Goal: Task Accomplishment & Management: Complete application form

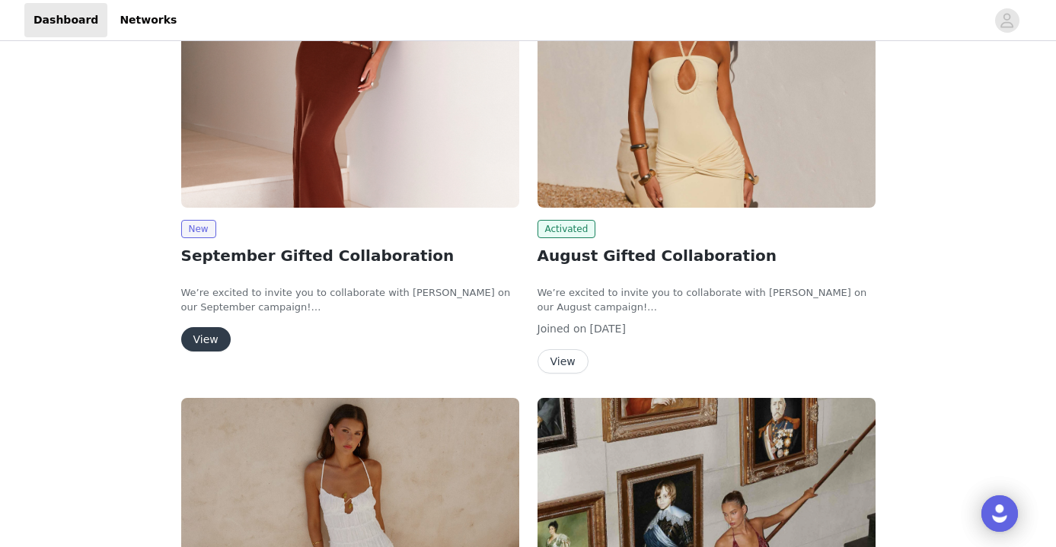
scroll to position [126, 0]
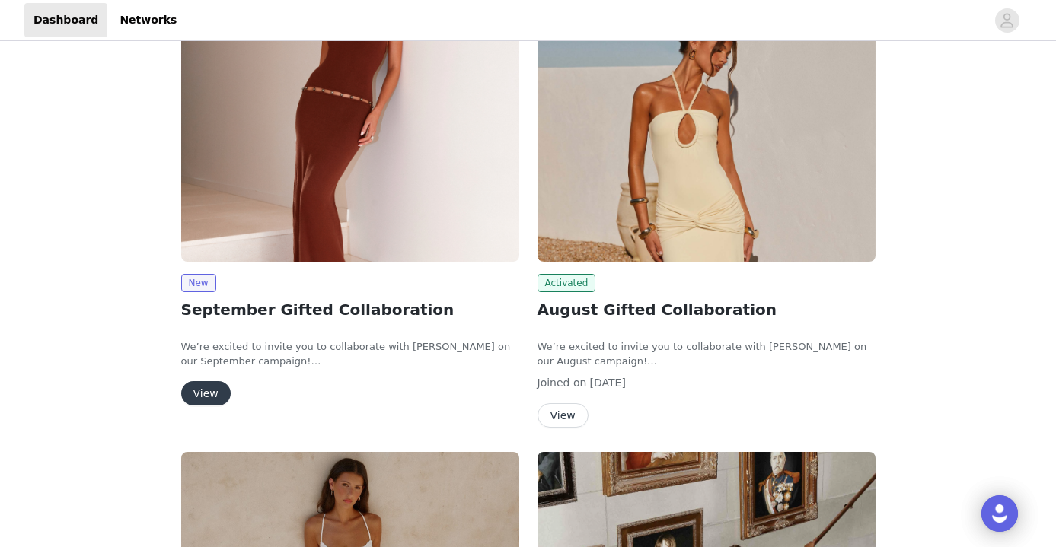
click at [210, 384] on button "View" at bounding box center [205, 393] width 49 height 24
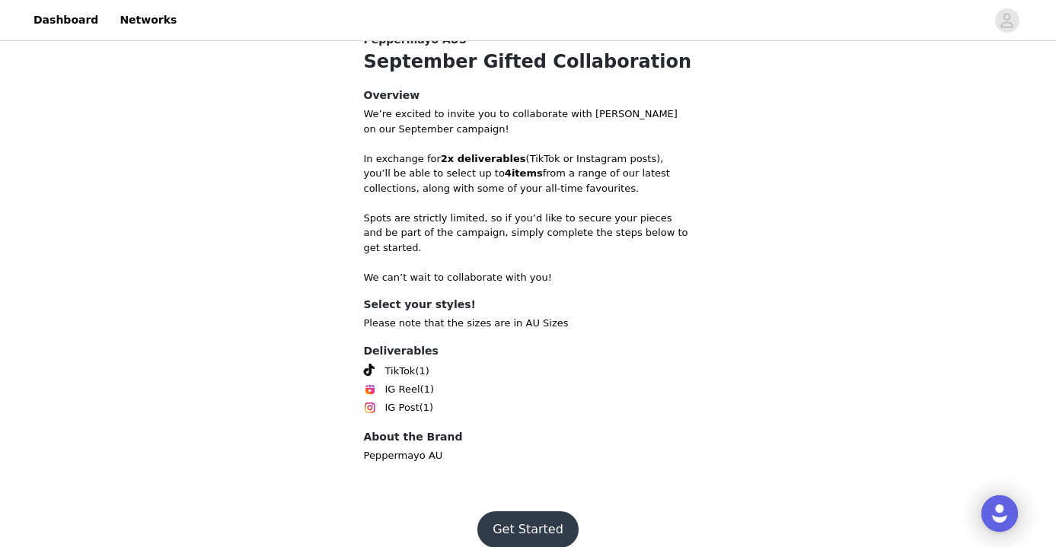
scroll to position [511, 0]
click at [504, 512] on button "Get Started" at bounding box center [527, 530] width 101 height 37
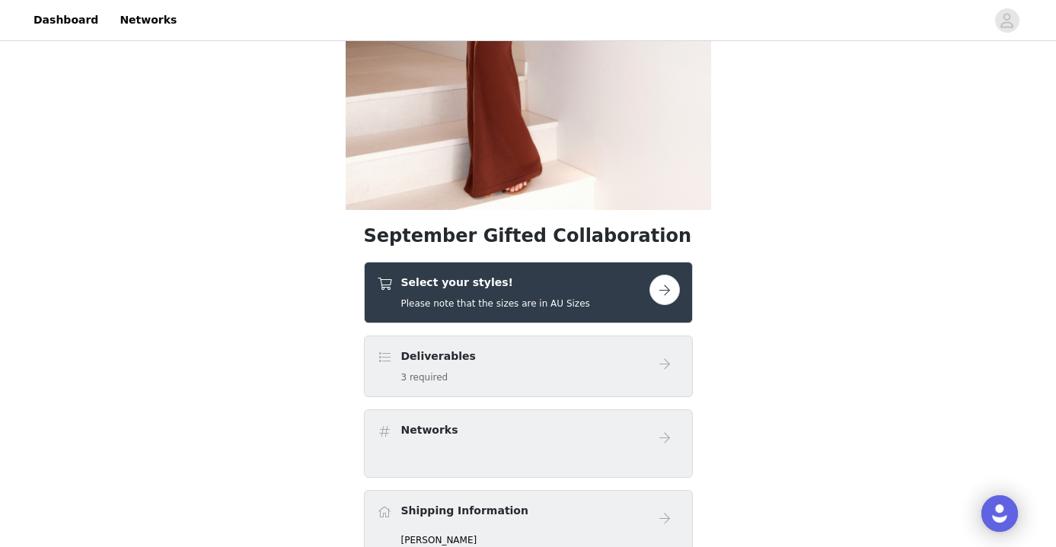
scroll to position [305, 0]
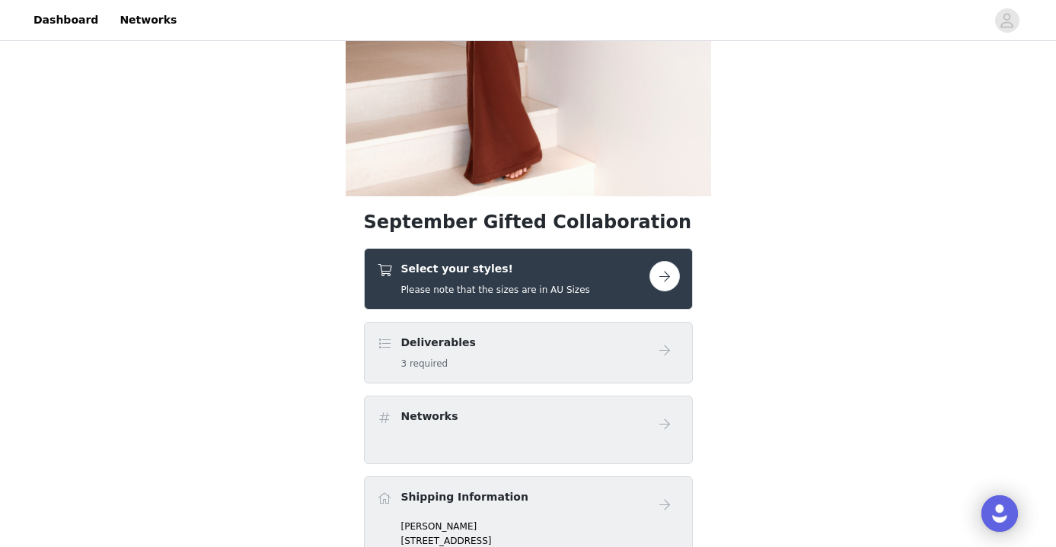
click at [537, 270] on h4 "Select your styles!" at bounding box center [495, 269] width 189 height 16
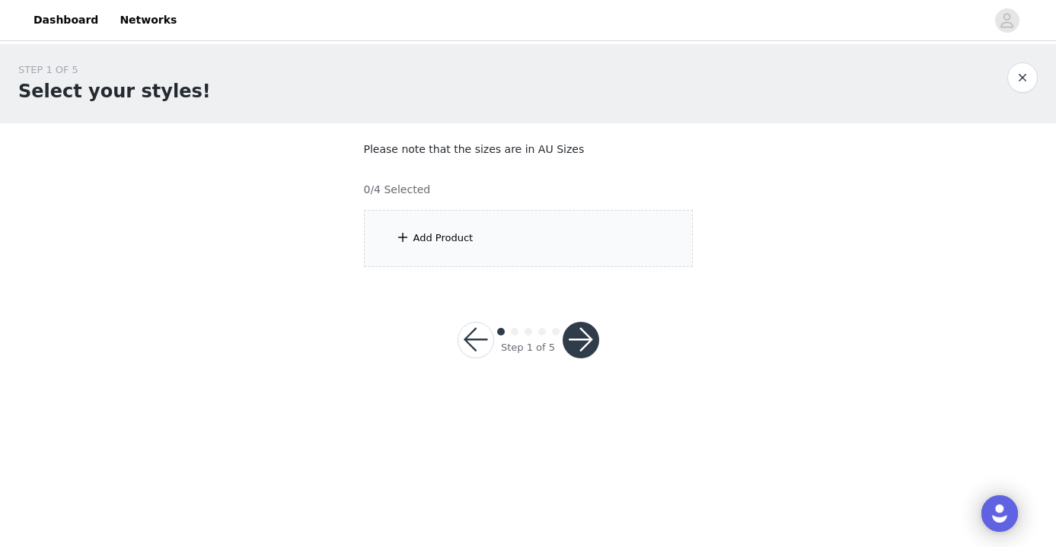
click at [511, 229] on div "Add Product" at bounding box center [528, 238] width 329 height 57
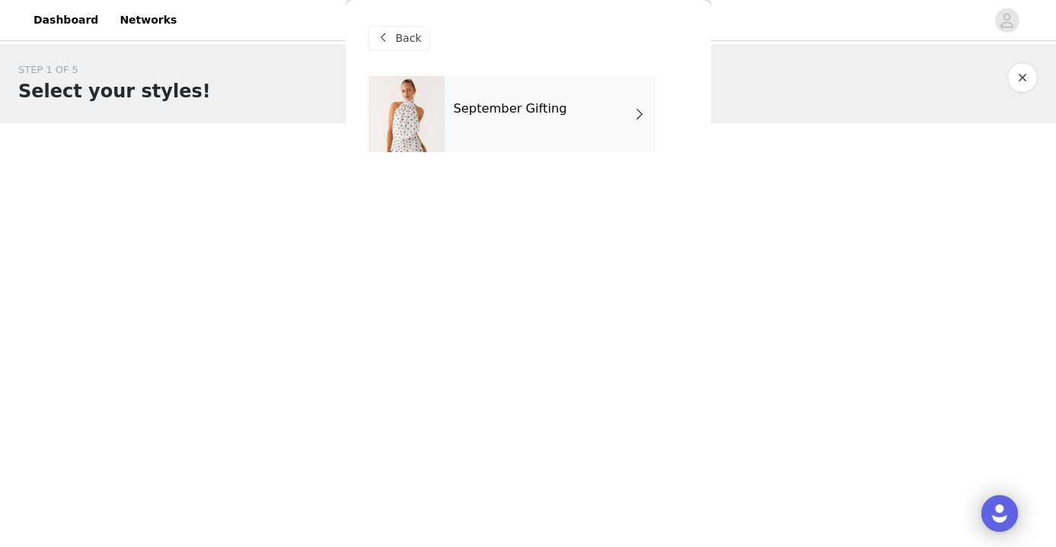
click at [475, 139] on div "September Gifting" at bounding box center [551, 114] width 212 height 76
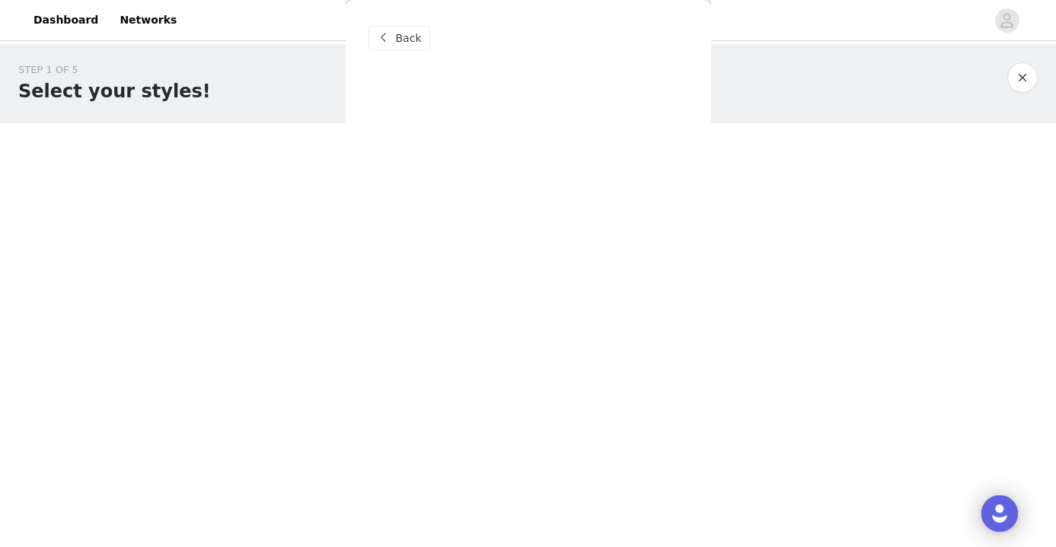
click at [404, 41] on span "Back" at bounding box center [409, 38] width 26 height 16
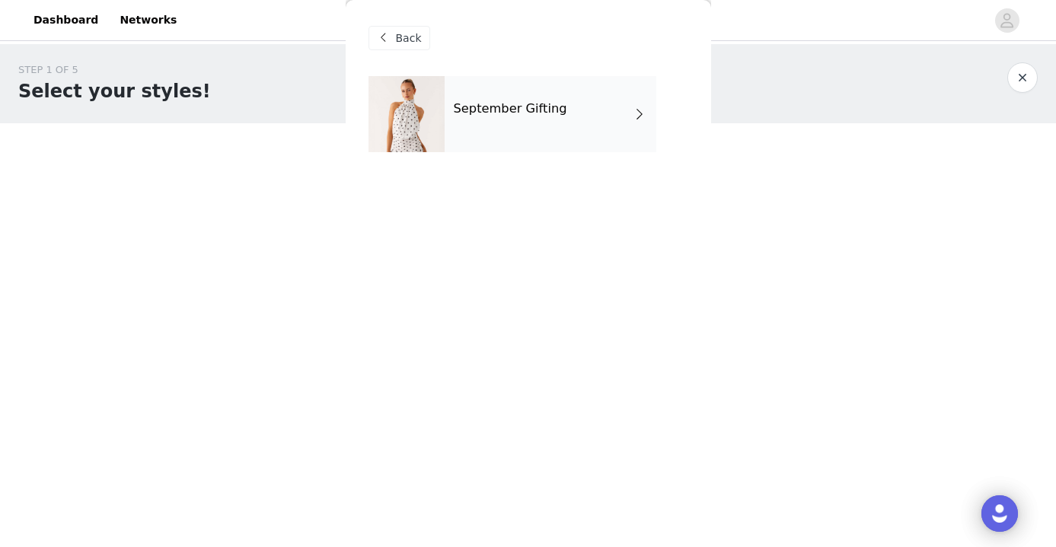
click at [566, 95] on div "September Gifting" at bounding box center [551, 114] width 212 height 76
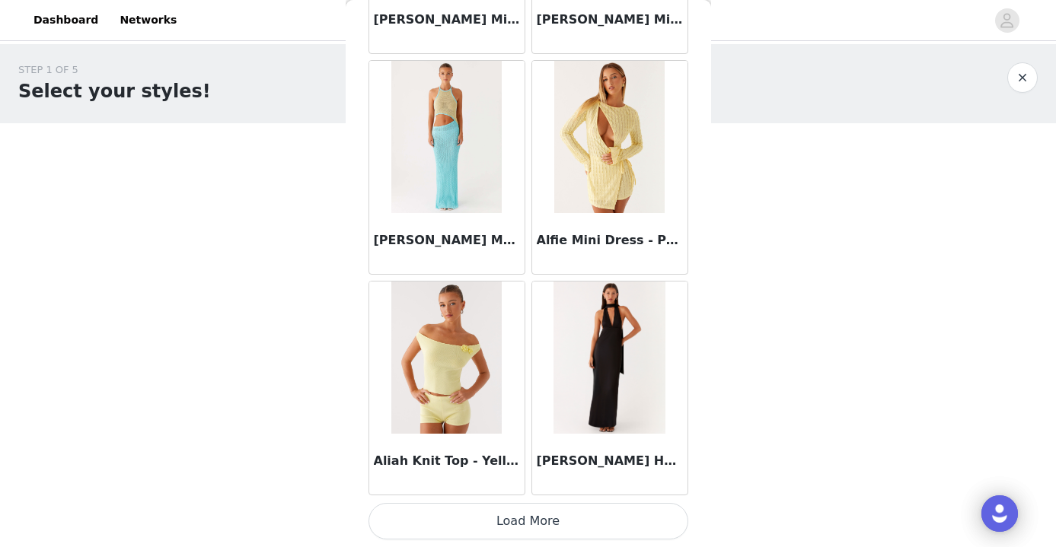
scroll to position [1782, 0]
click at [538, 522] on button "Load More" at bounding box center [529, 521] width 320 height 37
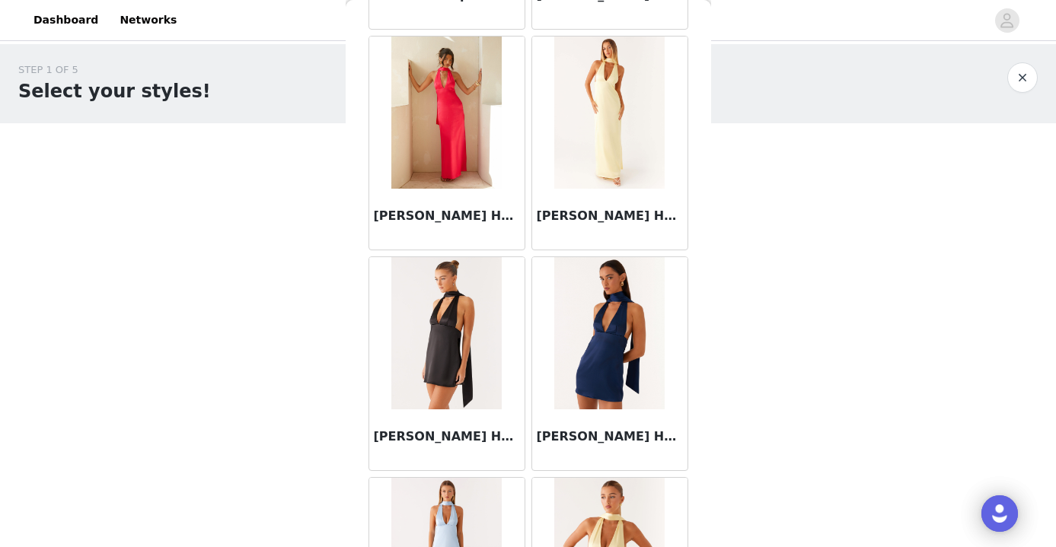
scroll to position [2245, 0]
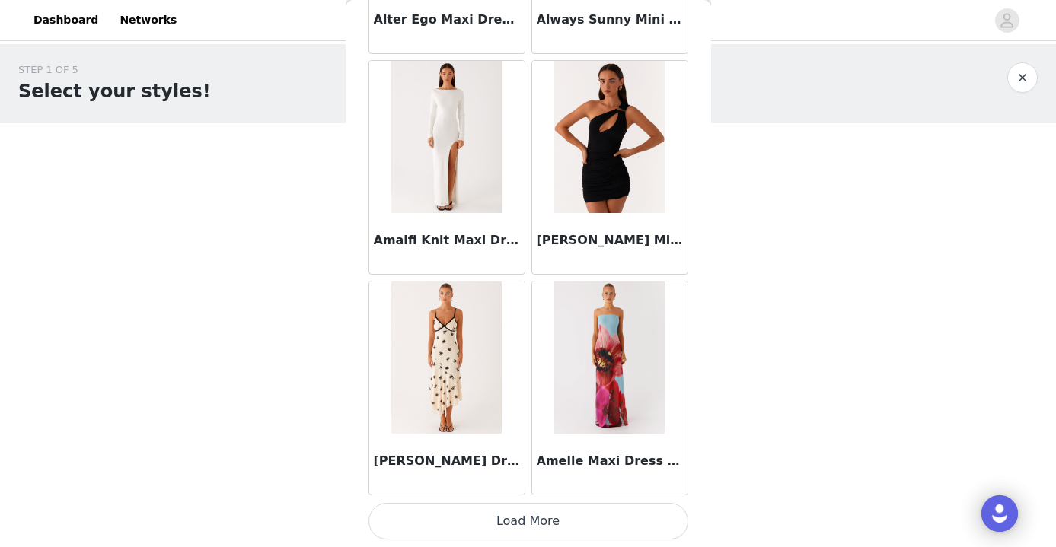
click at [525, 522] on button "Load More" at bounding box center [529, 521] width 320 height 37
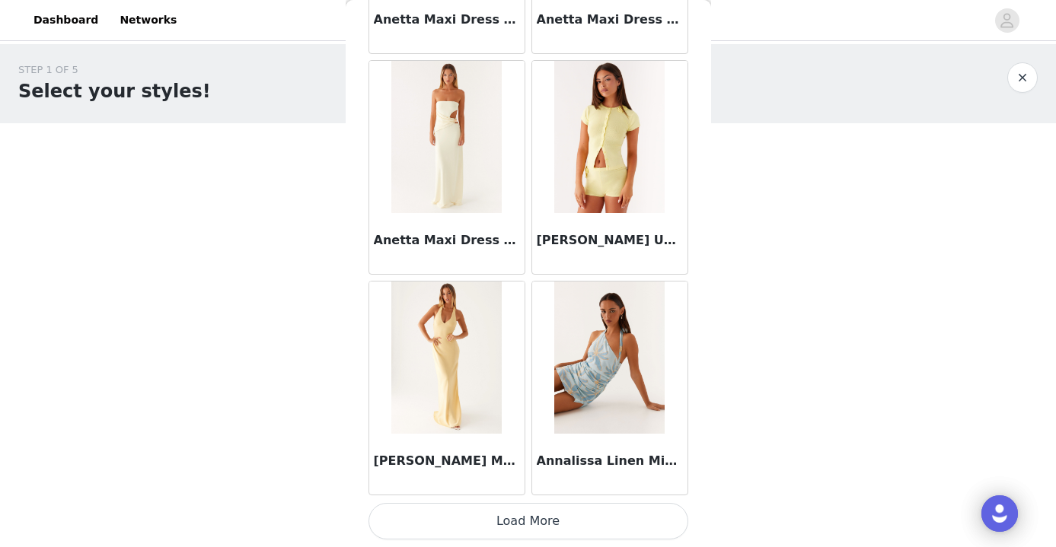
scroll to position [6198, 0]
click at [591, 520] on button "Load More" at bounding box center [529, 521] width 320 height 37
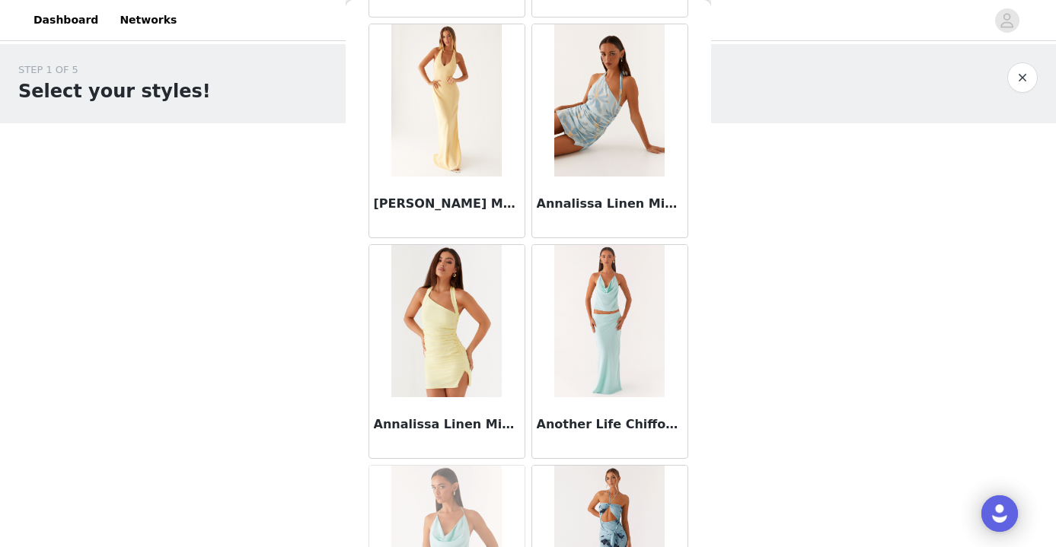
scroll to position [6464, 0]
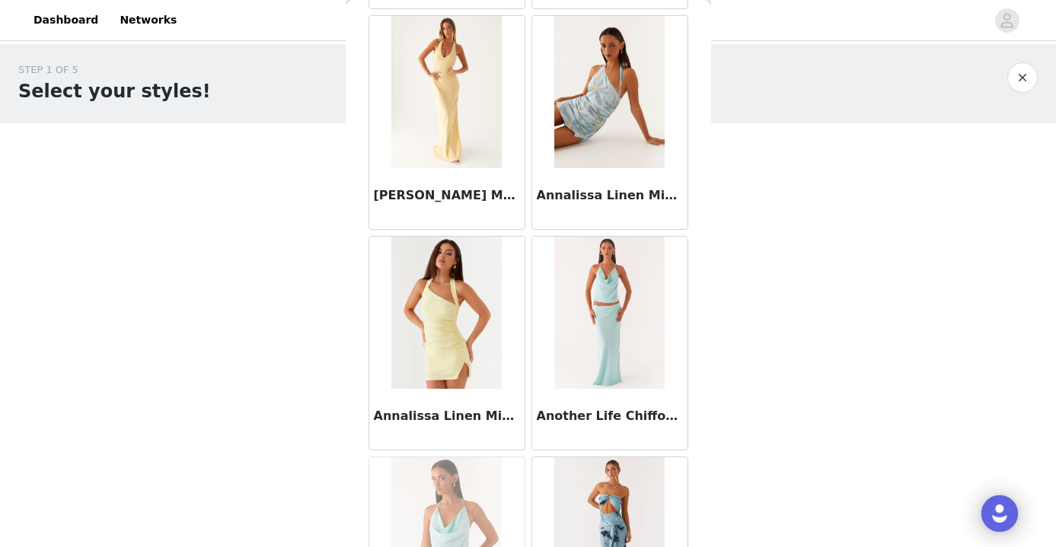
click at [615, 321] on img at bounding box center [609, 313] width 110 height 152
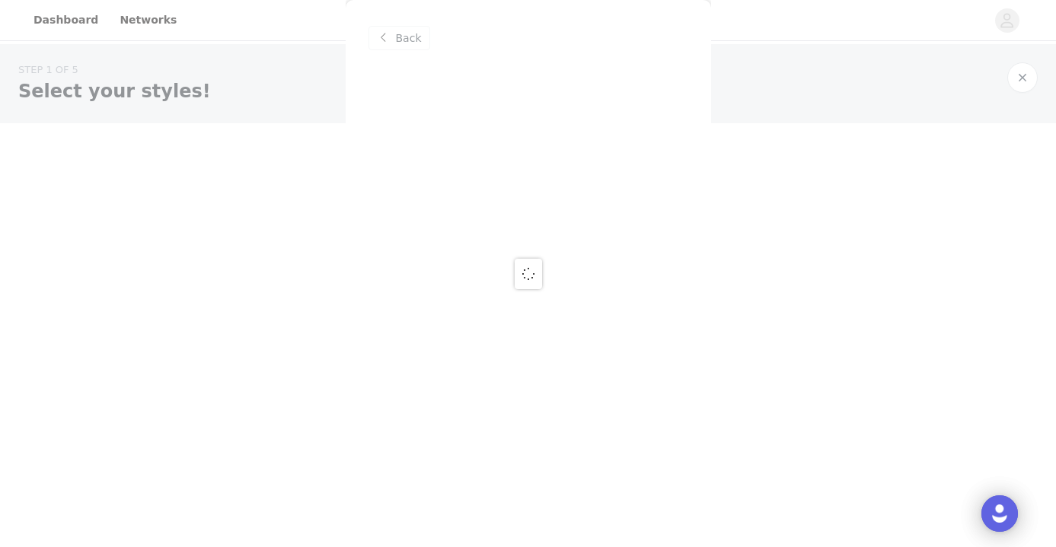
scroll to position [0, 0]
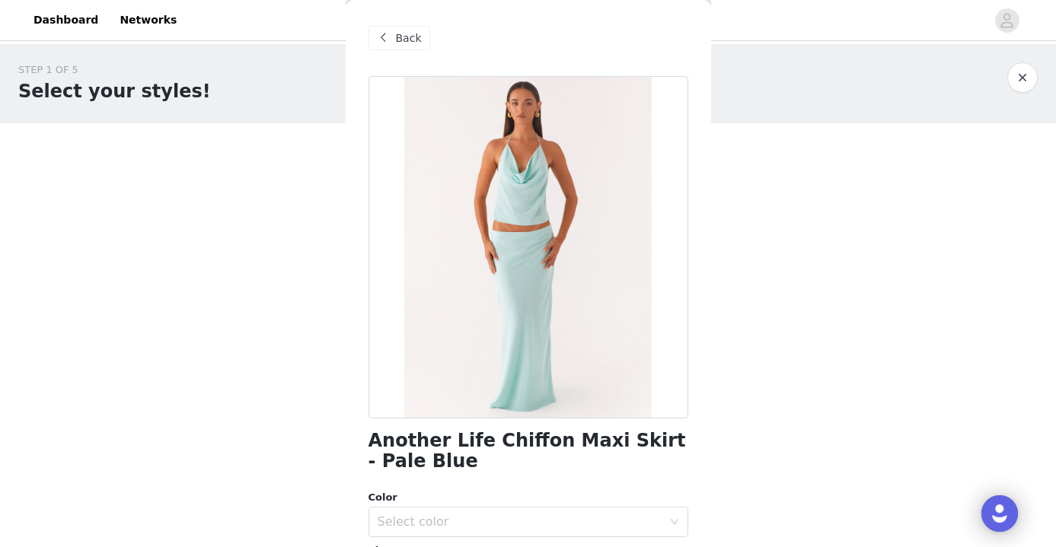
click at [397, 37] on span "Back" at bounding box center [409, 38] width 26 height 16
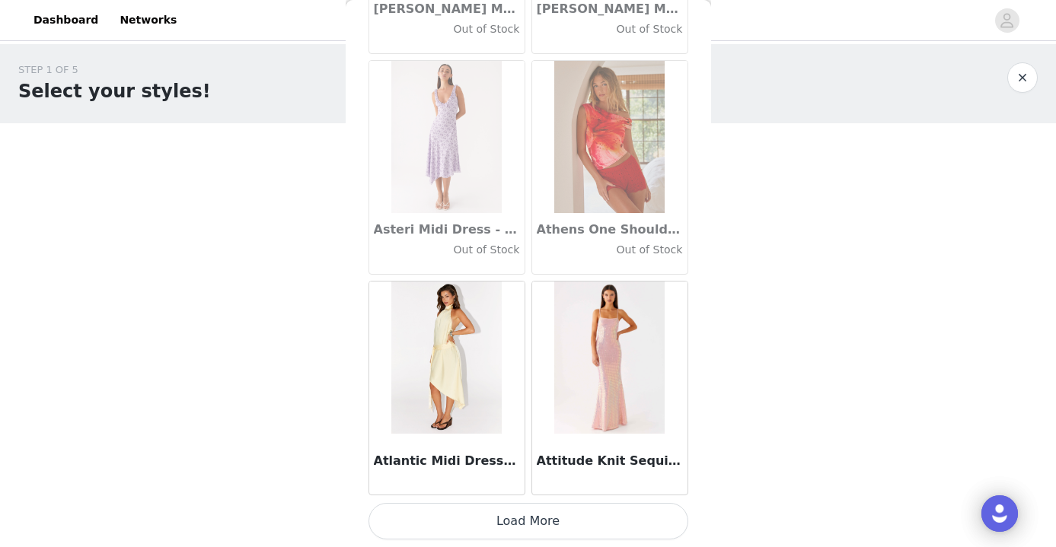
click at [541, 522] on button "Load More" at bounding box center [529, 521] width 320 height 37
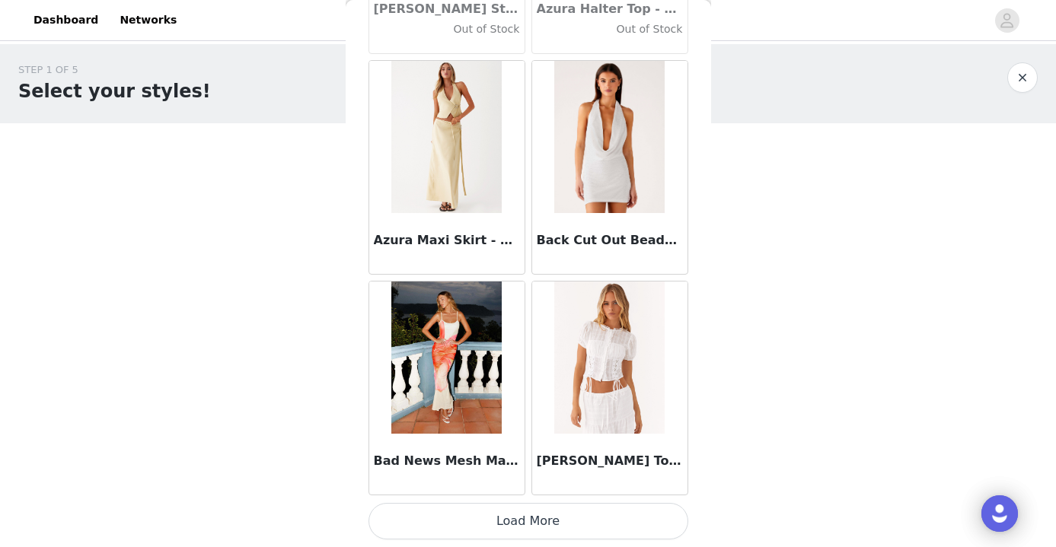
click at [517, 538] on button "Load More" at bounding box center [529, 521] width 320 height 37
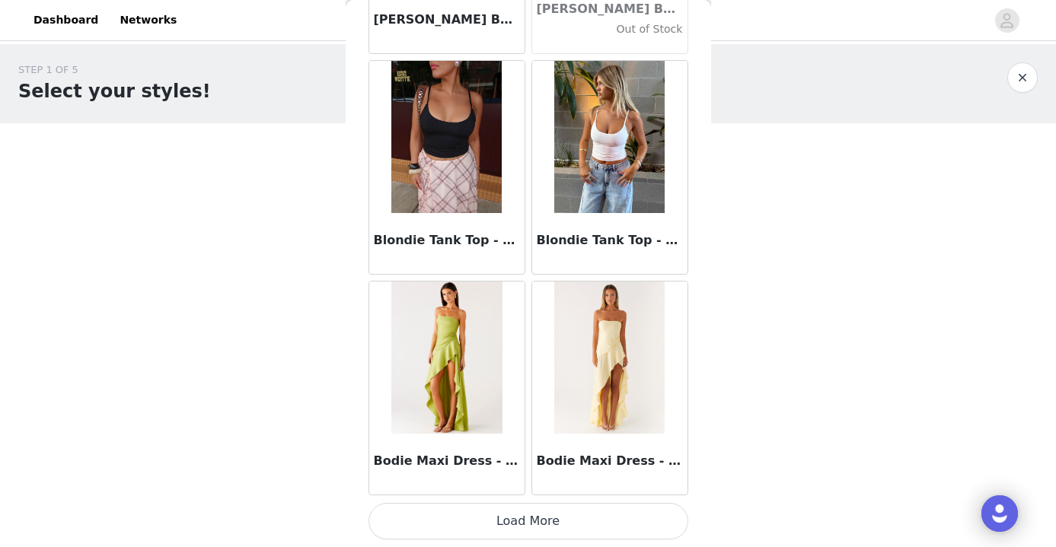
scroll to position [12822, 0]
click at [572, 521] on button "Load More" at bounding box center [529, 521] width 320 height 37
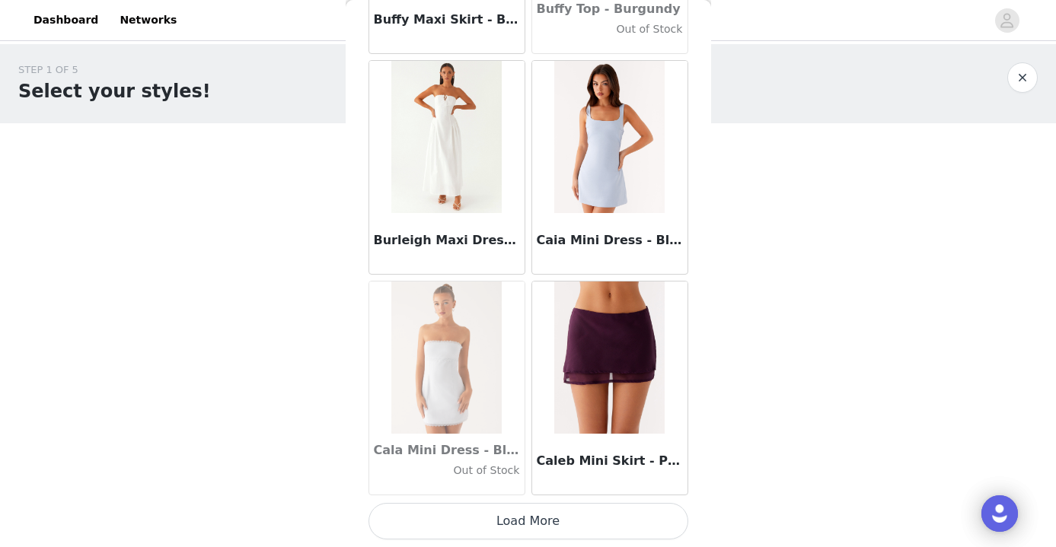
scroll to position [0, 0]
click at [591, 520] on button "Load More" at bounding box center [529, 521] width 320 height 37
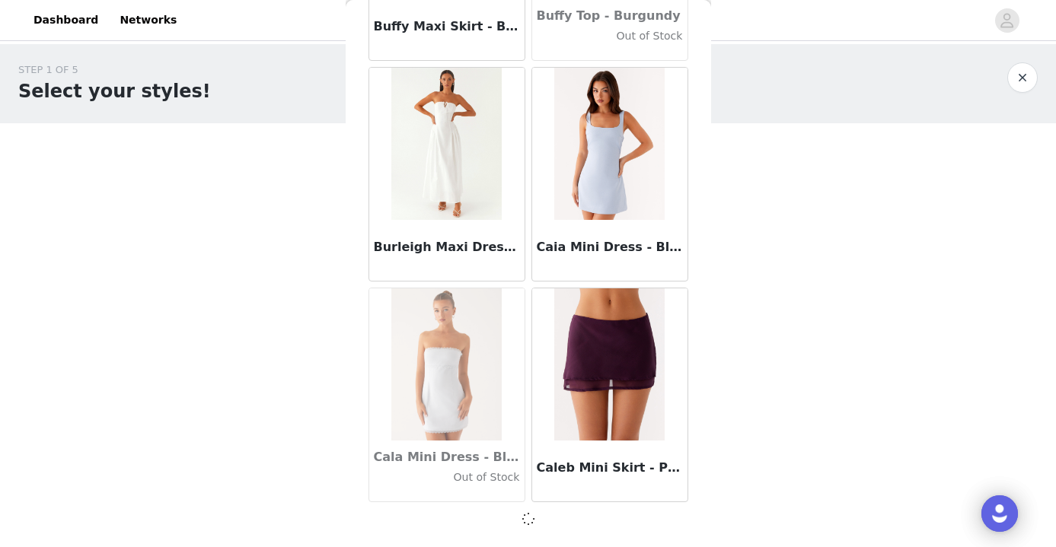
scroll to position [15024, 0]
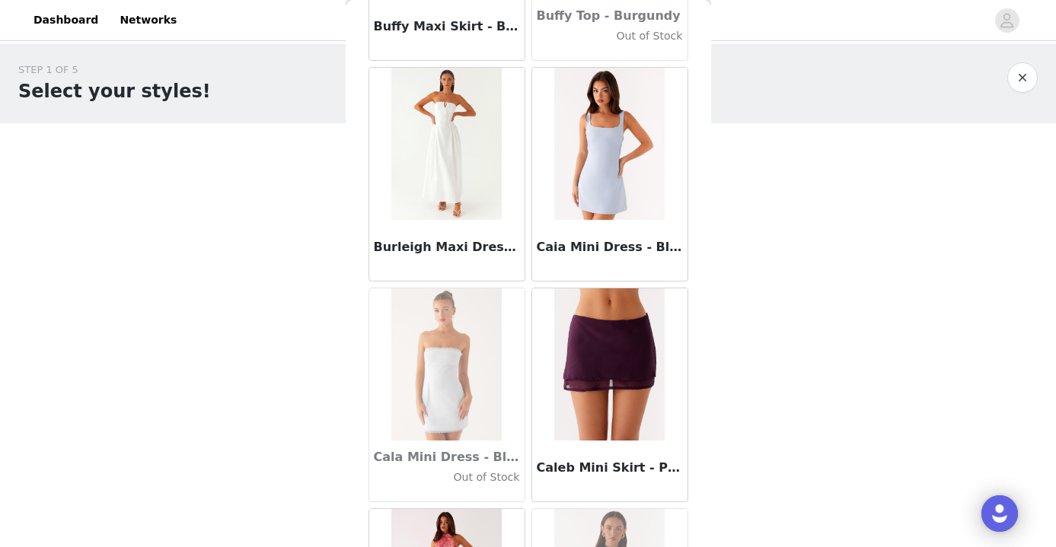
click at [581, 393] on img at bounding box center [609, 365] width 110 height 152
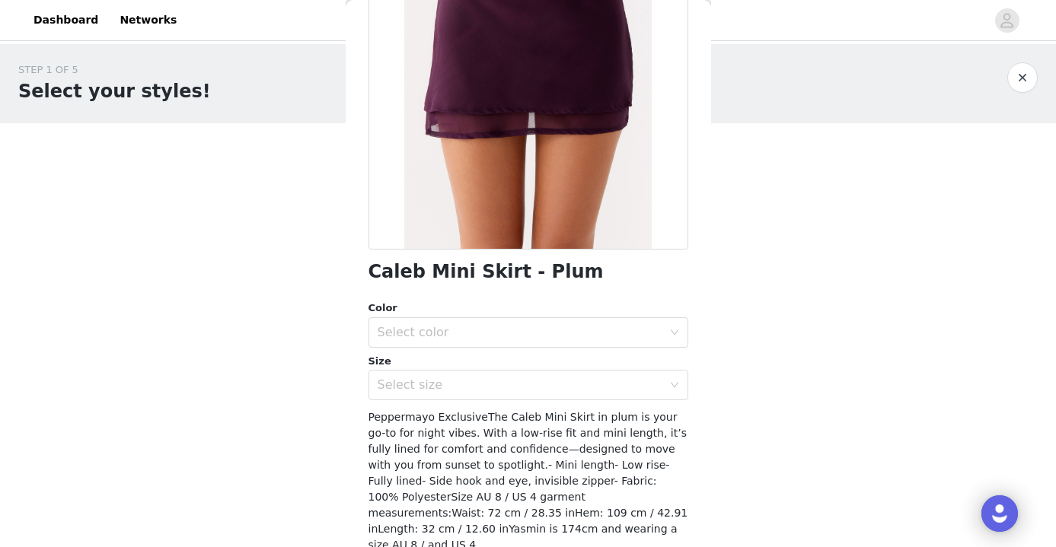
scroll to position [173, 0]
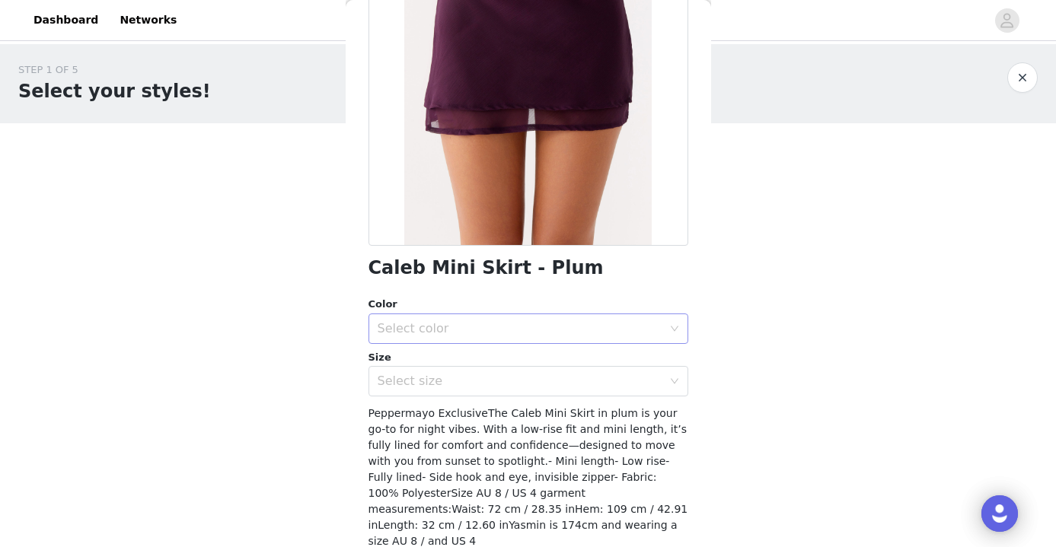
click at [452, 323] on div "Select color" at bounding box center [520, 328] width 285 height 15
click at [441, 353] on li "Plum" at bounding box center [529, 355] width 320 height 24
click at [438, 374] on div "Select size" at bounding box center [520, 381] width 285 height 15
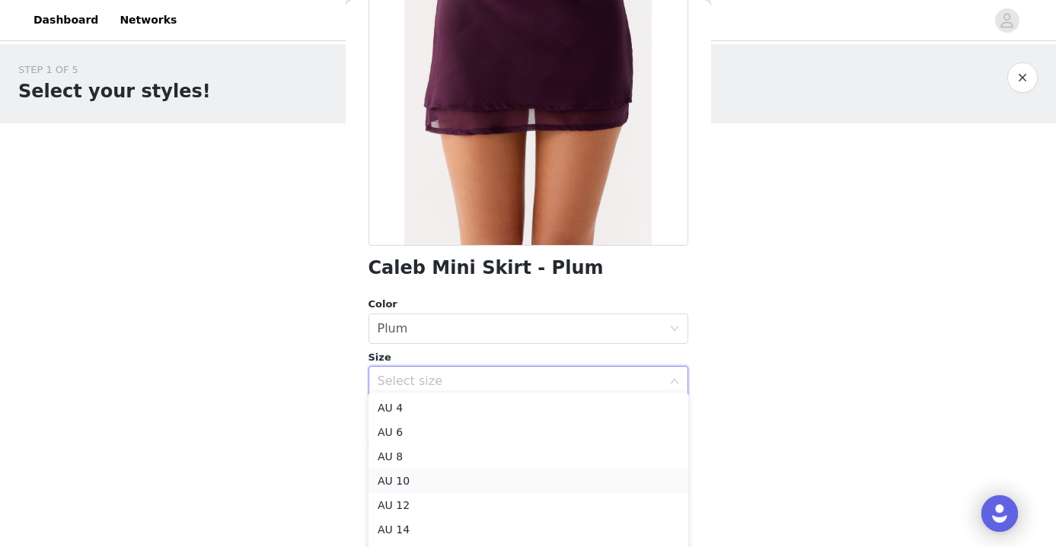
click at [420, 478] on li "AU 10" at bounding box center [529, 481] width 320 height 24
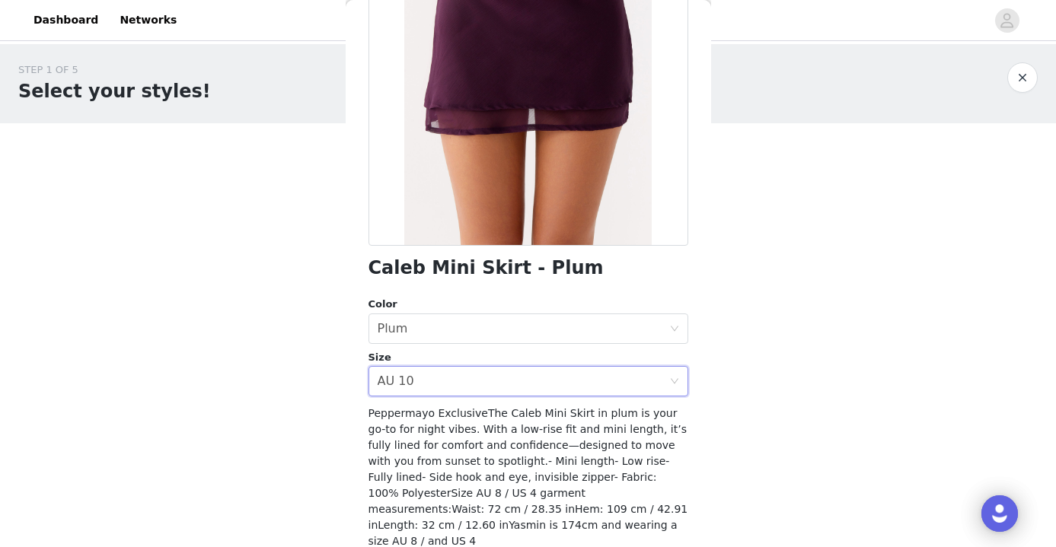
click at [737, 369] on div "STEP 1 OF 5 Select your styles! Please note that the sizes are in AU Sizes 0/4 …" at bounding box center [528, 219] width 1056 height 351
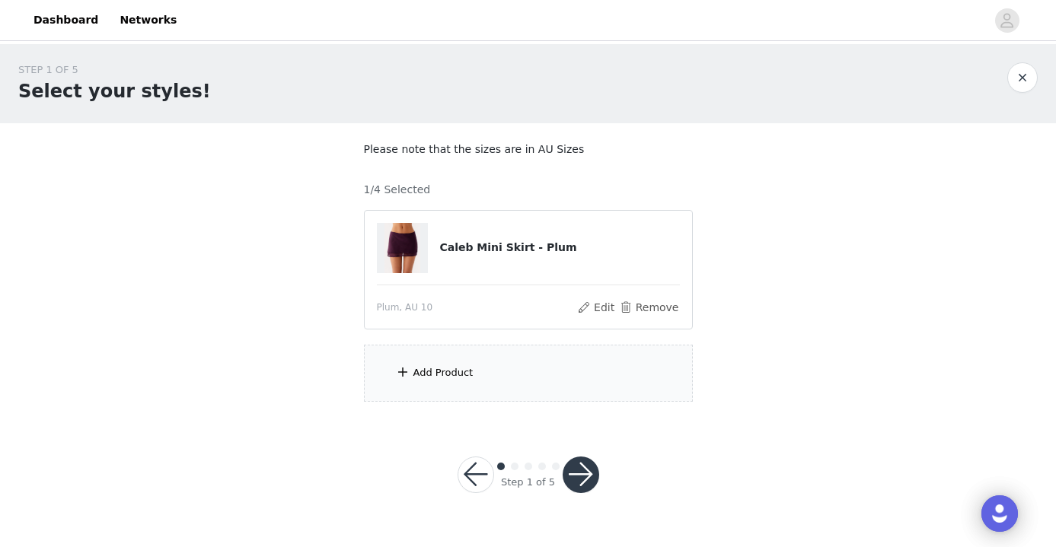
click at [531, 390] on div "Add Product" at bounding box center [528, 373] width 329 height 57
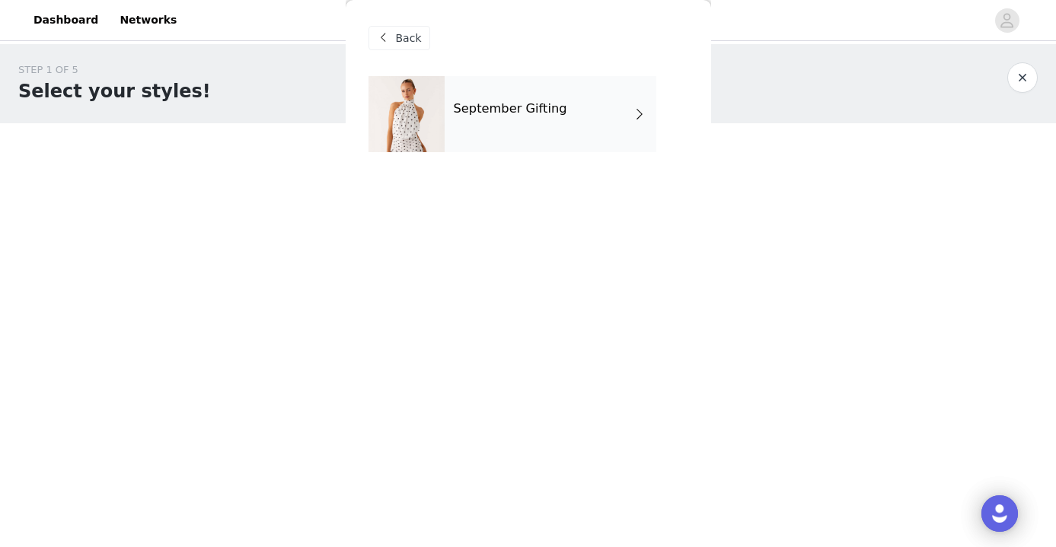
click at [505, 134] on div "September Gifting" at bounding box center [551, 114] width 212 height 76
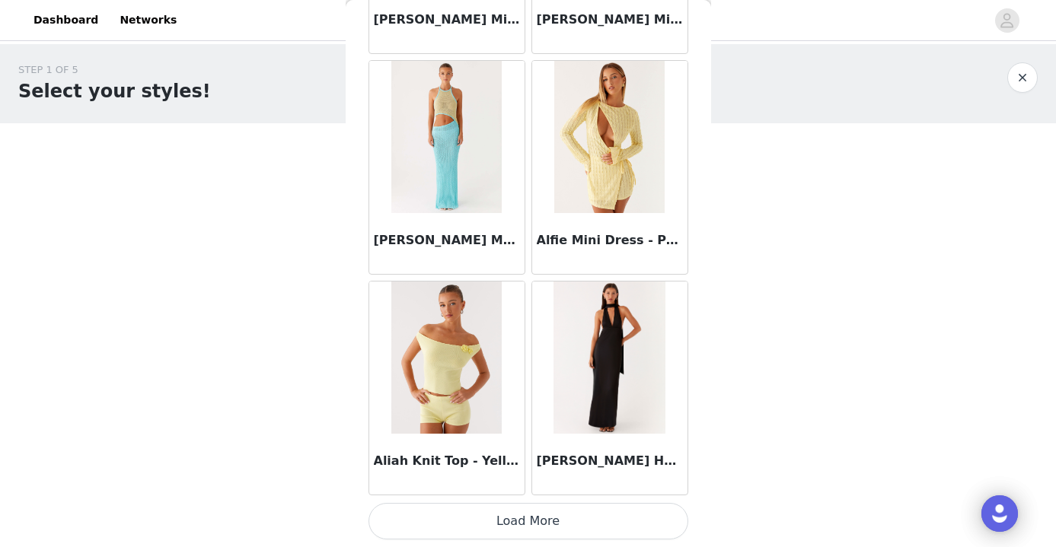
click at [487, 518] on button "Load More" at bounding box center [529, 521] width 320 height 37
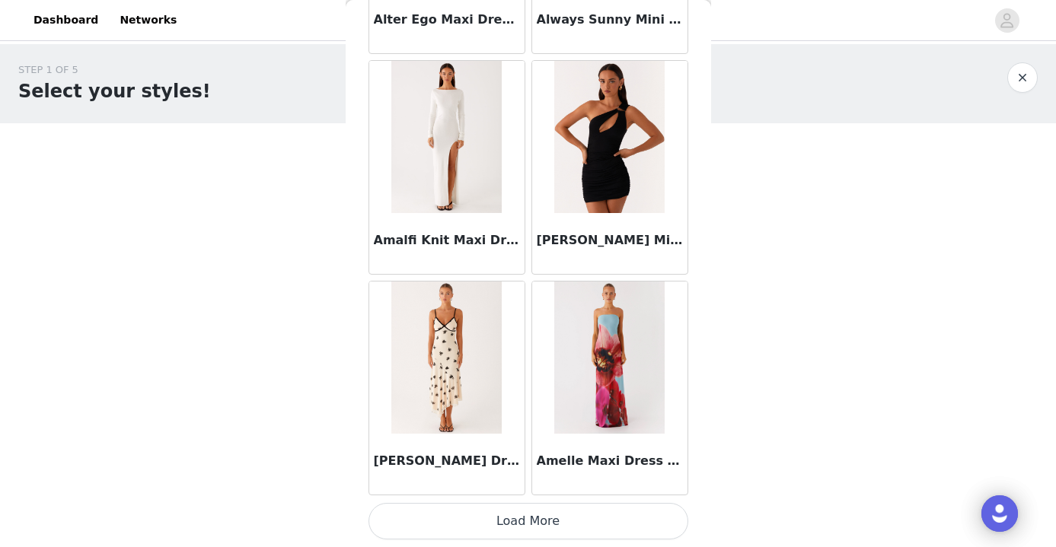
click at [549, 518] on button "Load More" at bounding box center [529, 521] width 320 height 37
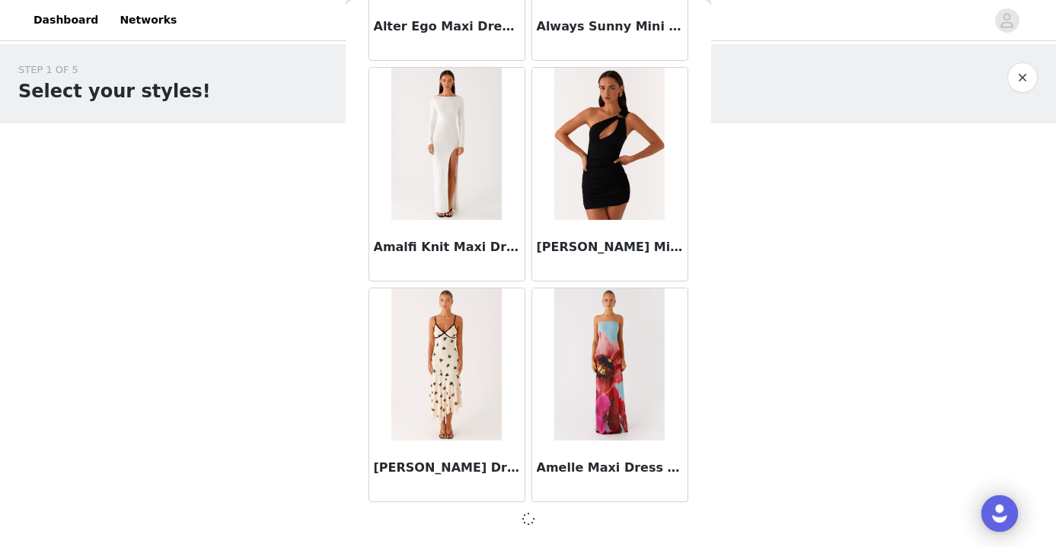
scroll to position [3984, 0]
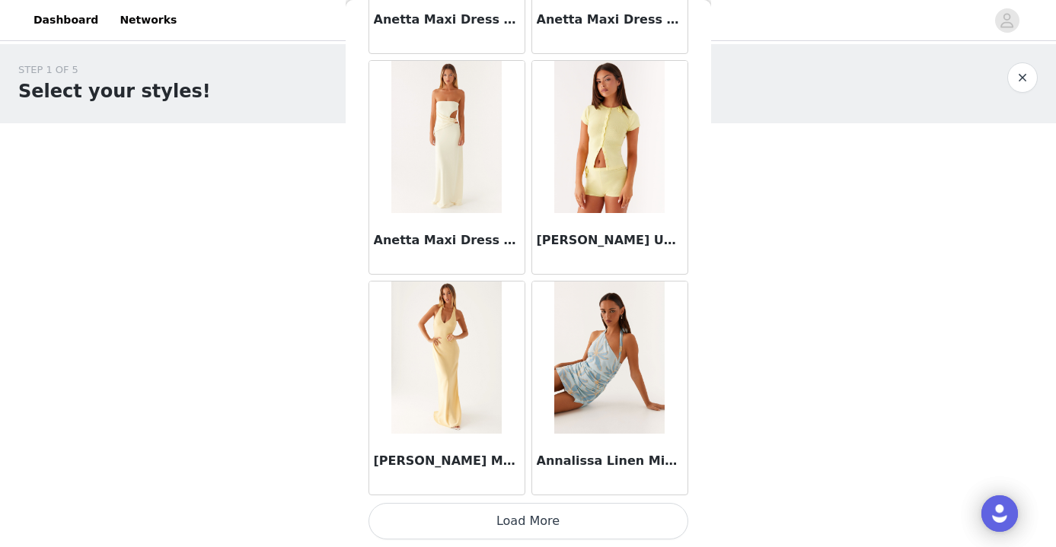
click at [522, 529] on button "Load More" at bounding box center [529, 521] width 320 height 37
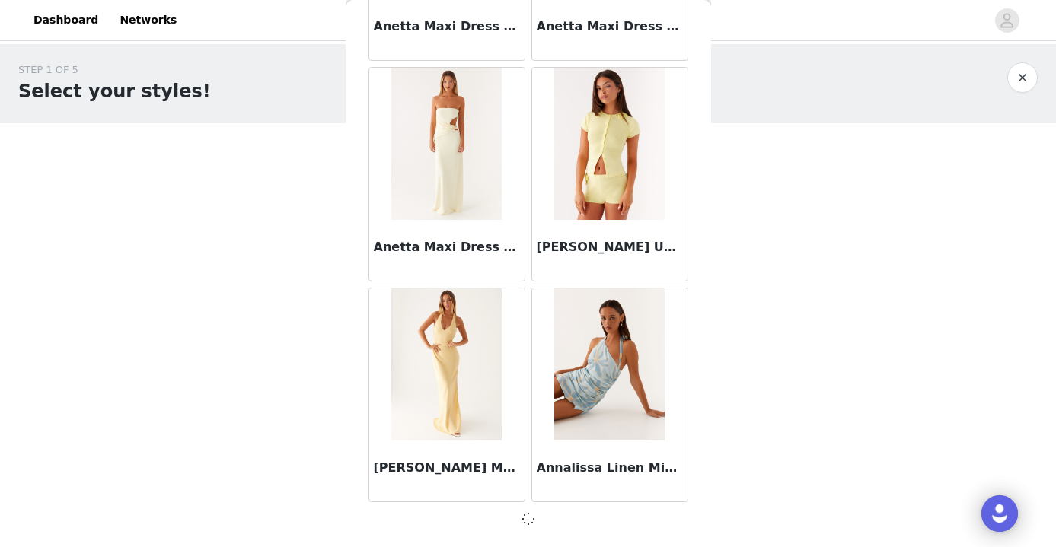
scroll to position [6192, 0]
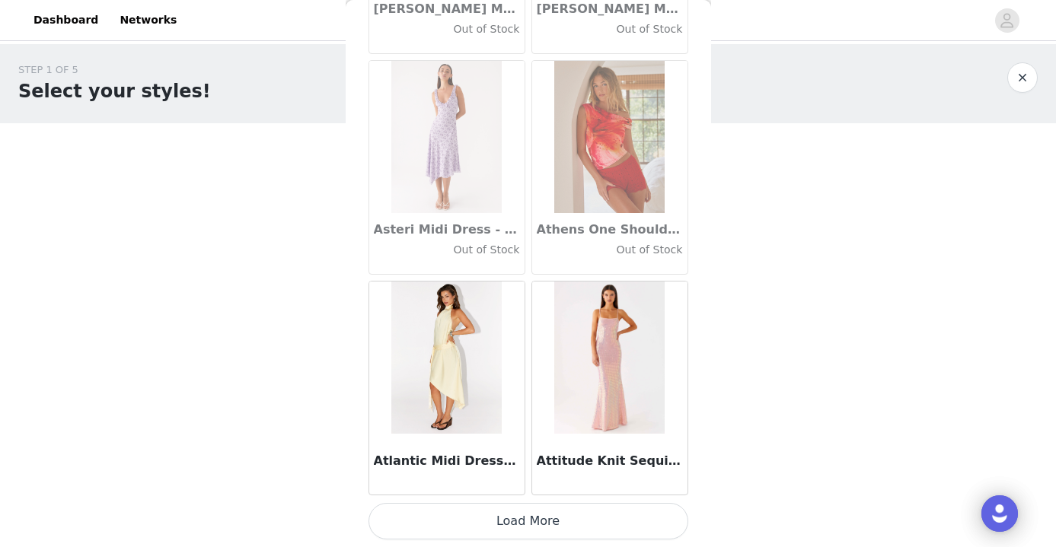
click at [528, 522] on button "Load More" at bounding box center [529, 521] width 320 height 37
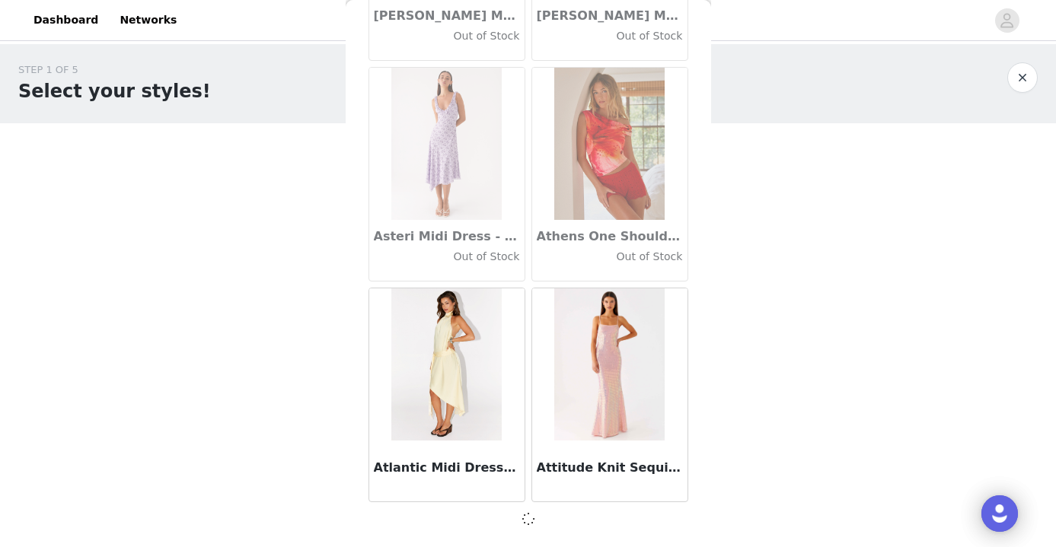
scroll to position [8400, 0]
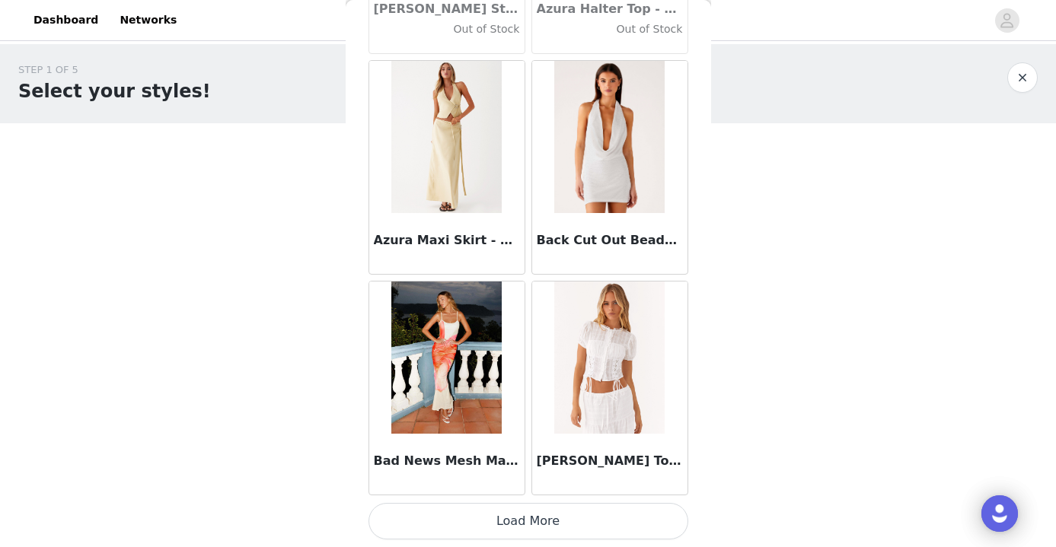
click at [537, 530] on button "Load More" at bounding box center [529, 521] width 320 height 37
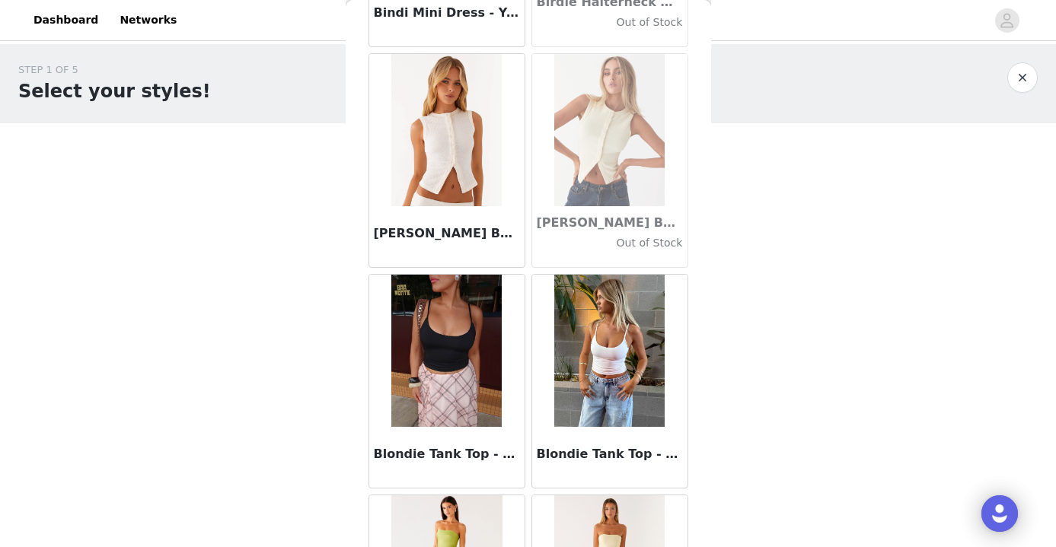
scroll to position [12795, 0]
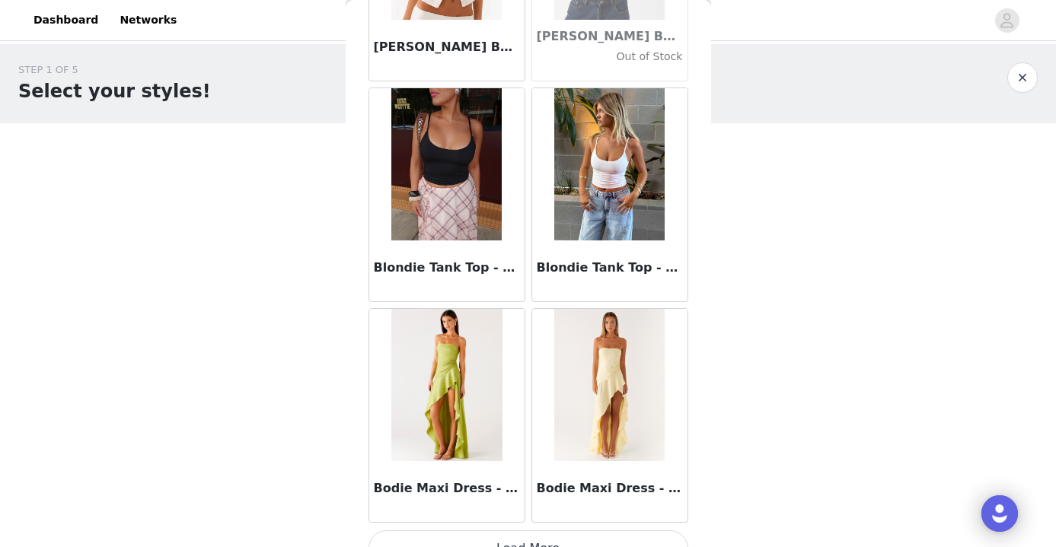
click at [542, 538] on button "Load More" at bounding box center [529, 549] width 320 height 37
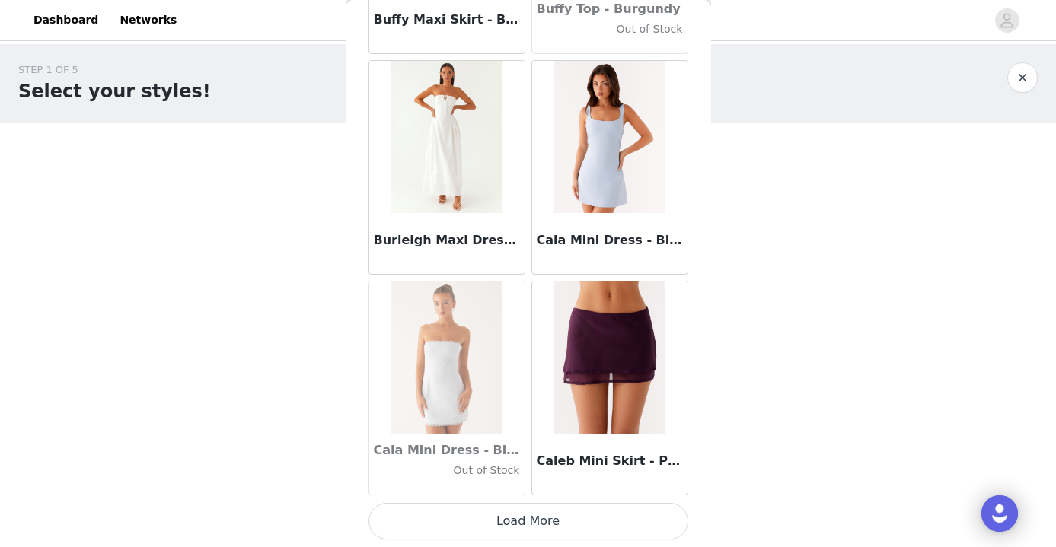
click at [539, 531] on button "Load More" at bounding box center [529, 521] width 320 height 37
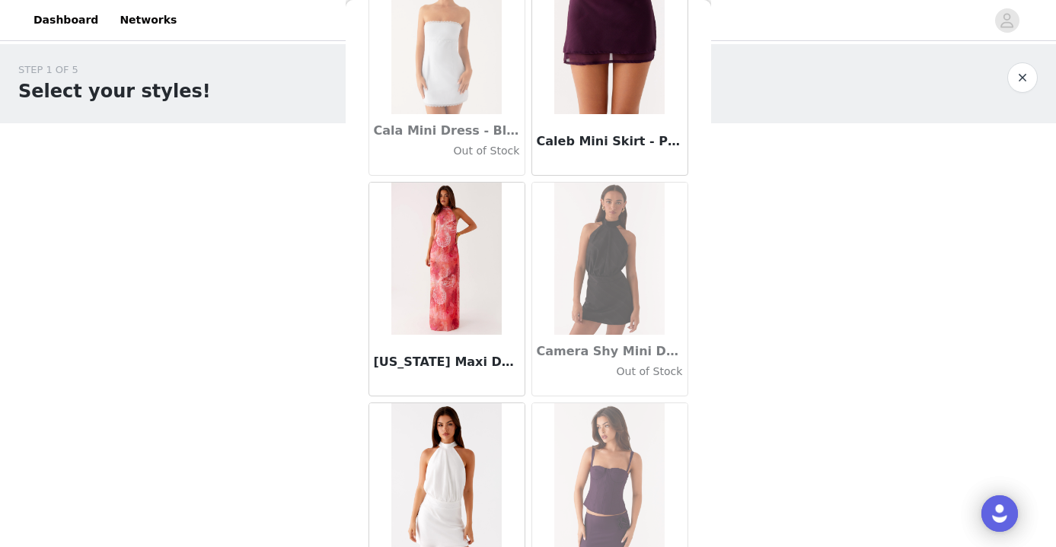
scroll to position [15513, 0]
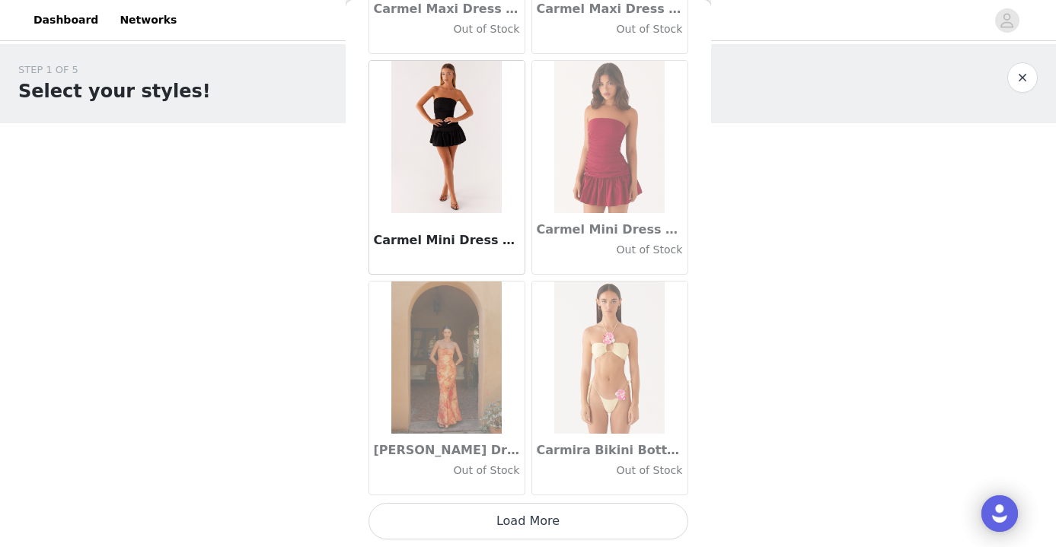
click at [544, 526] on button "Load More" at bounding box center [529, 521] width 320 height 37
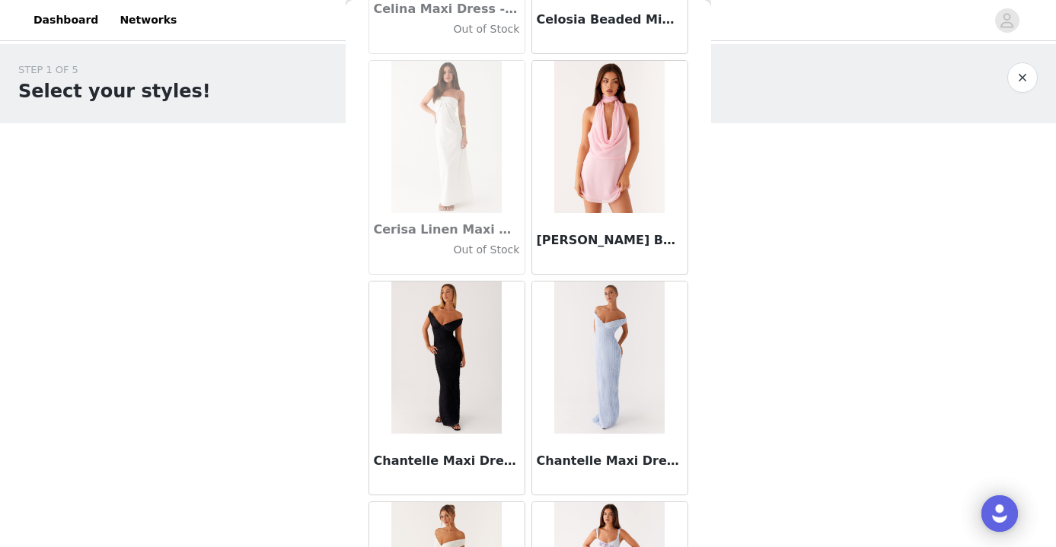
scroll to position [18816, 0]
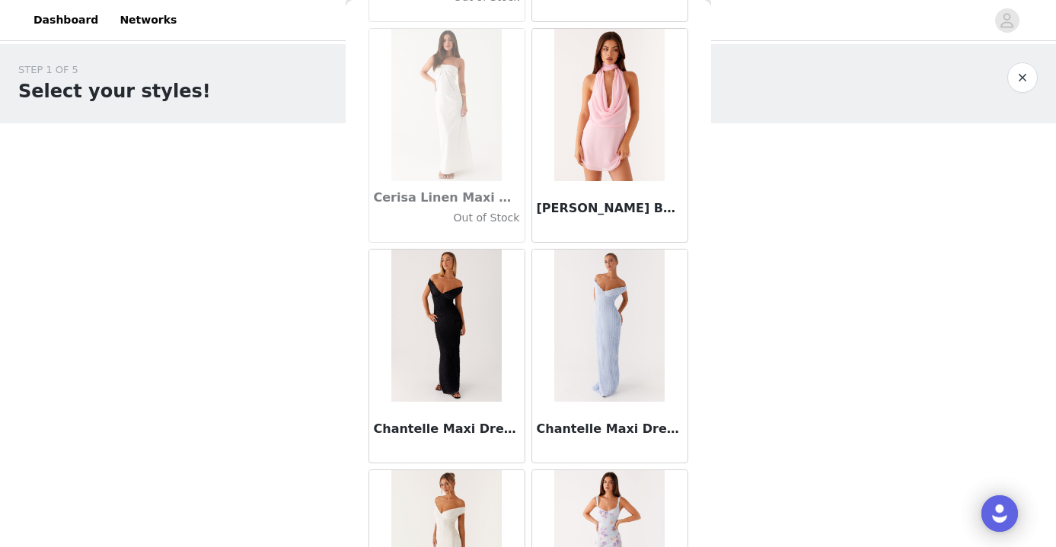
click at [628, 139] on img at bounding box center [609, 105] width 110 height 152
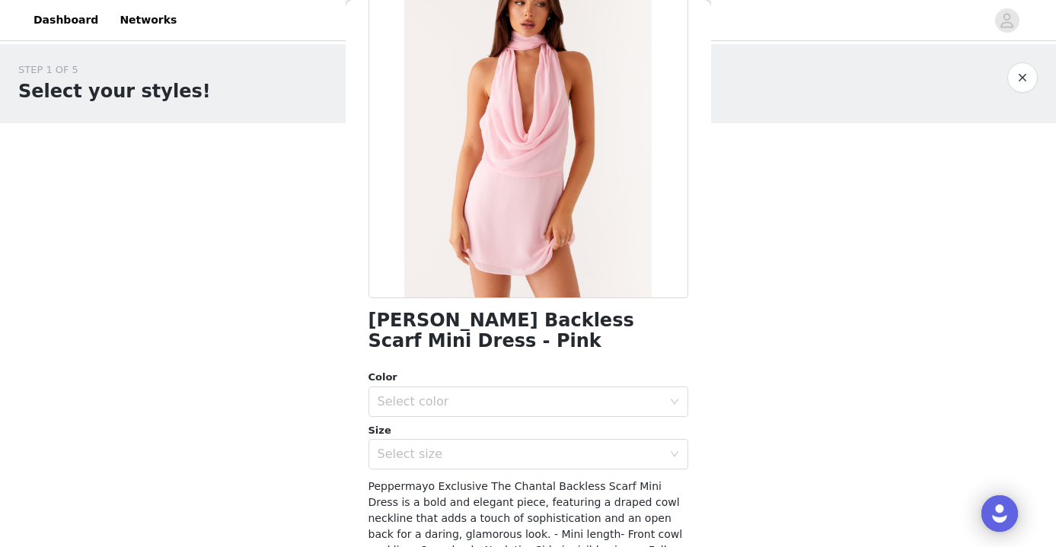
scroll to position [131, 0]
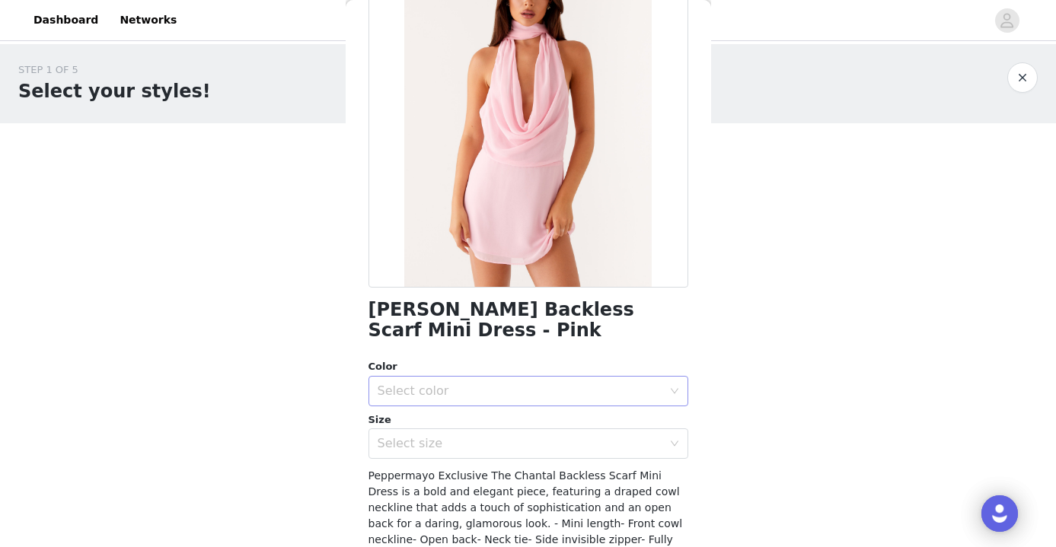
click at [470, 384] on div "Select color" at bounding box center [520, 391] width 285 height 15
click at [427, 422] on li "Pink" at bounding box center [529, 418] width 320 height 24
click at [426, 436] on div "Select size" at bounding box center [520, 443] width 285 height 15
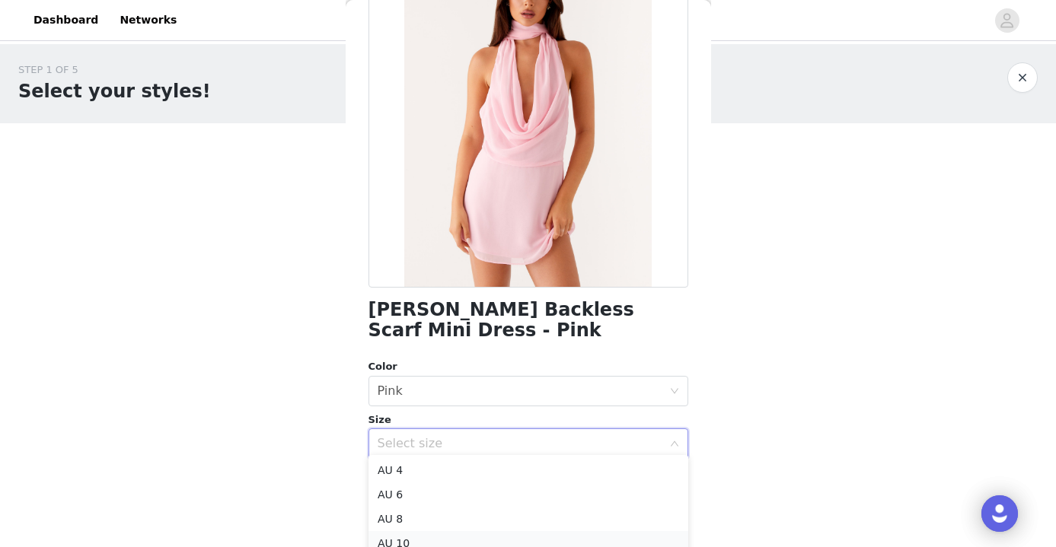
click at [394, 543] on li "AU 10" at bounding box center [529, 543] width 320 height 24
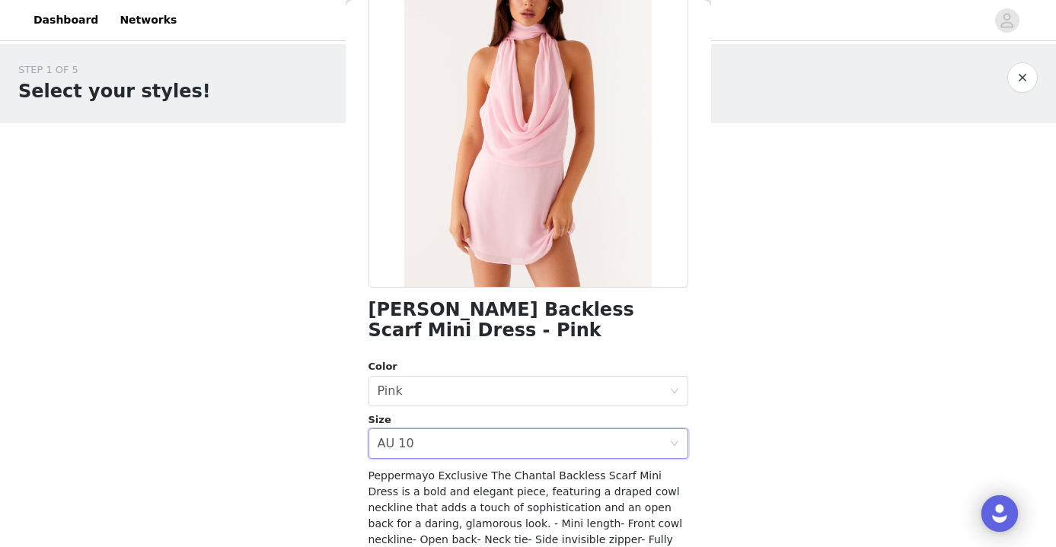
click at [759, 339] on div "STEP 1 OF 5 Select your styles! Please note that the sizes are in AU Sizes 1/4 …" at bounding box center [528, 232] width 1056 height 376
click at [658, 338] on h1 "[PERSON_NAME] Backless Scarf Mini Dress - Pink" at bounding box center [529, 320] width 320 height 41
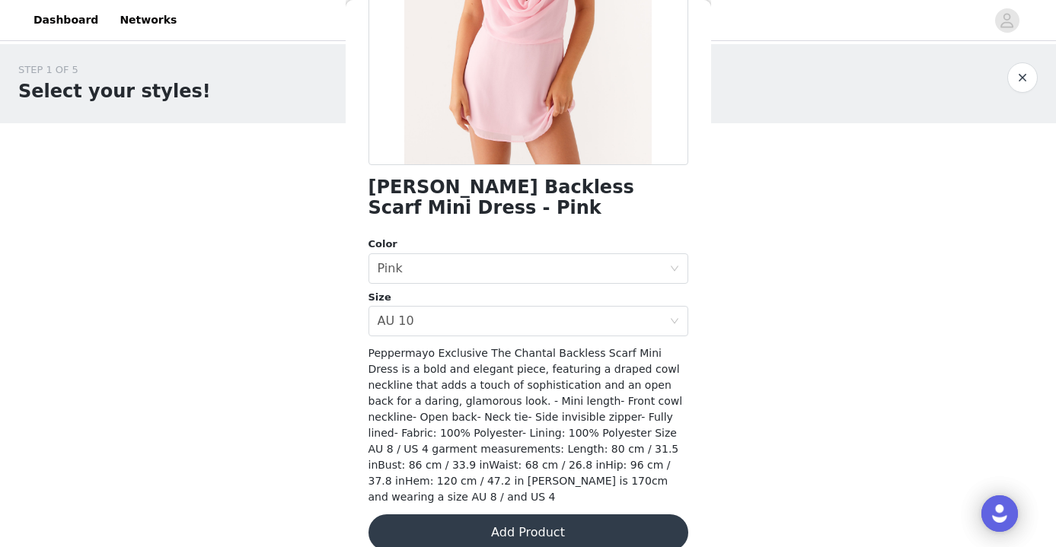
scroll to position [253, 0]
click at [548, 515] on button "Add Product" at bounding box center [529, 533] width 320 height 37
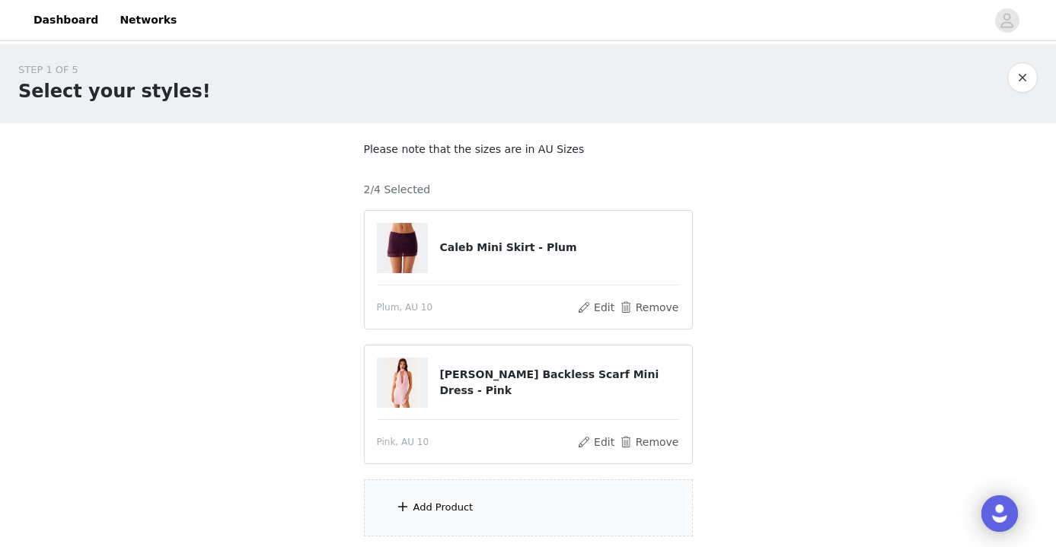
click at [456, 519] on div "Add Product" at bounding box center [528, 508] width 329 height 57
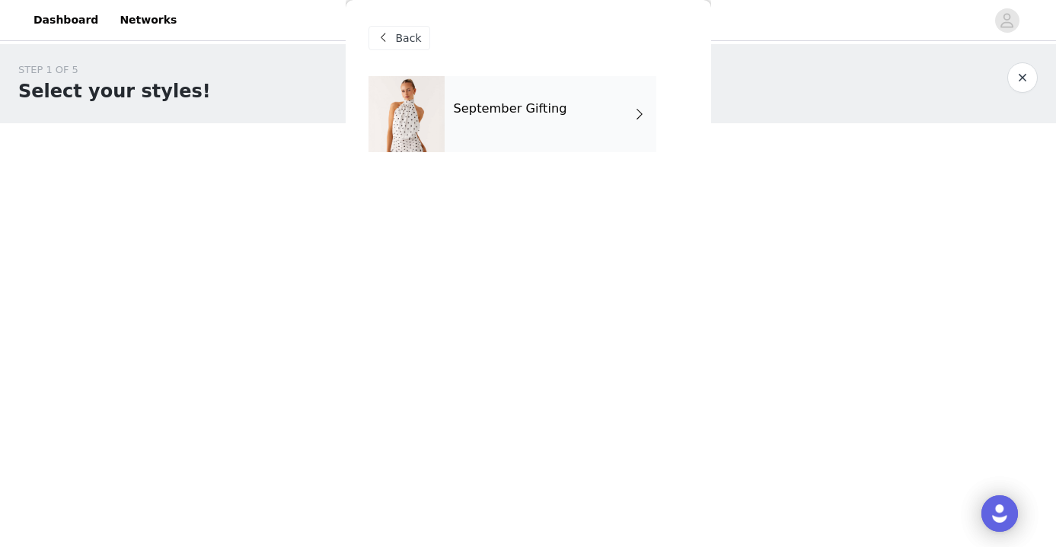
click at [552, 119] on div "September Gifting" at bounding box center [551, 114] width 212 height 76
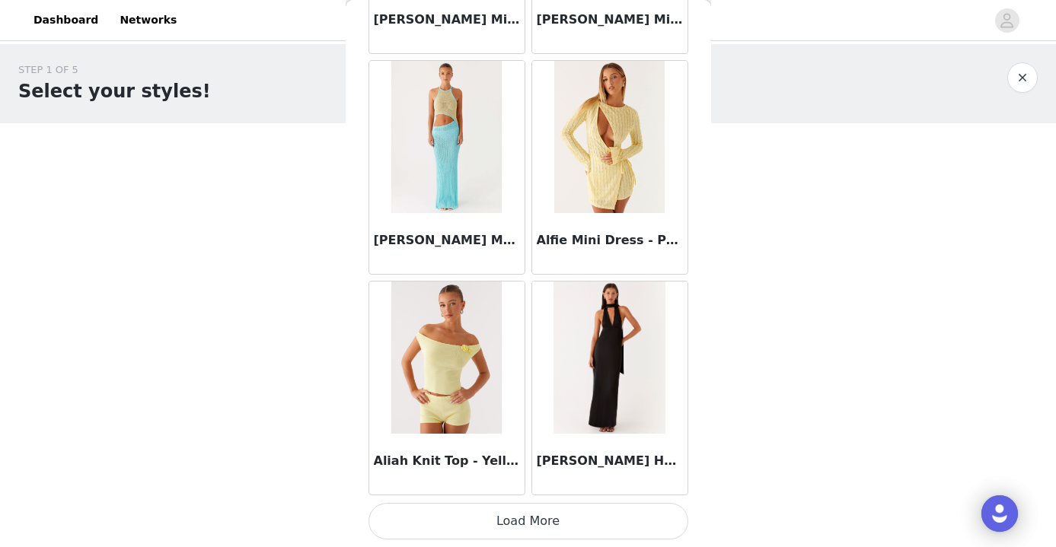
click at [509, 507] on button "Load More" at bounding box center [529, 521] width 320 height 37
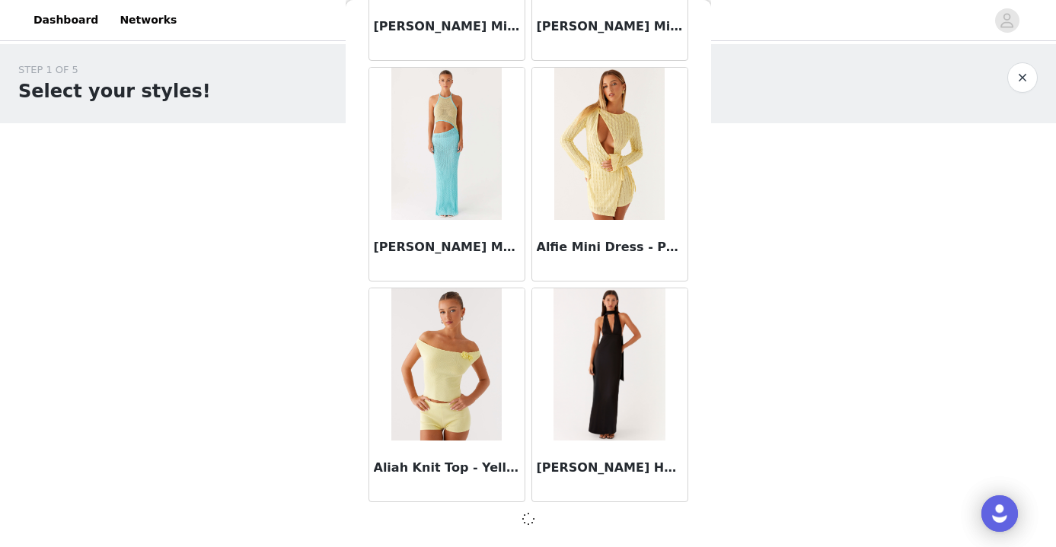
scroll to position [1776, 0]
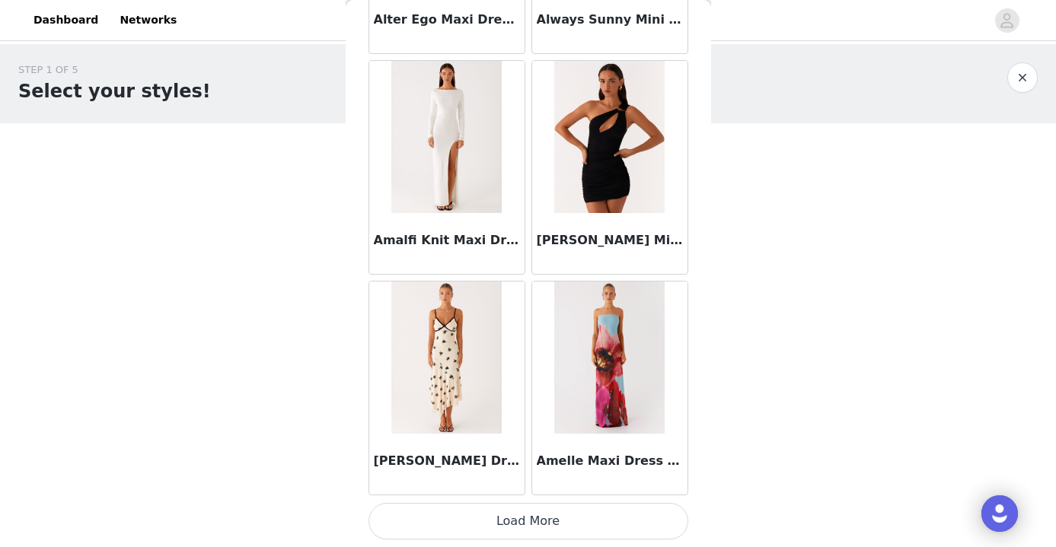
click at [547, 514] on button "Load More" at bounding box center [529, 521] width 320 height 37
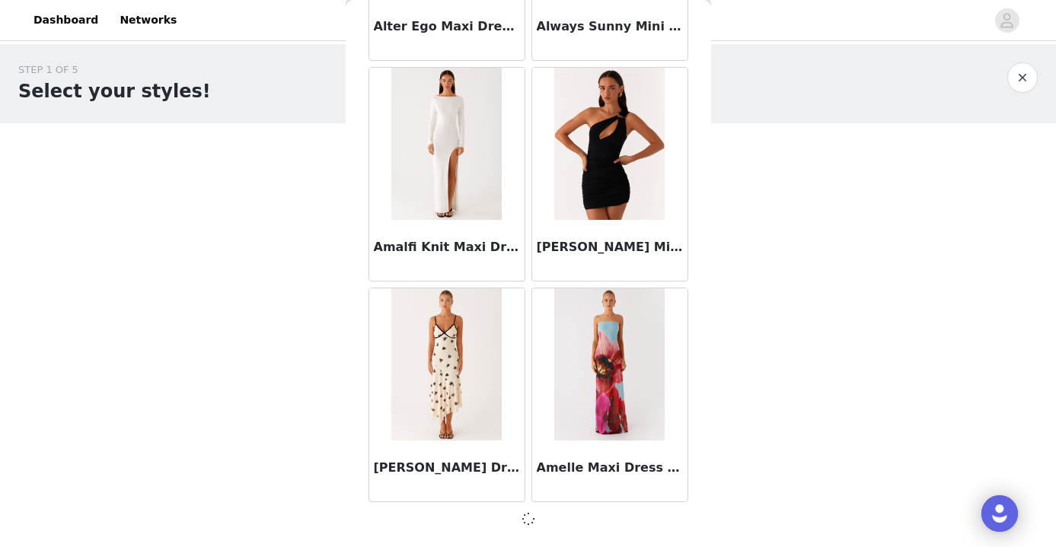
scroll to position [3984, 0]
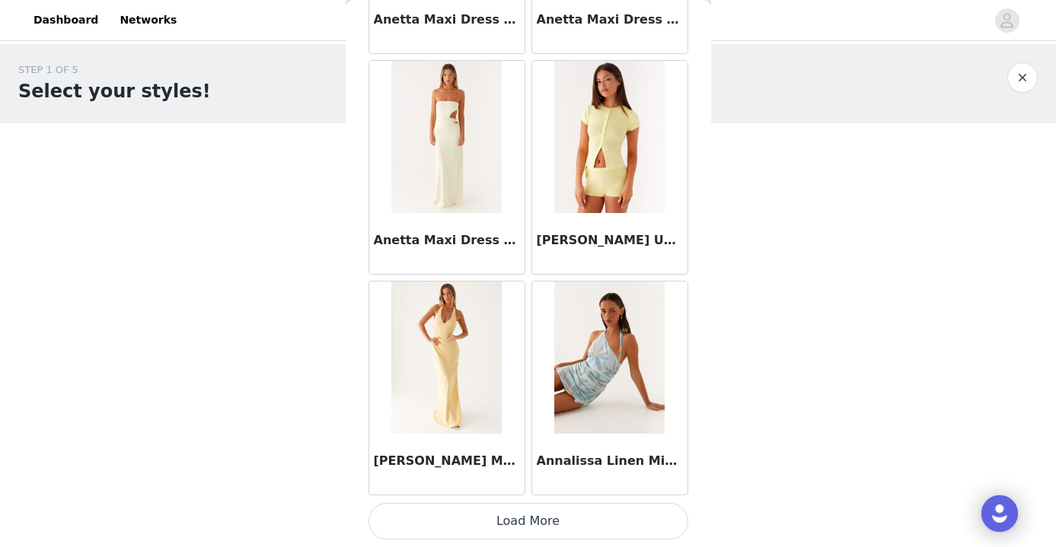
click at [525, 516] on button "Load More" at bounding box center [529, 521] width 320 height 37
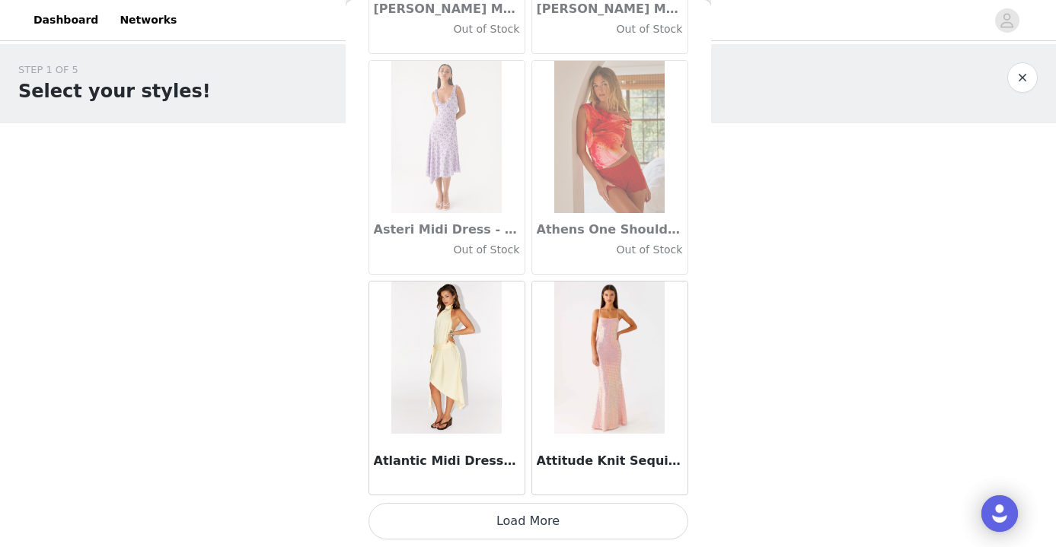
click at [543, 520] on button "Load More" at bounding box center [529, 521] width 320 height 37
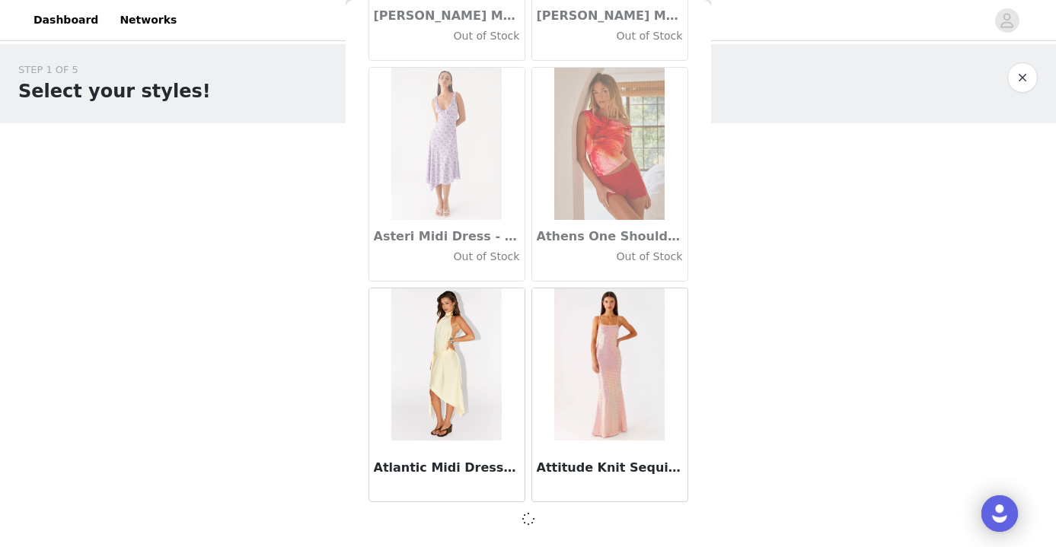
scroll to position [8400, 0]
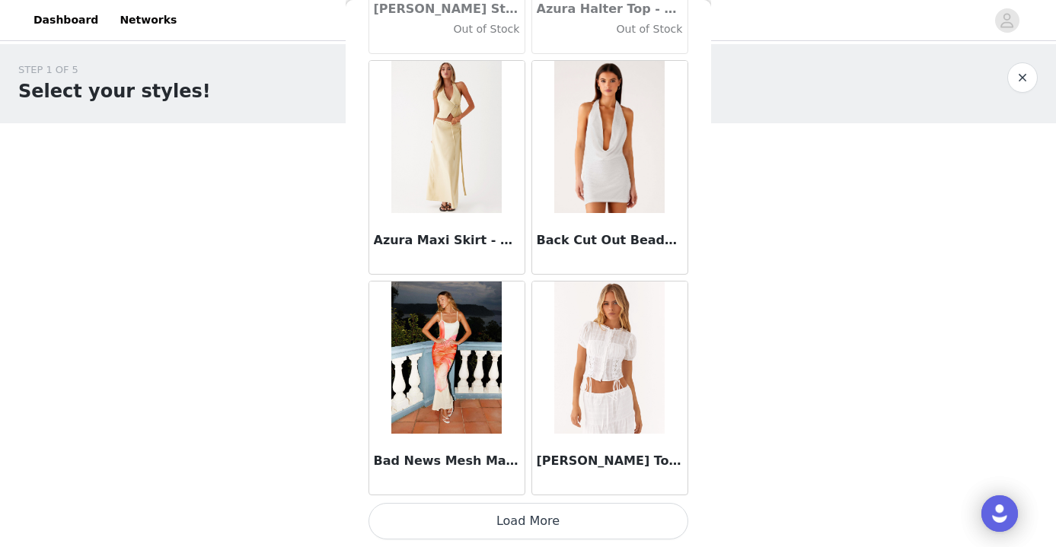
click at [548, 532] on button "Load More" at bounding box center [529, 521] width 320 height 37
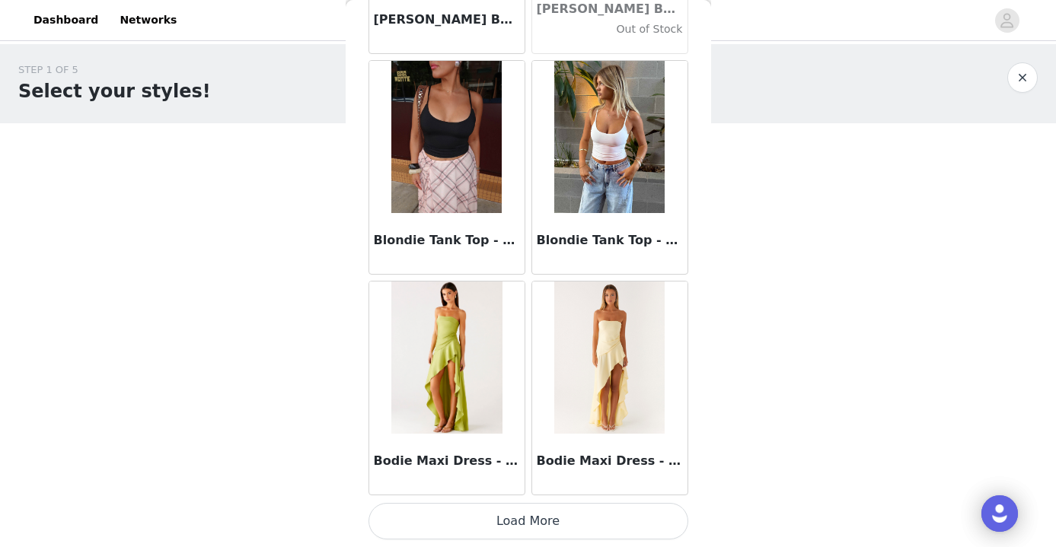
click at [554, 527] on button "Load More" at bounding box center [529, 521] width 320 height 37
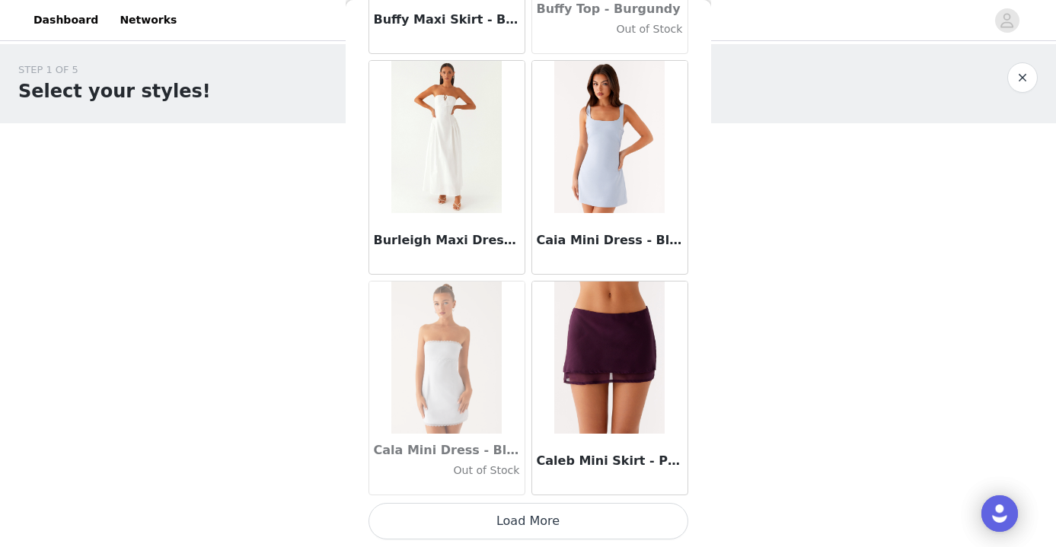
click at [544, 517] on button "Load More" at bounding box center [529, 521] width 320 height 37
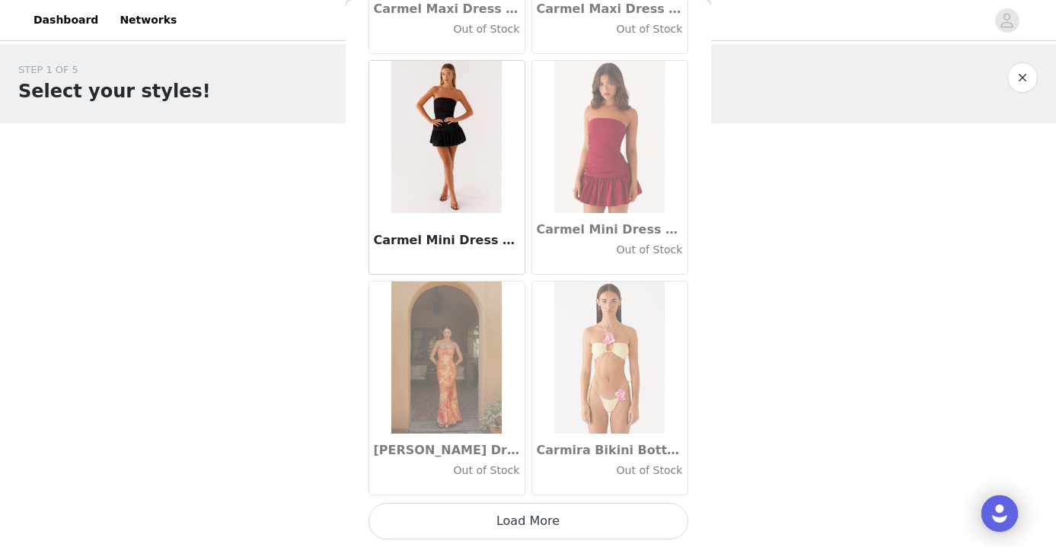
click at [560, 521] on button "Load More" at bounding box center [529, 521] width 320 height 37
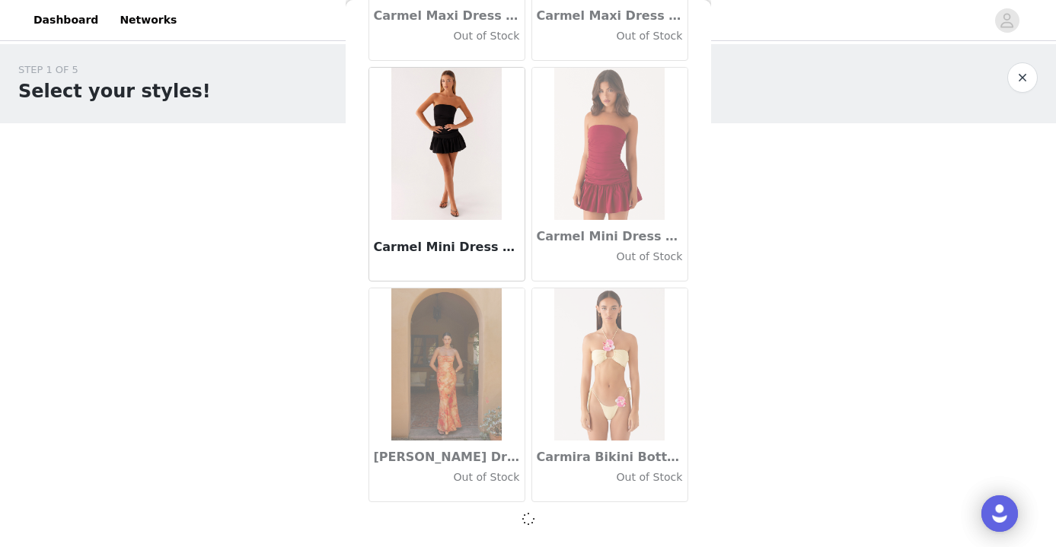
scroll to position [17232, 0]
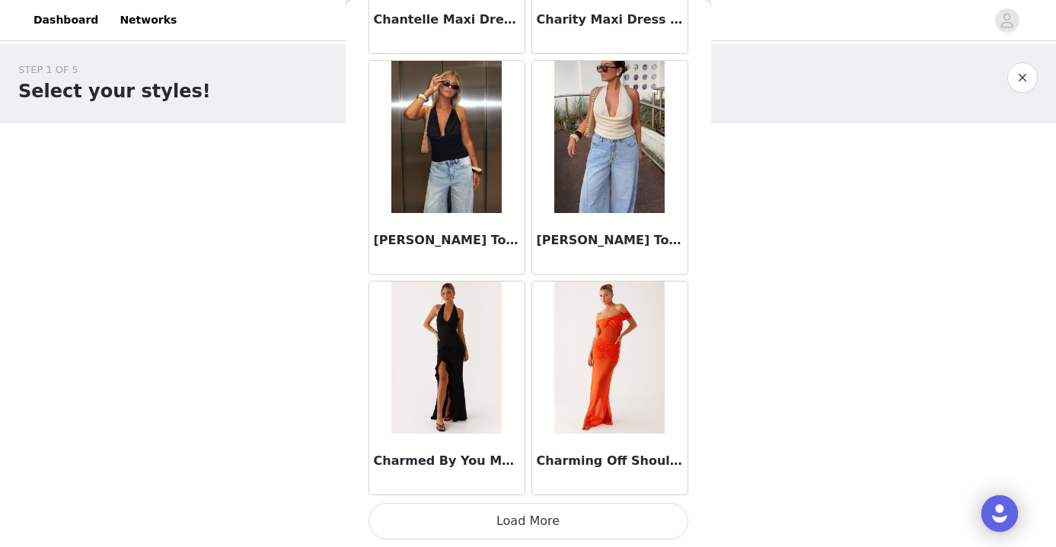
click at [557, 530] on button "Load More" at bounding box center [529, 521] width 320 height 37
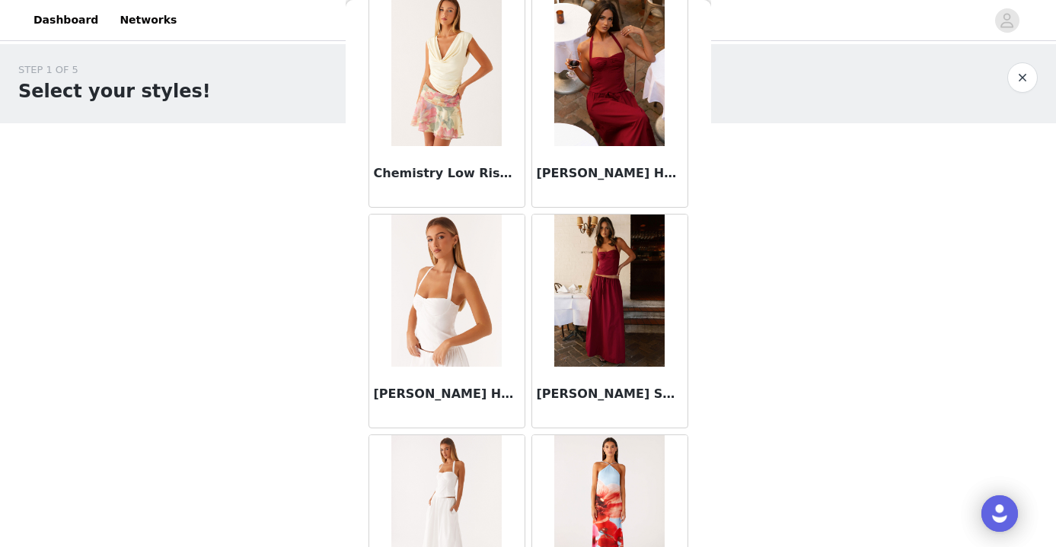
scroll to position [19940, 0]
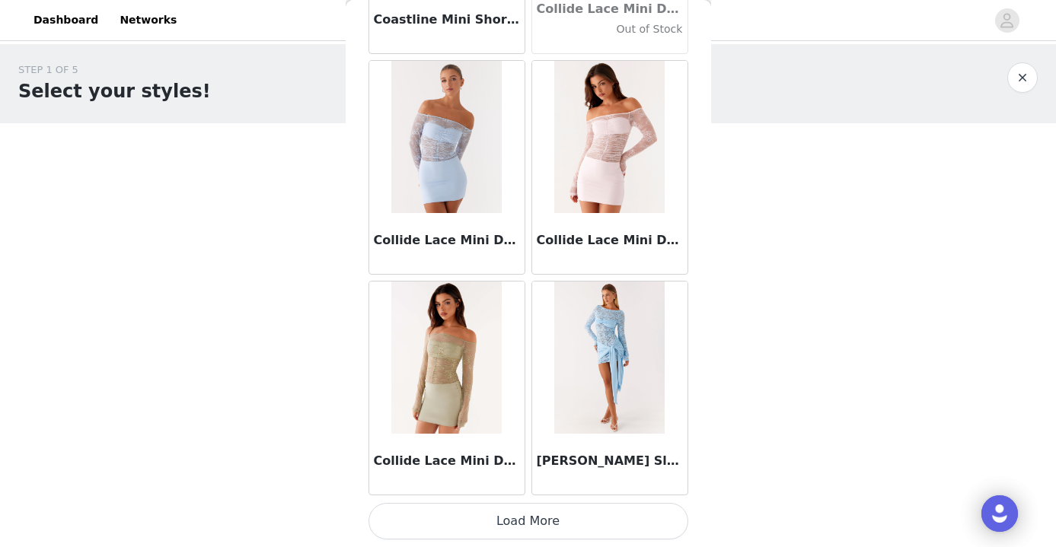
click at [523, 522] on button "Load More" at bounding box center [529, 521] width 320 height 37
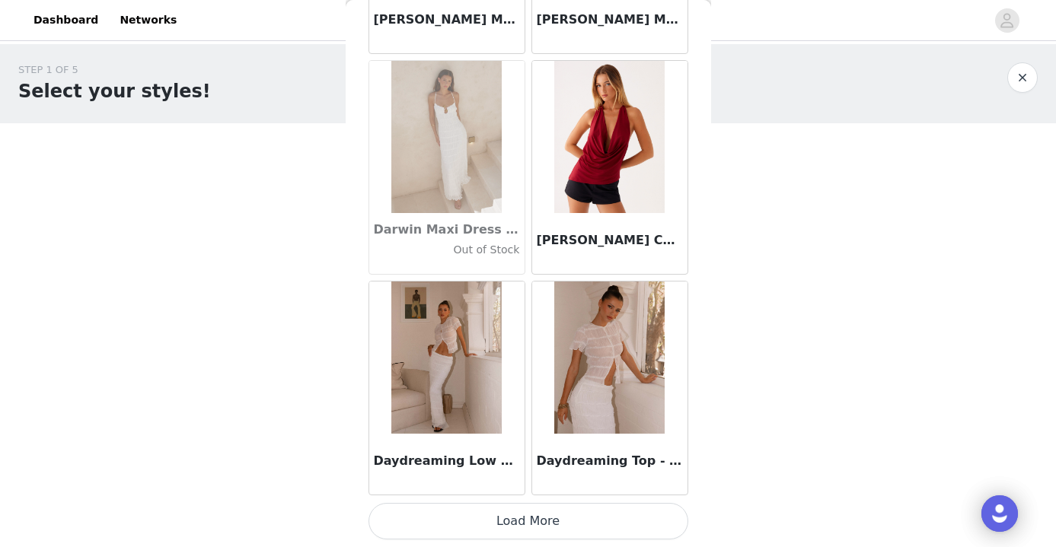
scroll to position [23863, 0]
click at [547, 519] on button "Load More" at bounding box center [529, 521] width 320 height 37
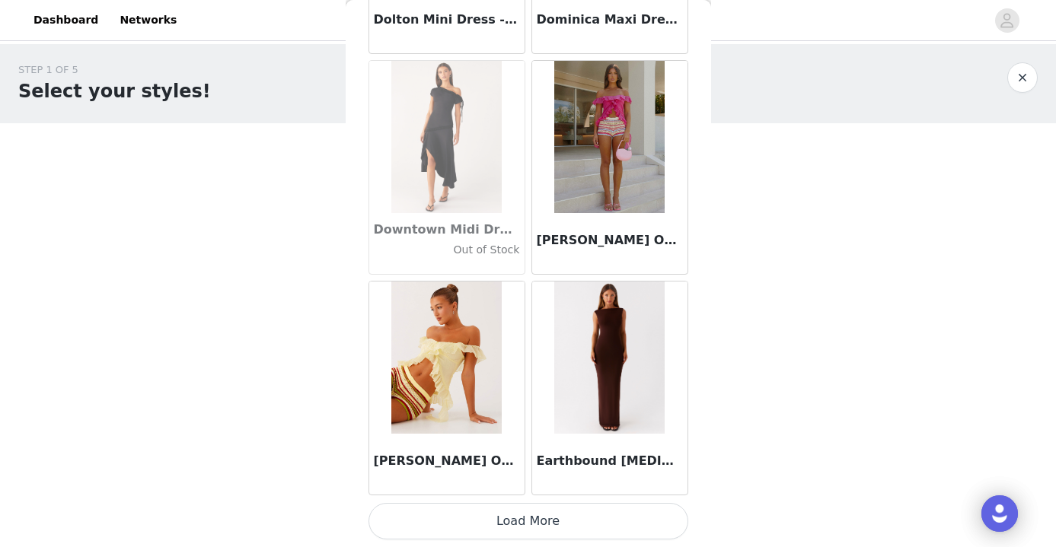
scroll to position [26071, 0]
click at [580, 525] on button "Load More" at bounding box center [529, 521] width 320 height 37
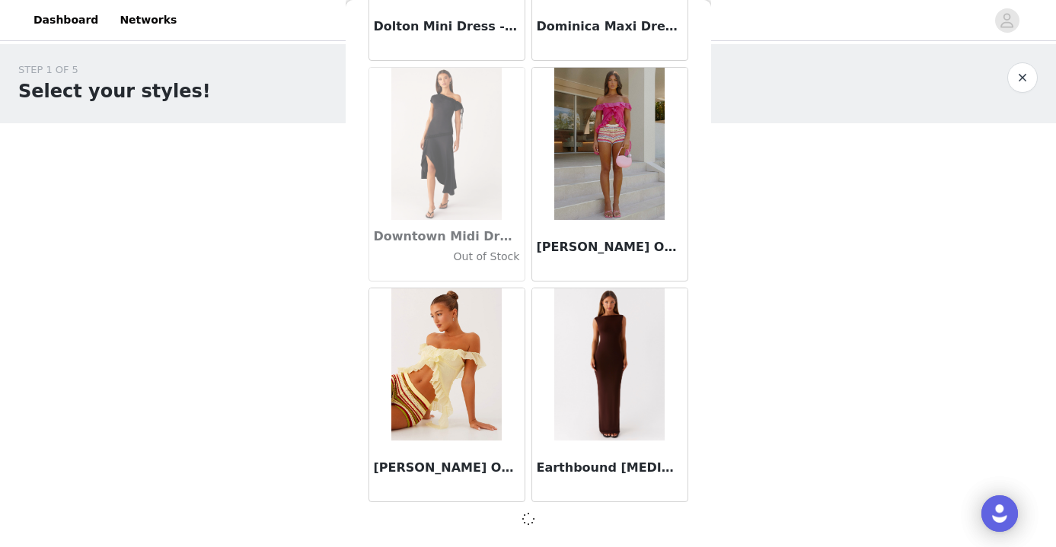
scroll to position [26064, 0]
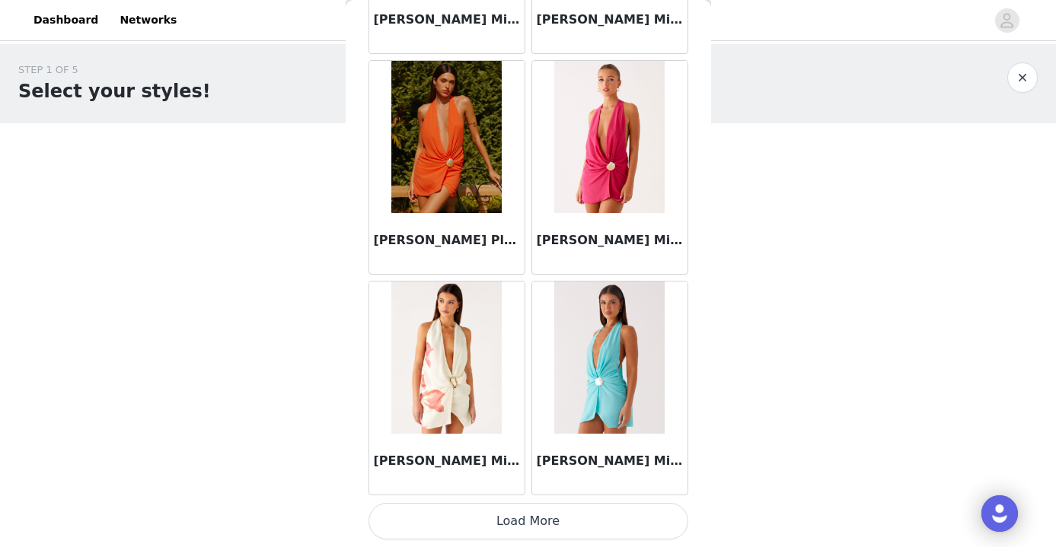
click at [568, 517] on button "Load More" at bounding box center [529, 521] width 320 height 37
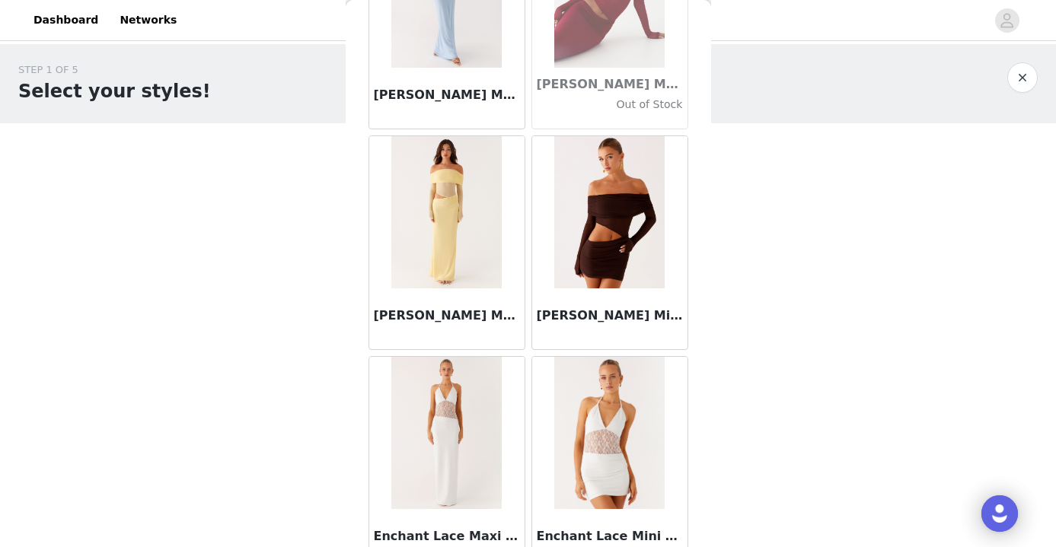
scroll to position [30152, 0]
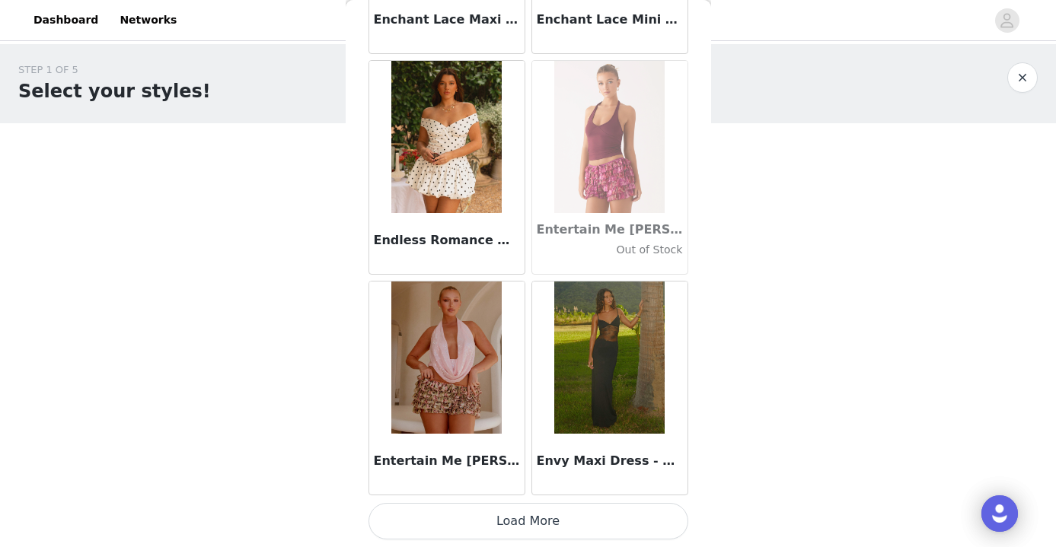
click at [550, 531] on button "Load More" at bounding box center [529, 521] width 320 height 37
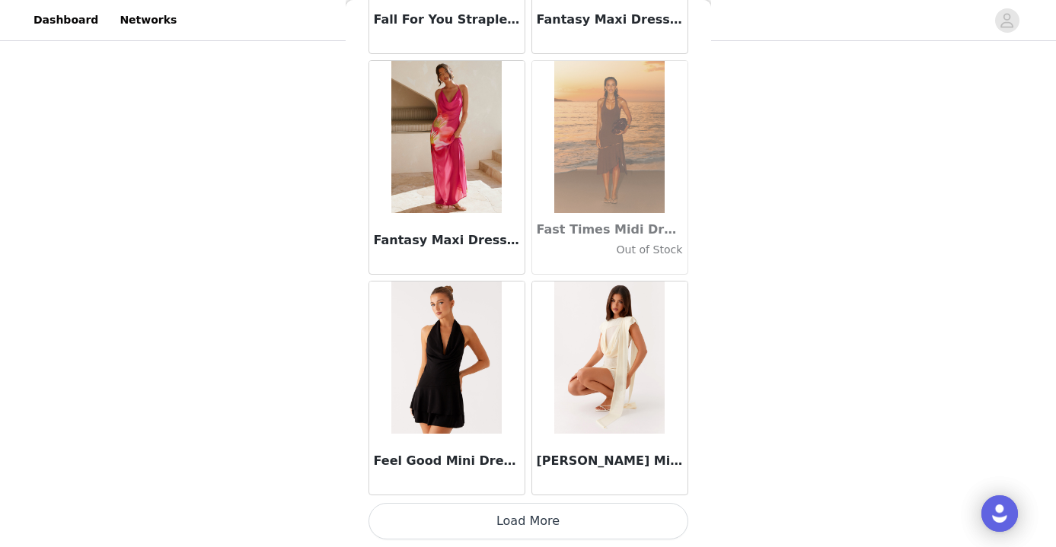
scroll to position [32695, 0]
click at [573, 525] on button "Load More" at bounding box center [529, 521] width 320 height 37
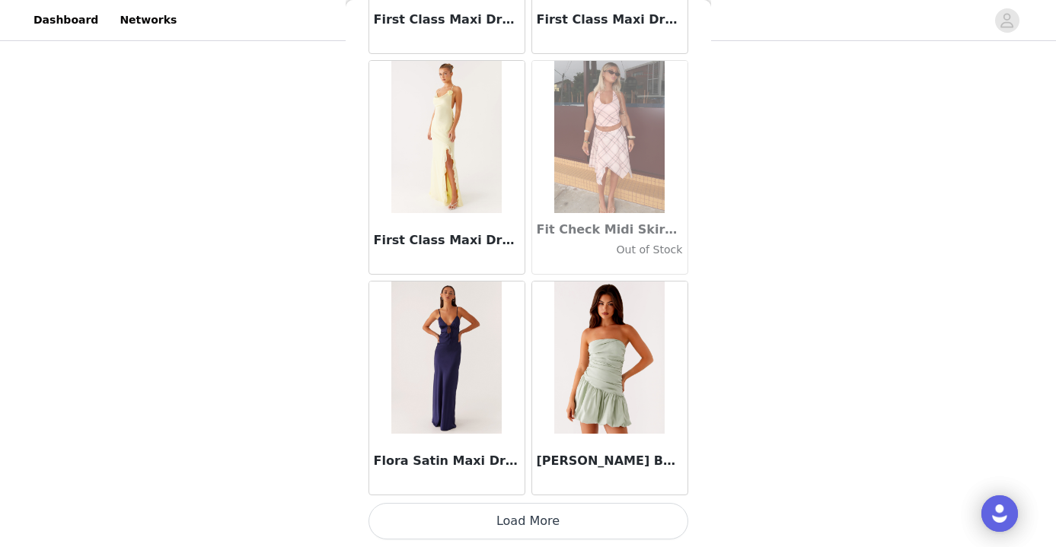
scroll to position [34903, 0]
click at [529, 524] on button "Load More" at bounding box center [529, 521] width 320 height 37
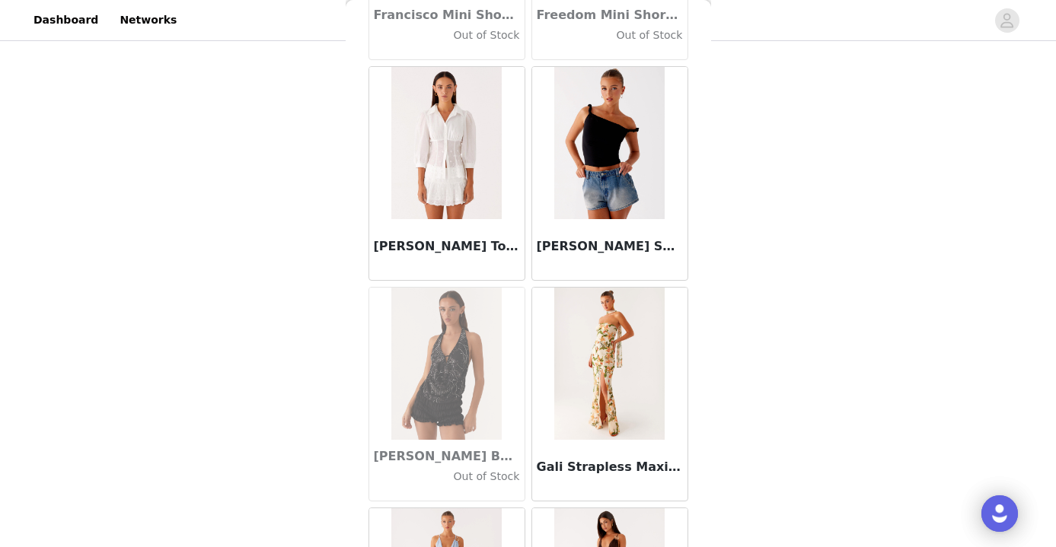
scroll to position [36419, 0]
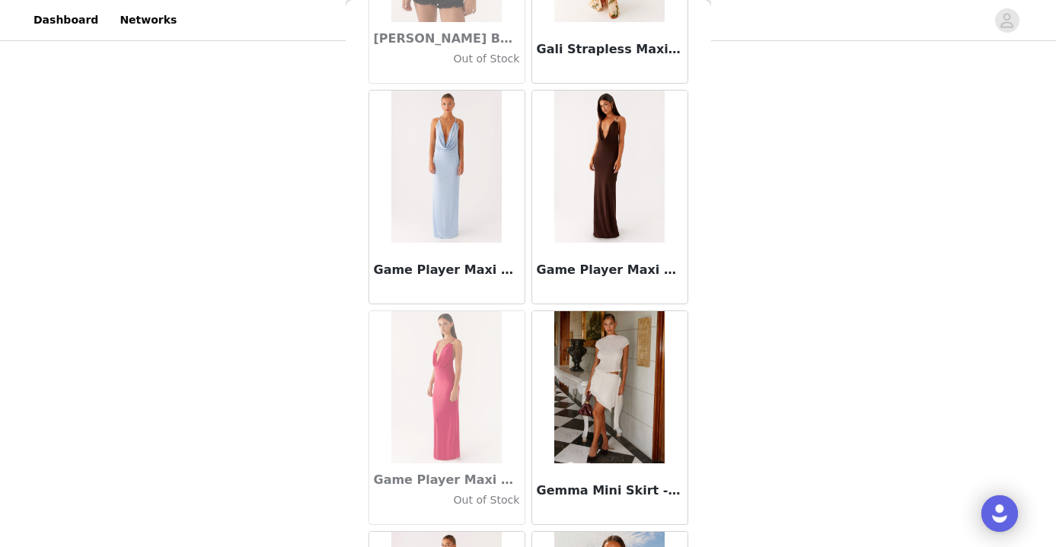
click at [615, 190] on img at bounding box center [609, 167] width 110 height 152
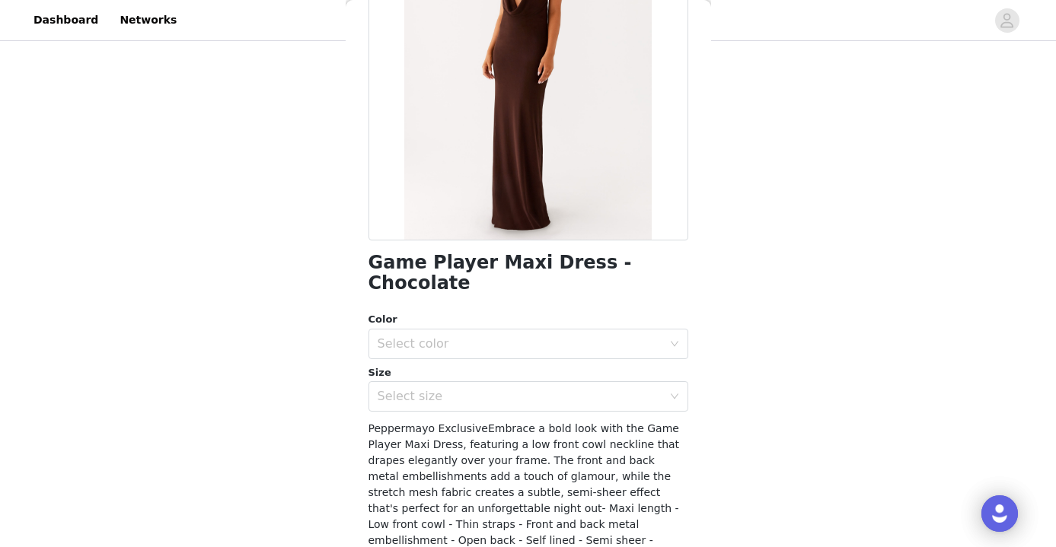
scroll to position [180, 0]
click at [525, 328] on div "Select color" at bounding box center [524, 342] width 292 height 29
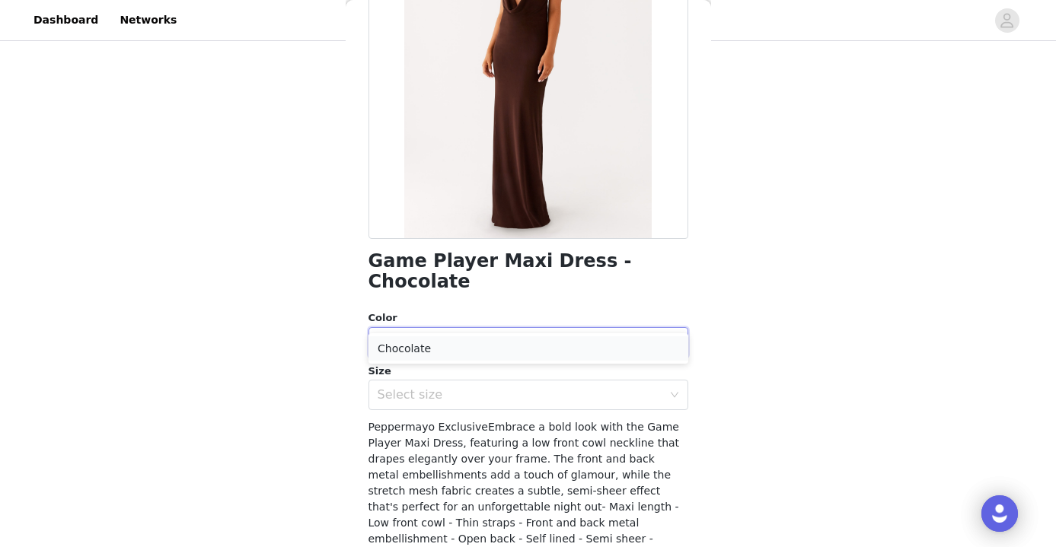
click at [458, 345] on li "Chocolate" at bounding box center [529, 349] width 320 height 24
click at [458, 381] on div "Select size" at bounding box center [524, 395] width 292 height 29
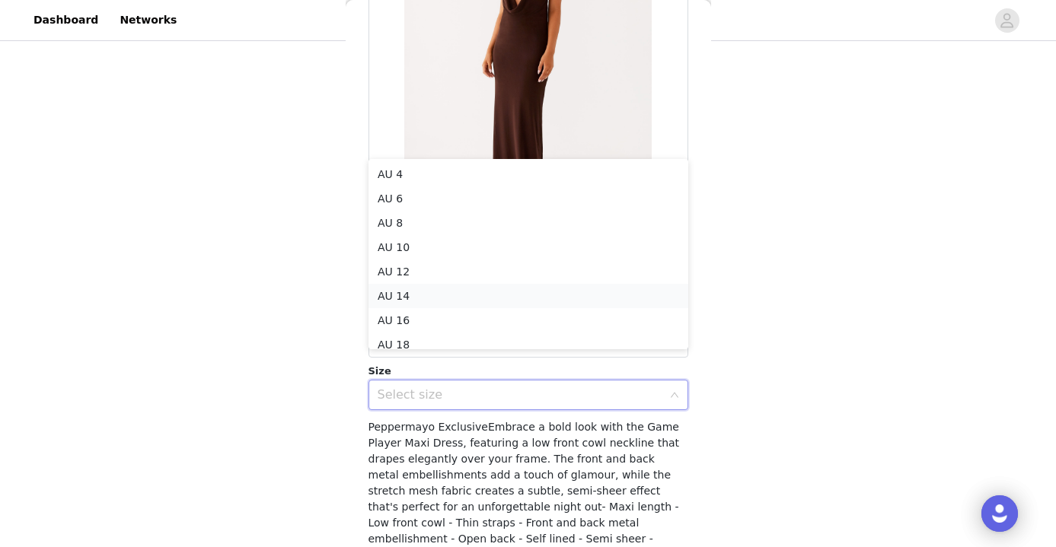
scroll to position [8, 0]
click at [420, 217] on li "AU 8" at bounding box center [529, 215] width 320 height 24
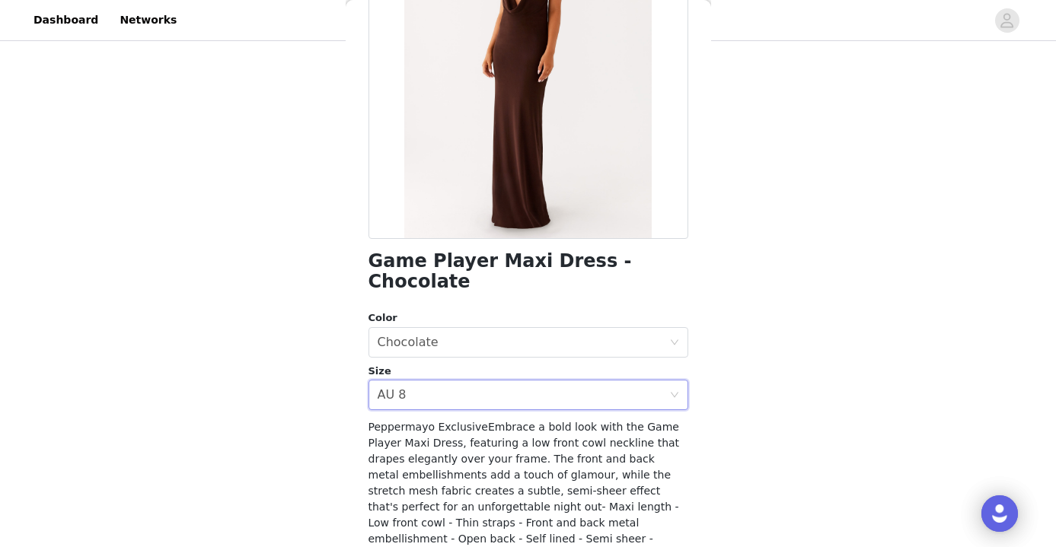
click at [777, 384] on div "STEP 1 OF 5 Select your styles! Please note that the sizes are in AU Sizes 2/4 …" at bounding box center [528, 183] width 1056 height 511
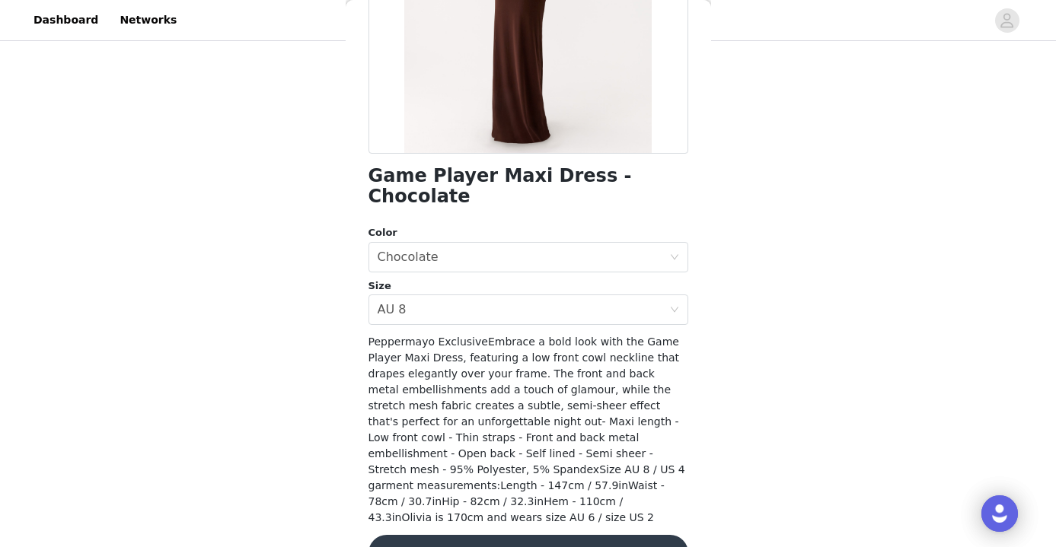
scroll to position [264, 0]
click at [484, 536] on button "Add Product" at bounding box center [529, 554] width 320 height 37
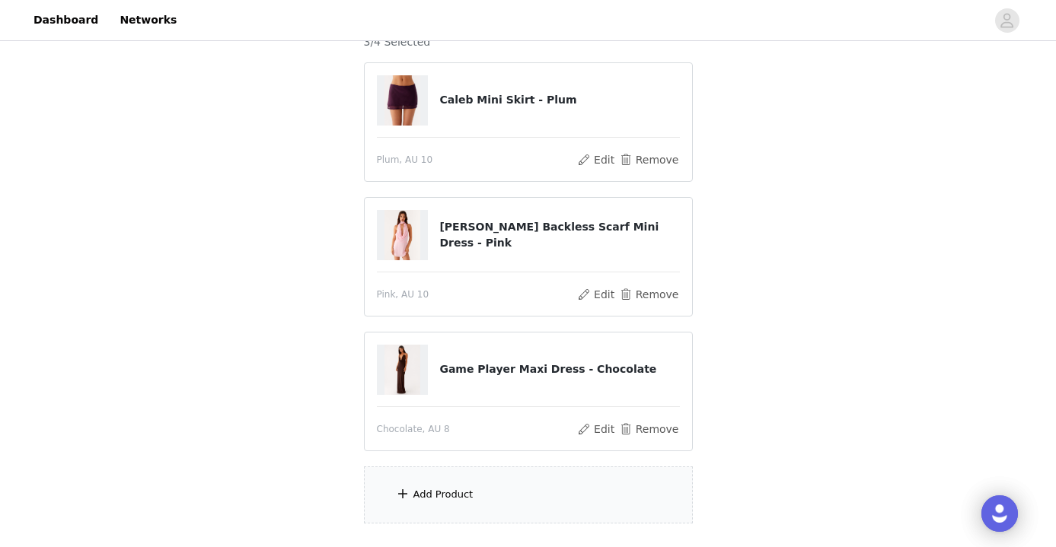
scroll to position [157, 0]
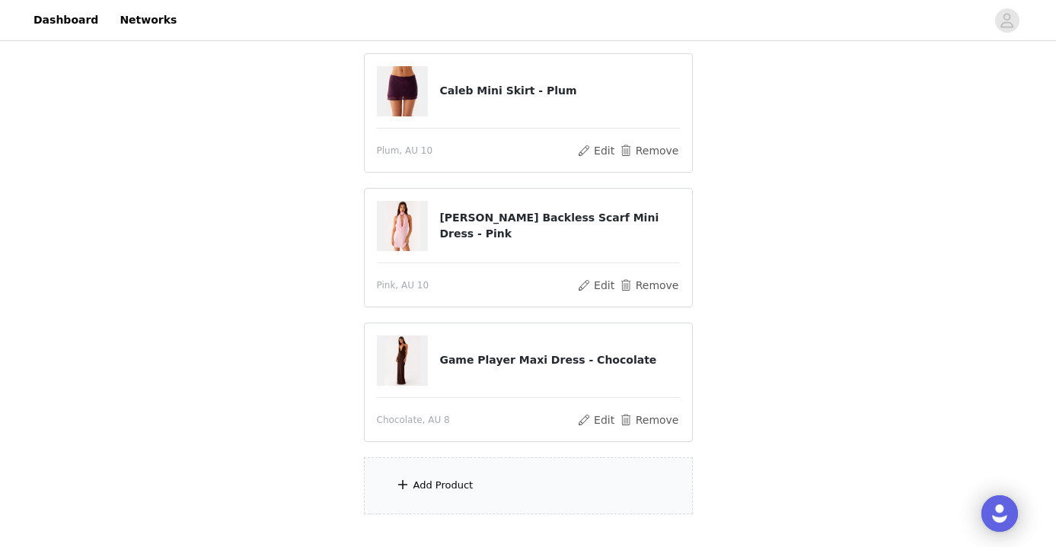
click at [445, 490] on div "Add Product" at bounding box center [443, 485] width 60 height 15
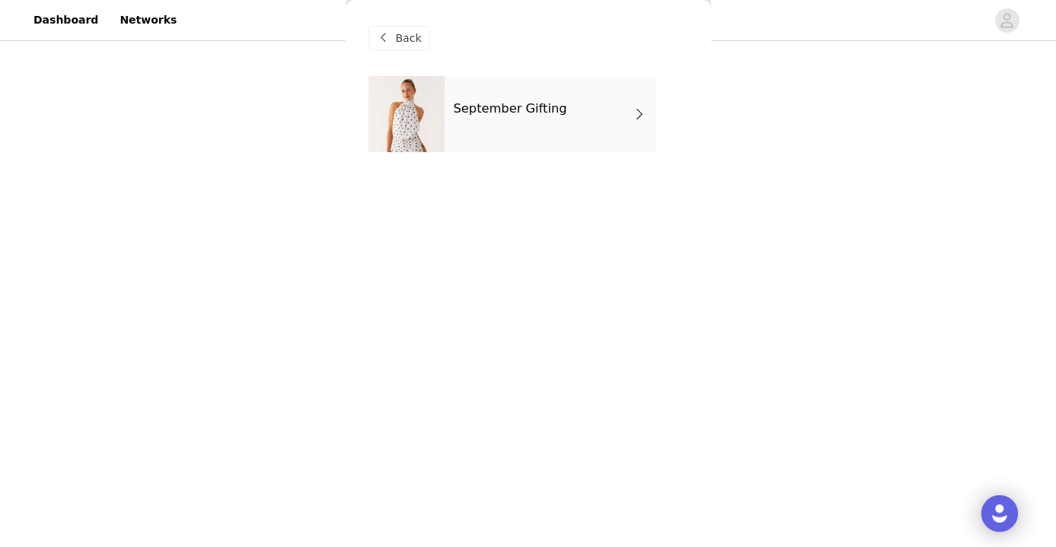
click at [509, 116] on h4 "September Gifting" at bounding box center [510, 109] width 113 height 14
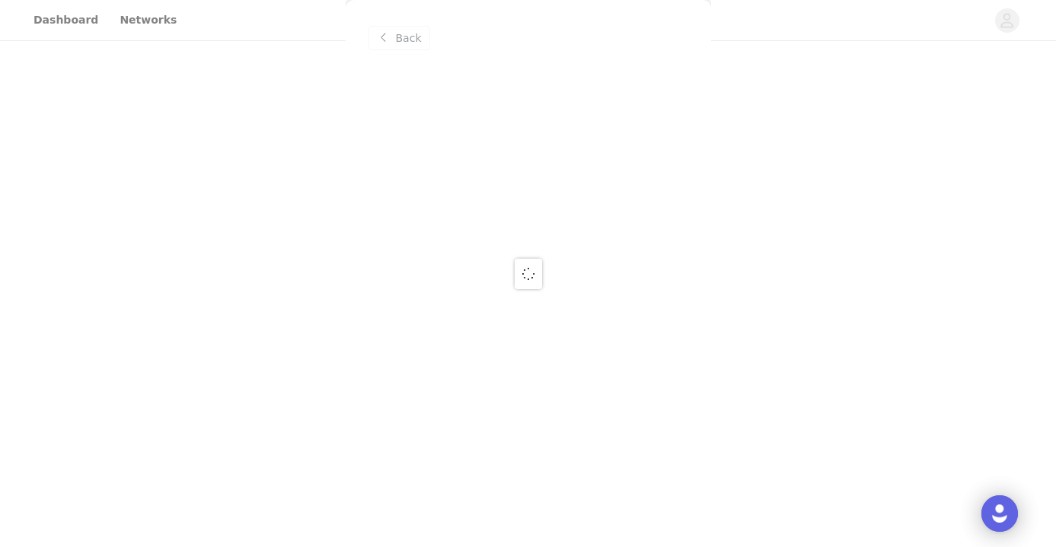
scroll to position [247, 0]
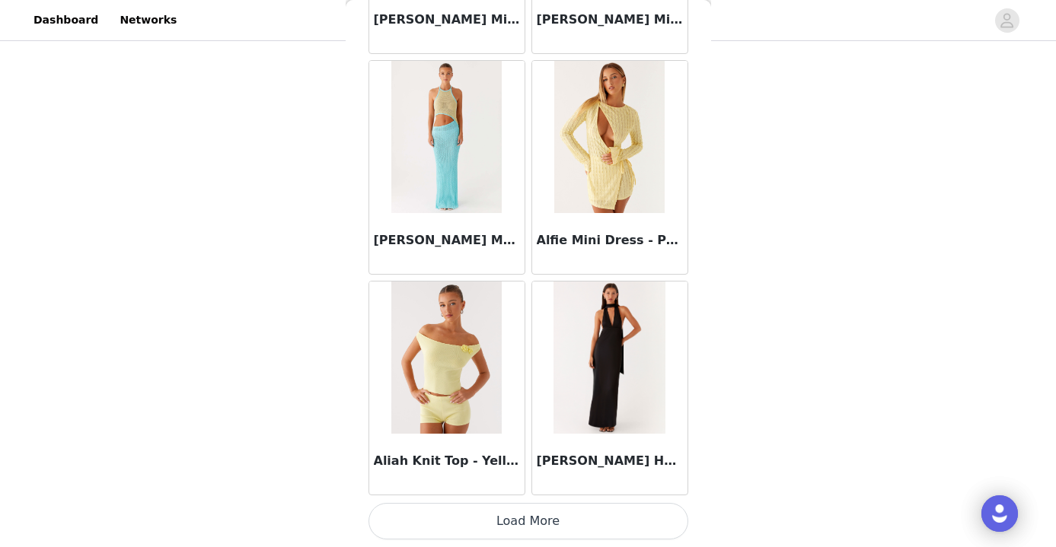
click at [533, 524] on button "Load More" at bounding box center [529, 521] width 320 height 37
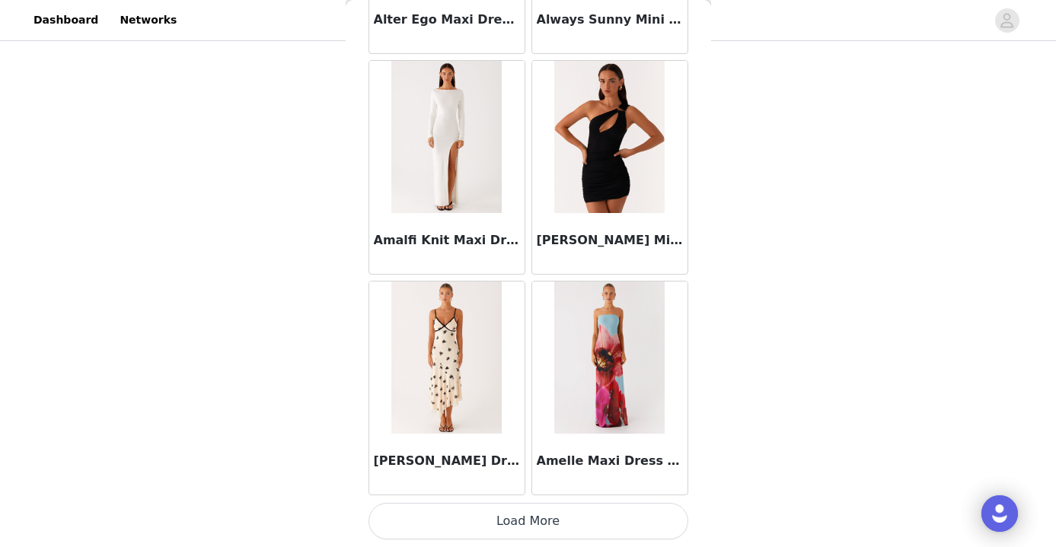
scroll to position [3990, 0]
click at [531, 526] on button "Load More" at bounding box center [529, 521] width 320 height 37
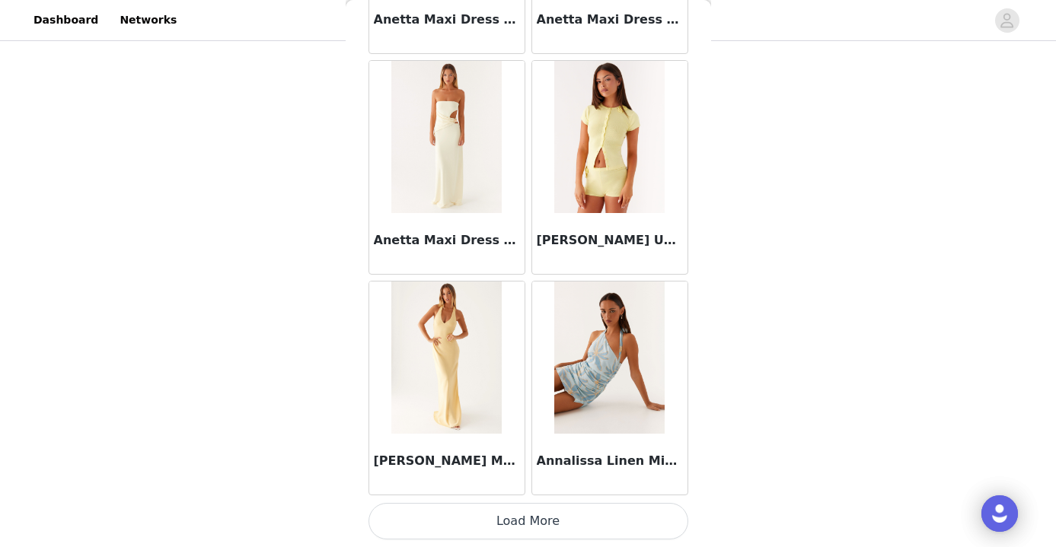
scroll to position [6198, 0]
click at [565, 524] on button "Load More" at bounding box center [529, 521] width 320 height 37
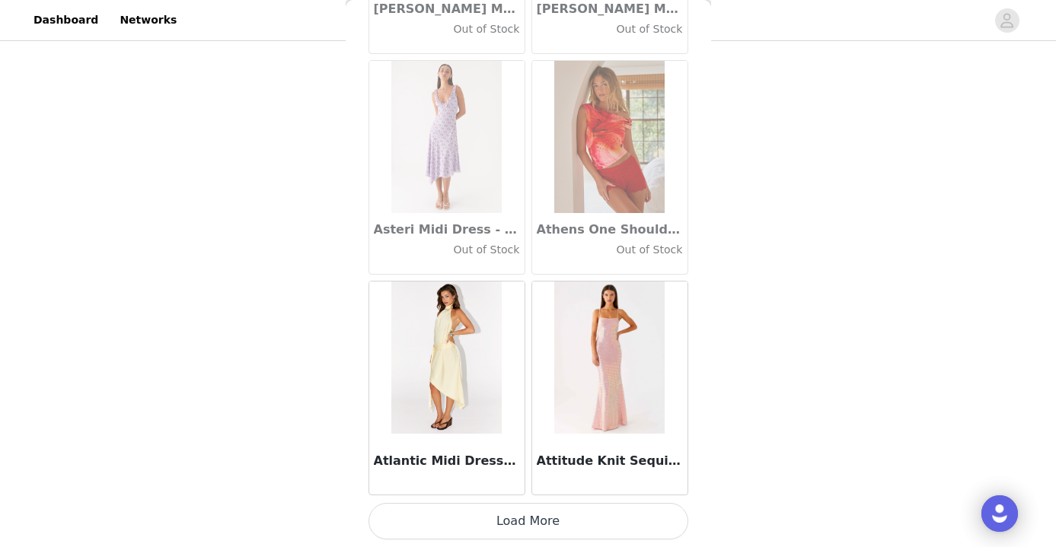
scroll to position [251, 0]
click at [550, 525] on button "Load More" at bounding box center [529, 521] width 320 height 37
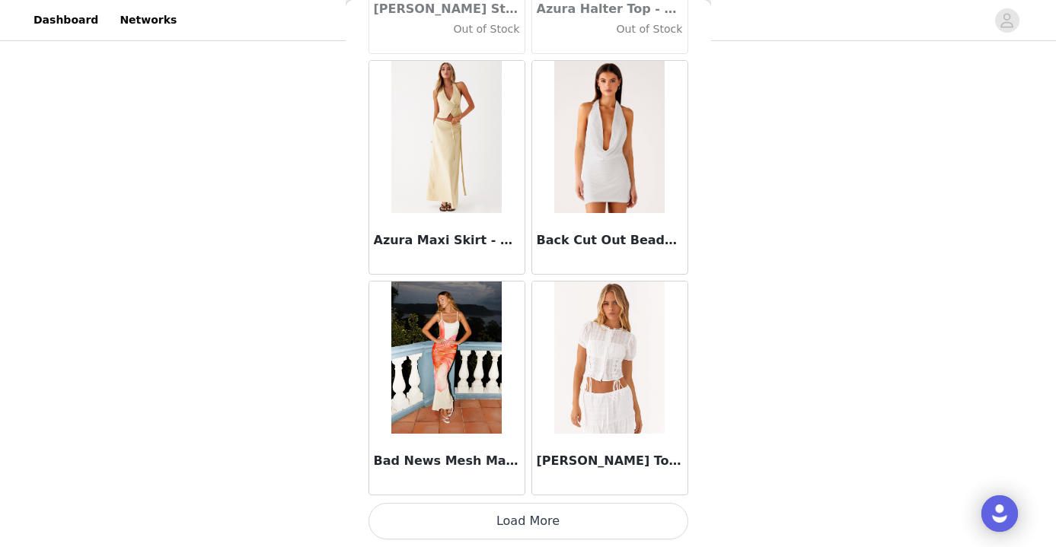
click at [551, 505] on button "Load More" at bounding box center [529, 521] width 320 height 37
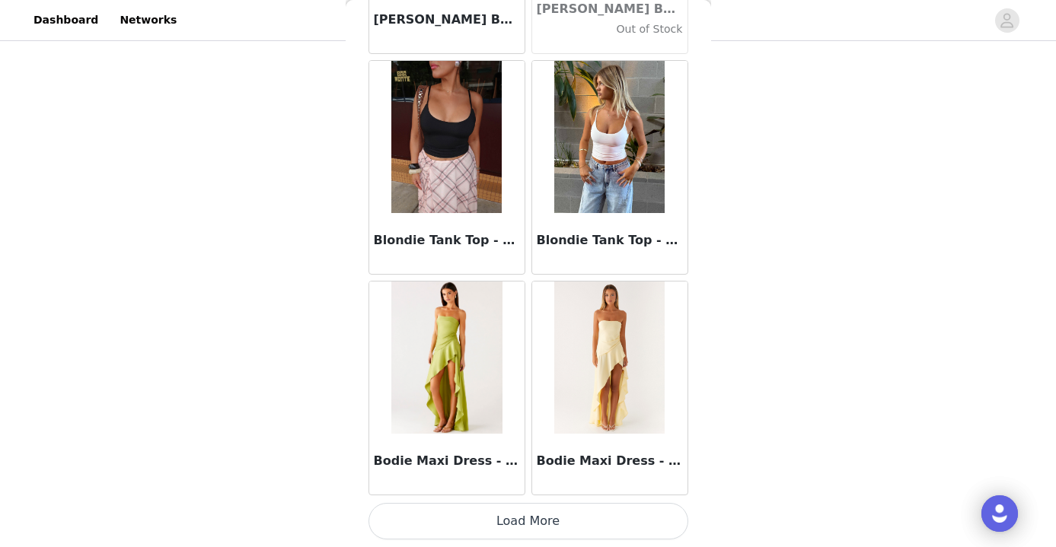
click at [528, 512] on button "Load More" at bounding box center [529, 521] width 320 height 37
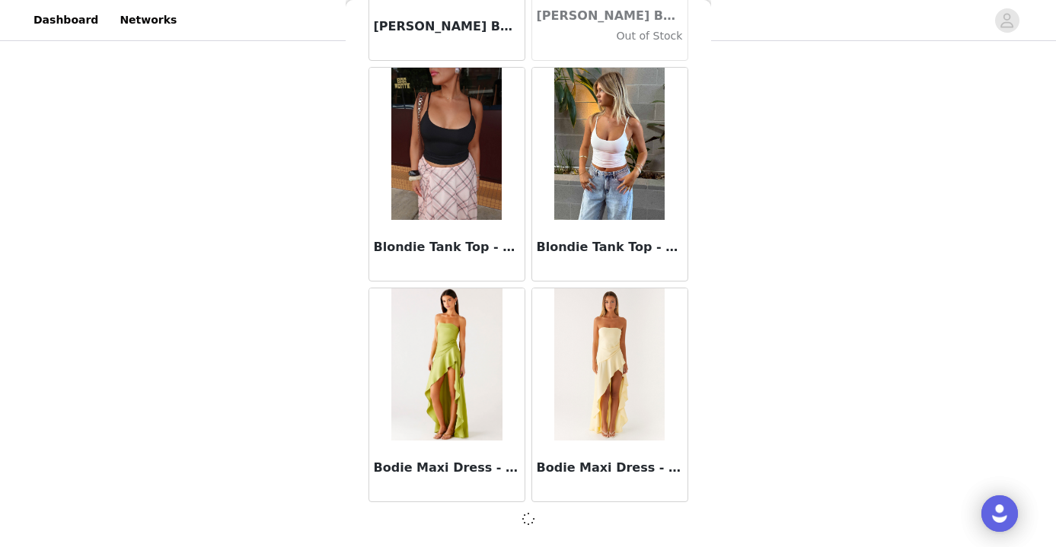
scroll to position [12816, 0]
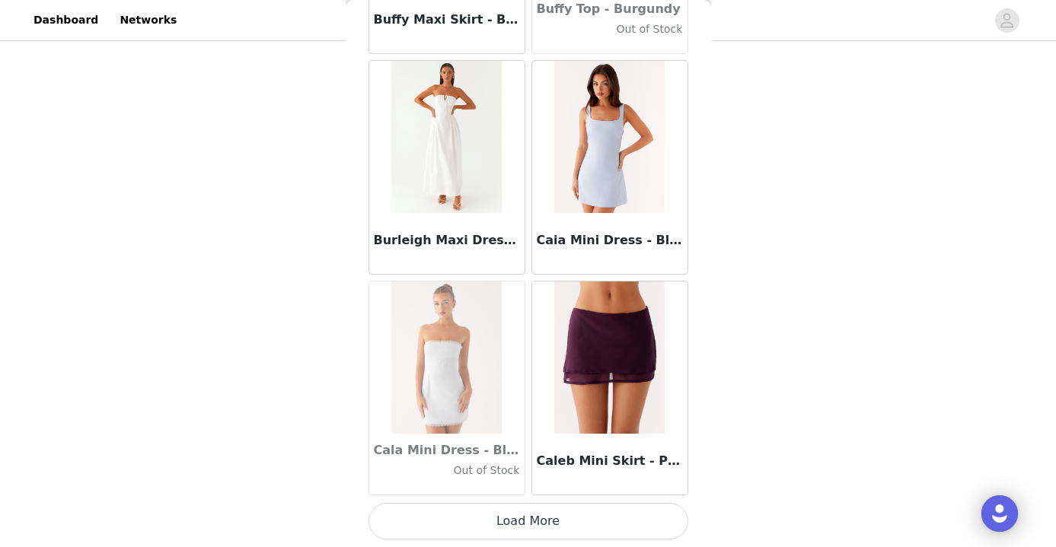
click at [517, 523] on button "Load More" at bounding box center [529, 521] width 320 height 37
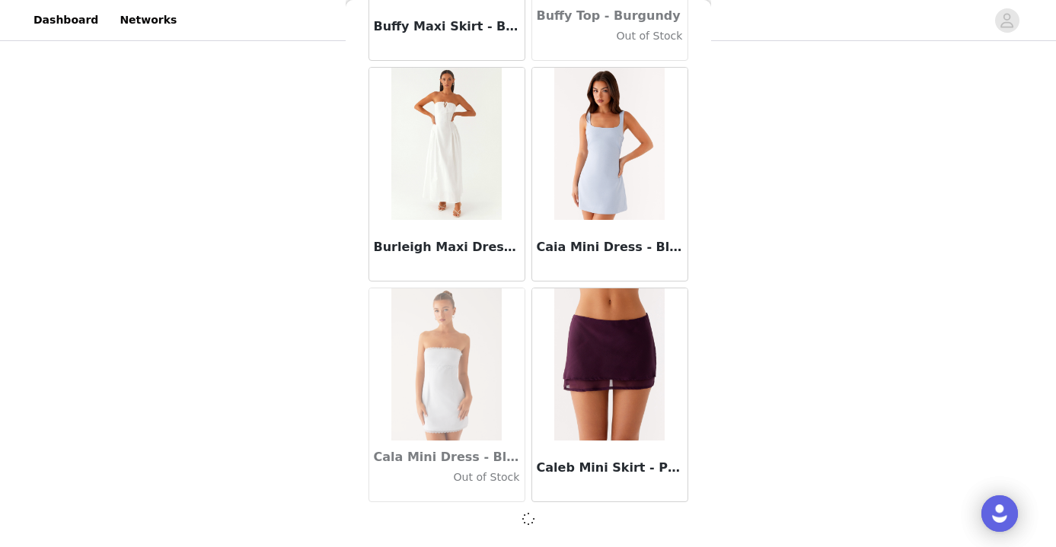
scroll to position [15024, 0]
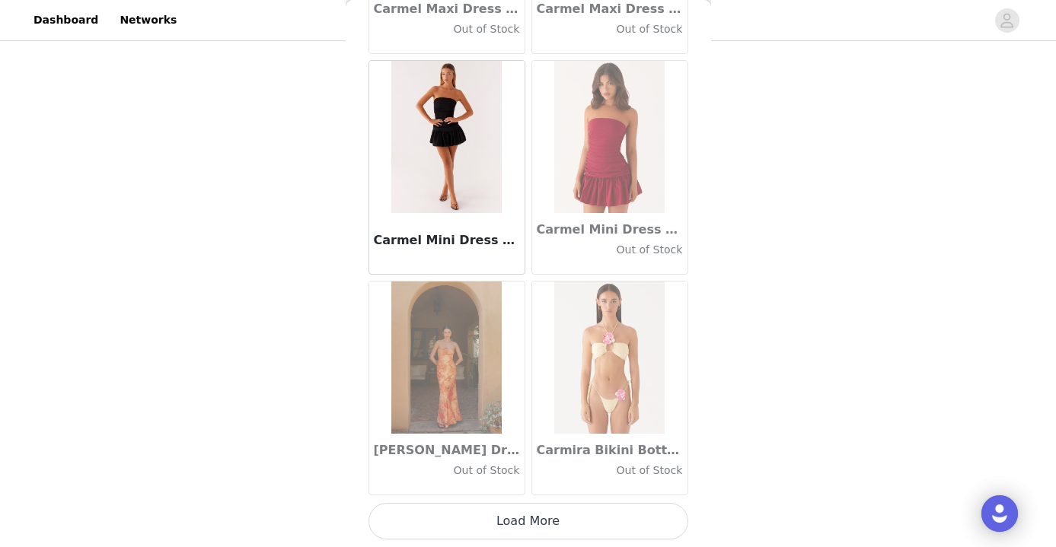
click at [531, 519] on button "Load More" at bounding box center [529, 521] width 320 height 37
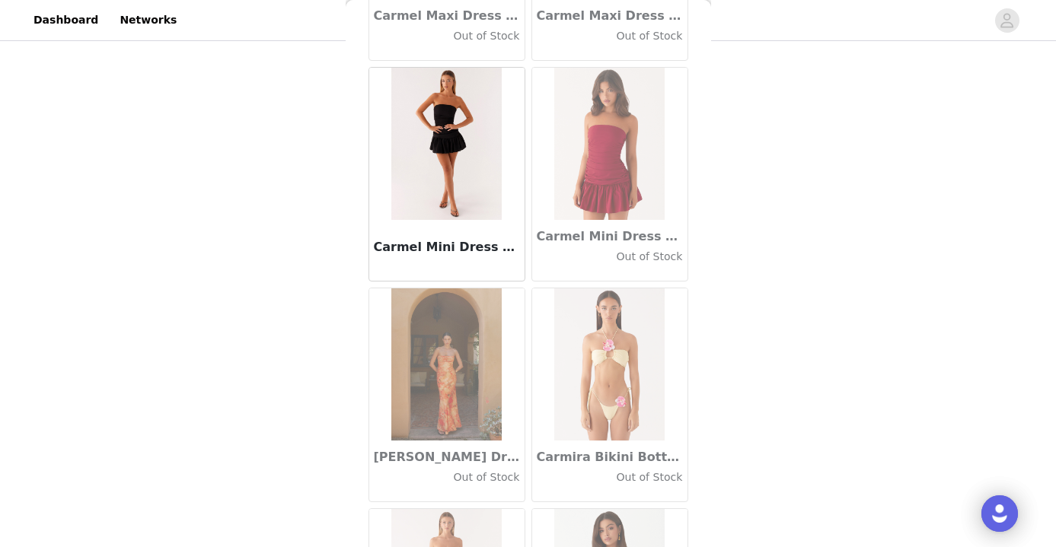
scroll to position [251, 0]
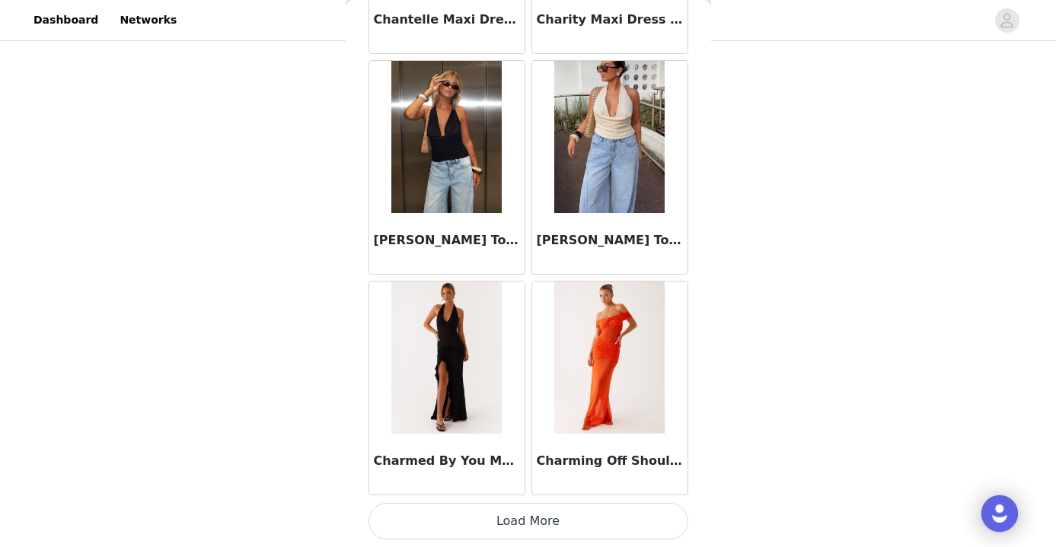
click at [496, 516] on button "Load More" at bounding box center [529, 521] width 320 height 37
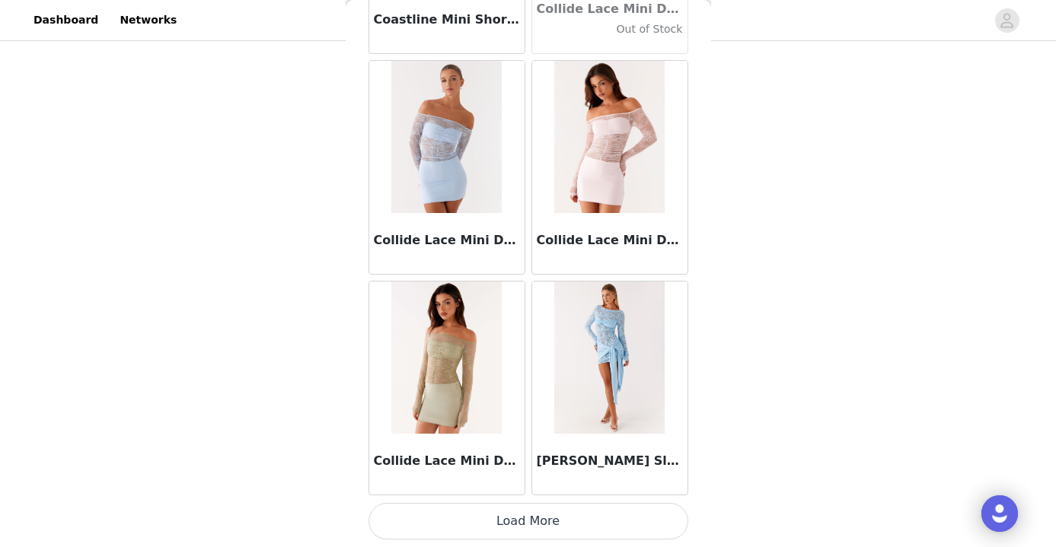
click at [522, 519] on button "Load More" at bounding box center [529, 521] width 320 height 37
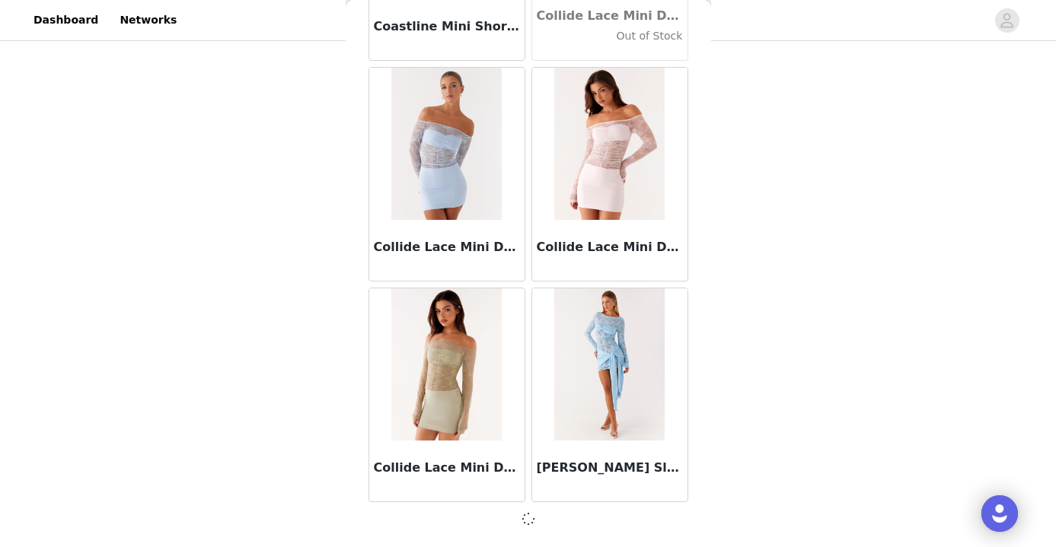
scroll to position [21648, 0]
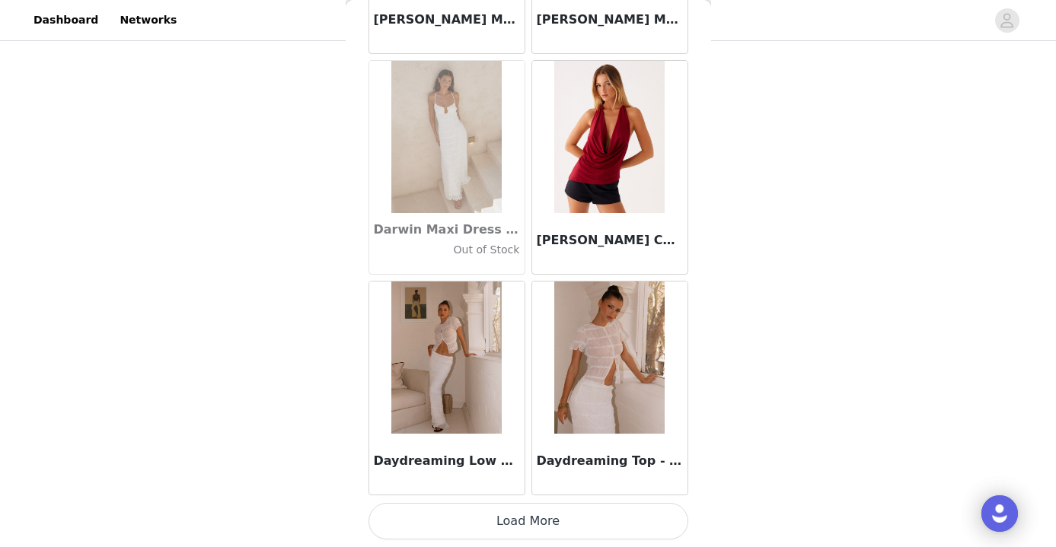
click at [532, 519] on button "Load More" at bounding box center [529, 521] width 320 height 37
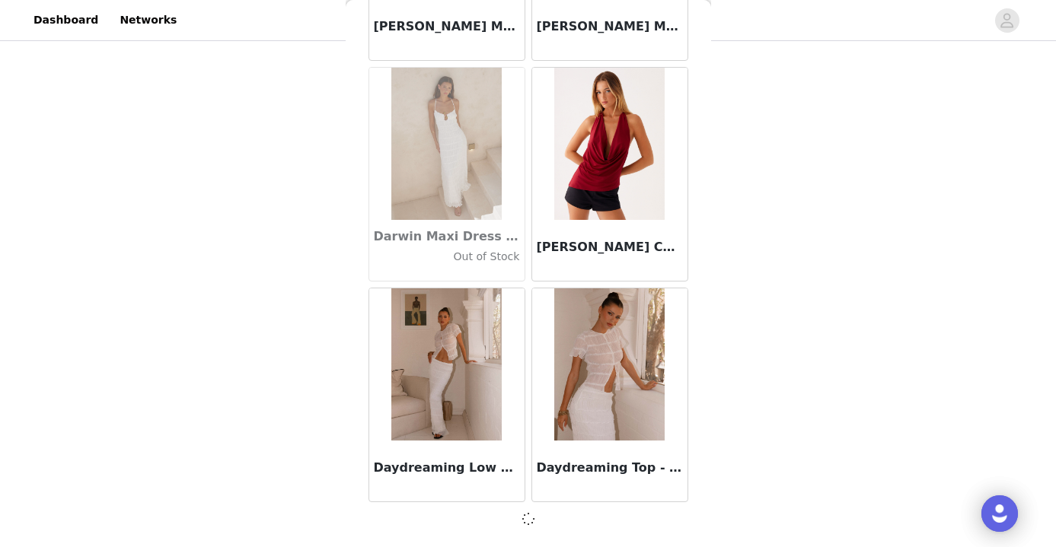
scroll to position [23856, 0]
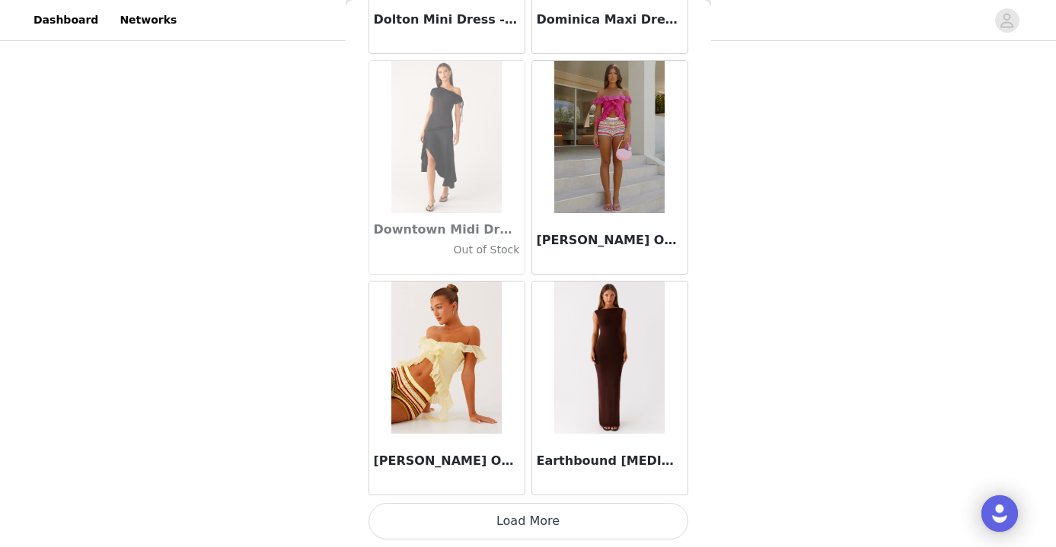
click at [557, 514] on button "Load More" at bounding box center [529, 521] width 320 height 37
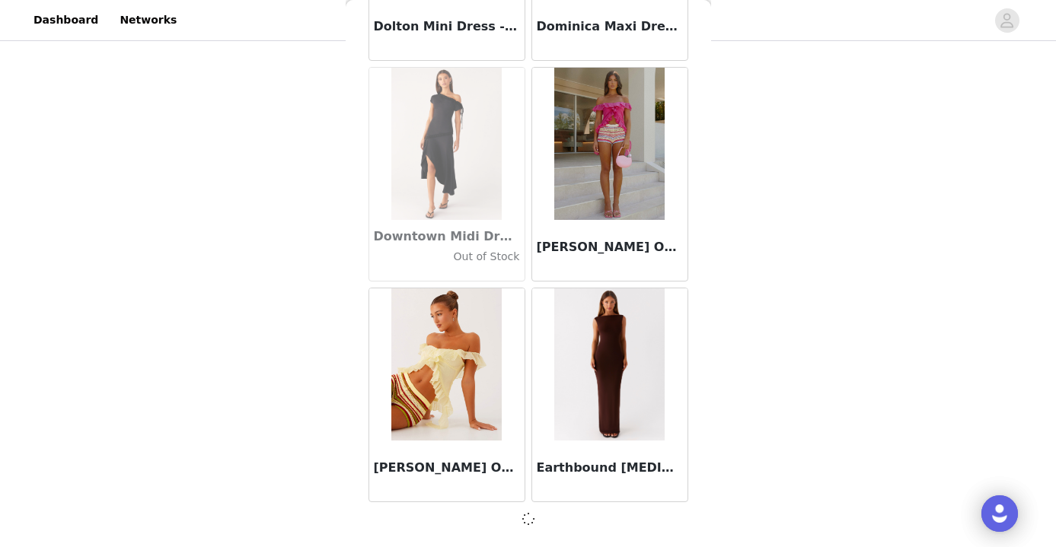
scroll to position [251, 0]
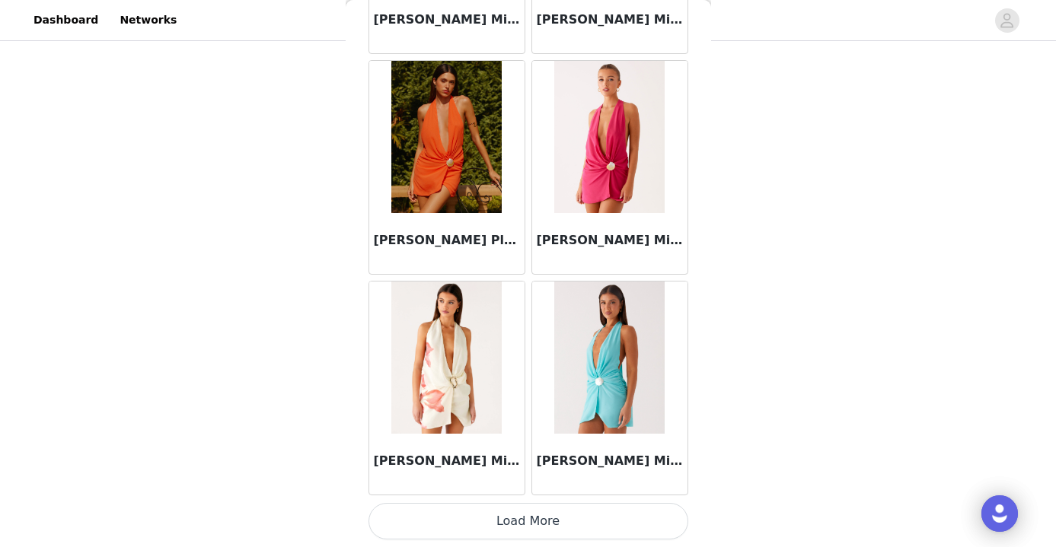
click at [550, 517] on button "Load More" at bounding box center [529, 521] width 320 height 37
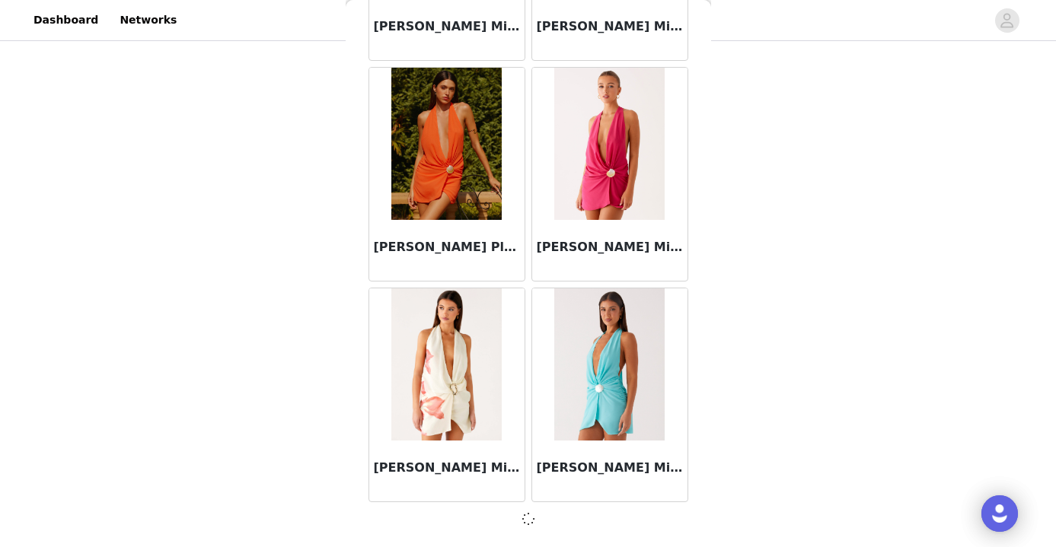
scroll to position [28272, 0]
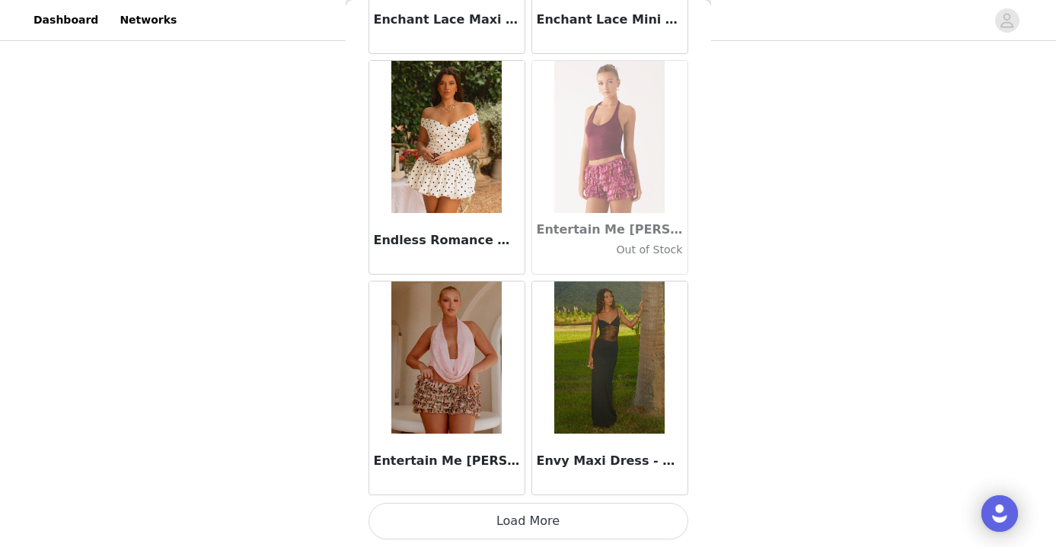
click at [550, 525] on button "Load More" at bounding box center [529, 521] width 320 height 37
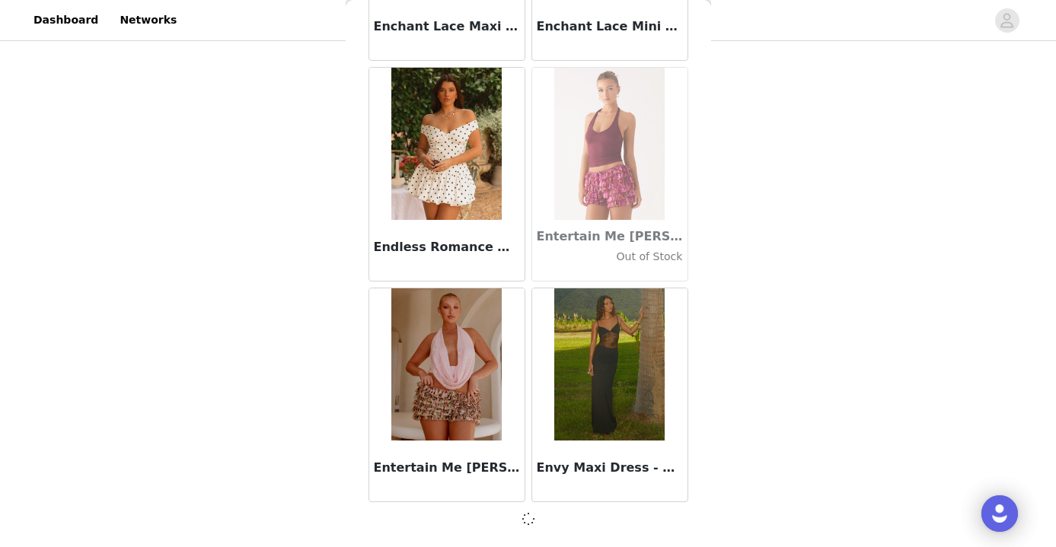
scroll to position [30480, 0]
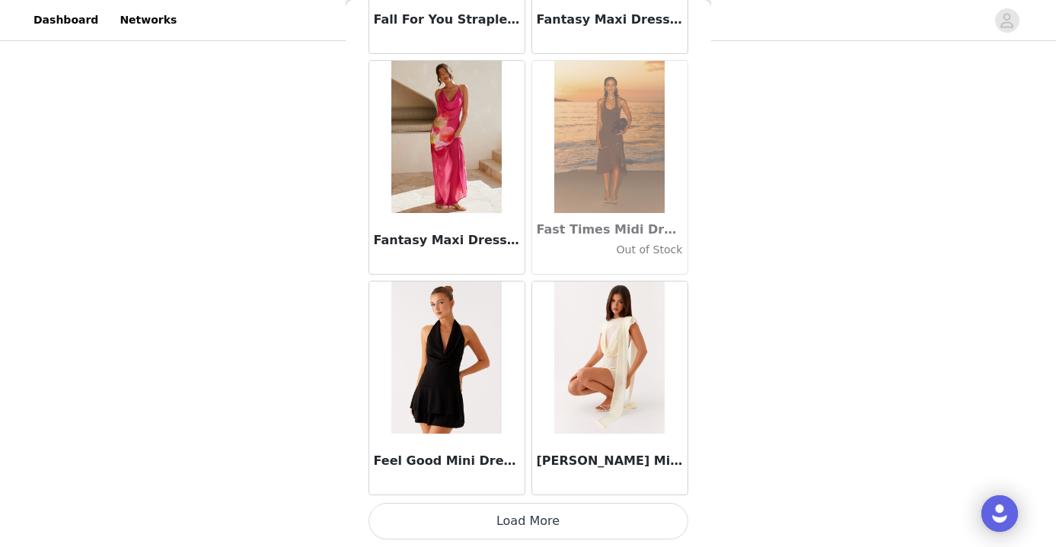
click at [546, 509] on button "Load More" at bounding box center [529, 521] width 320 height 37
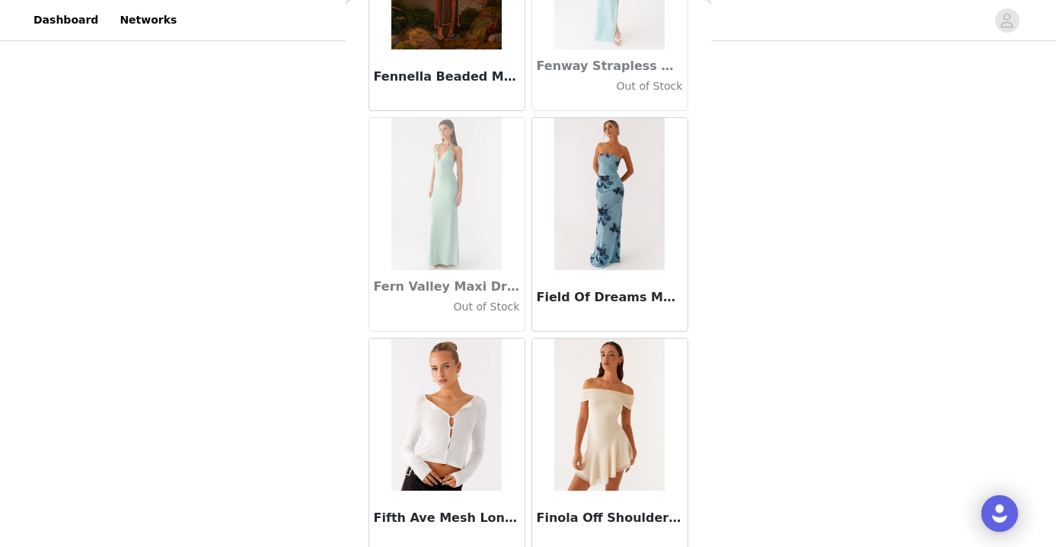
scroll to position [33641, 0]
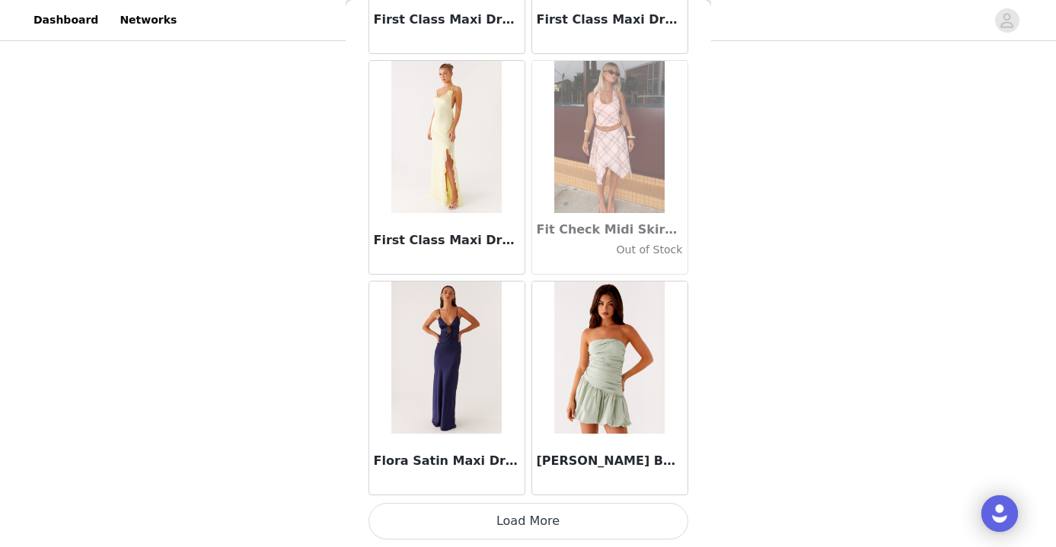
click at [552, 531] on button "Load More" at bounding box center [529, 521] width 320 height 37
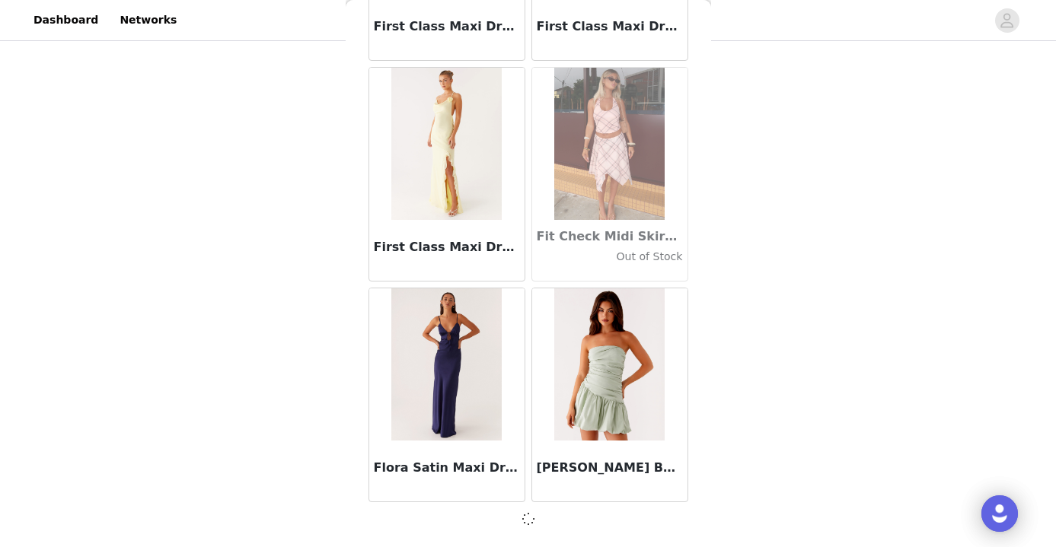
scroll to position [34896, 0]
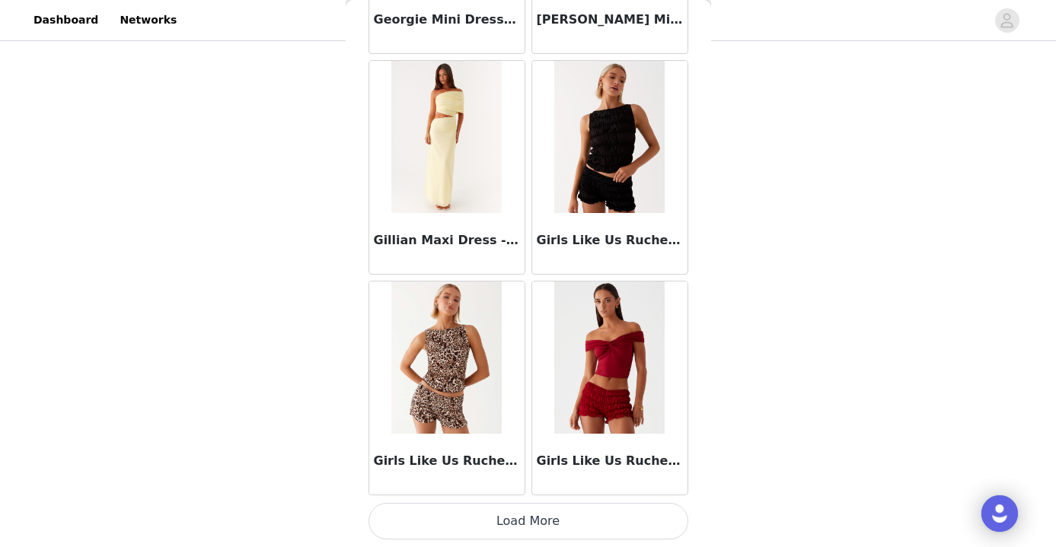
click at [541, 526] on button "Load More" at bounding box center [529, 521] width 320 height 37
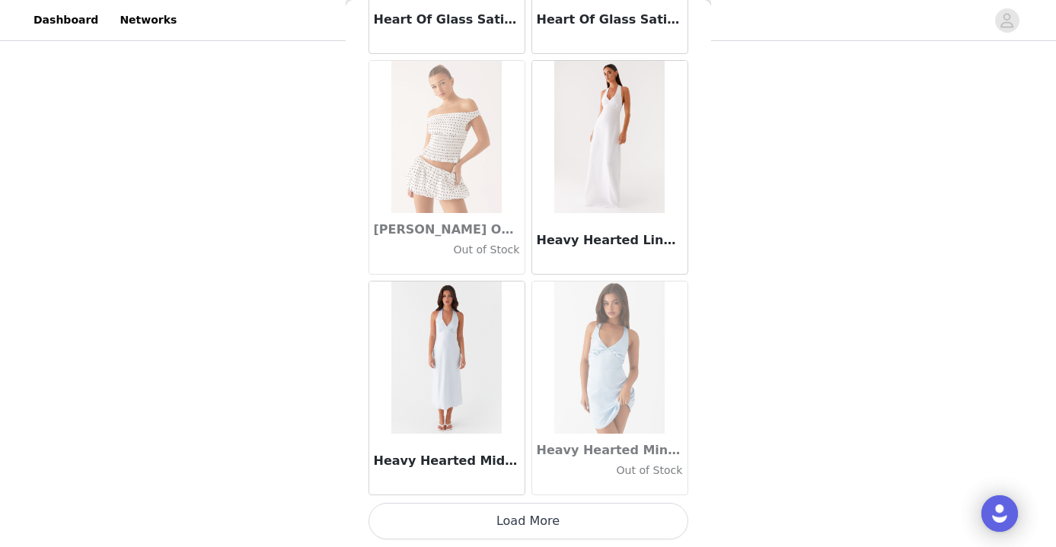
scroll to position [39319, 0]
click at [585, 528] on button "Load More" at bounding box center [529, 521] width 320 height 37
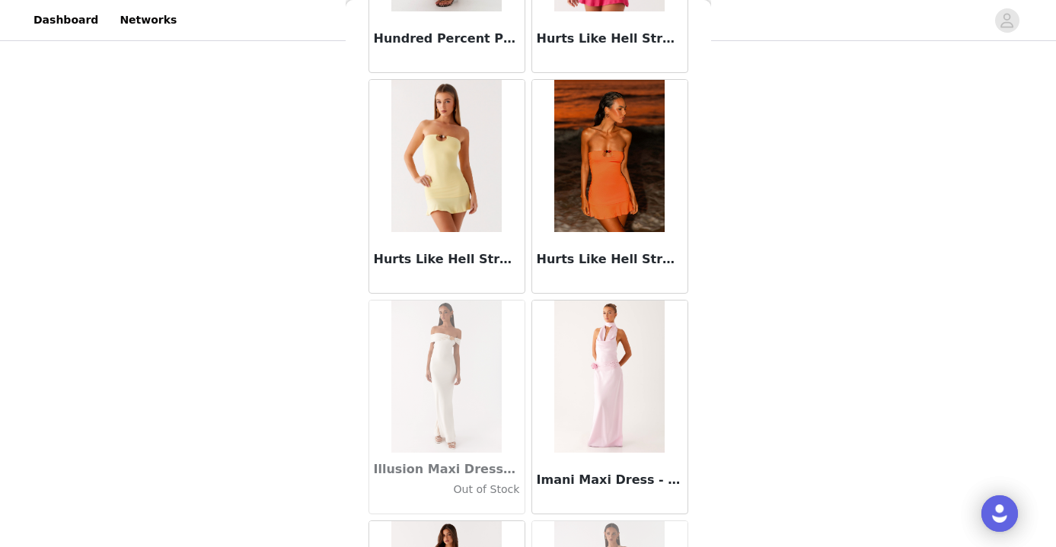
scroll to position [41518, 0]
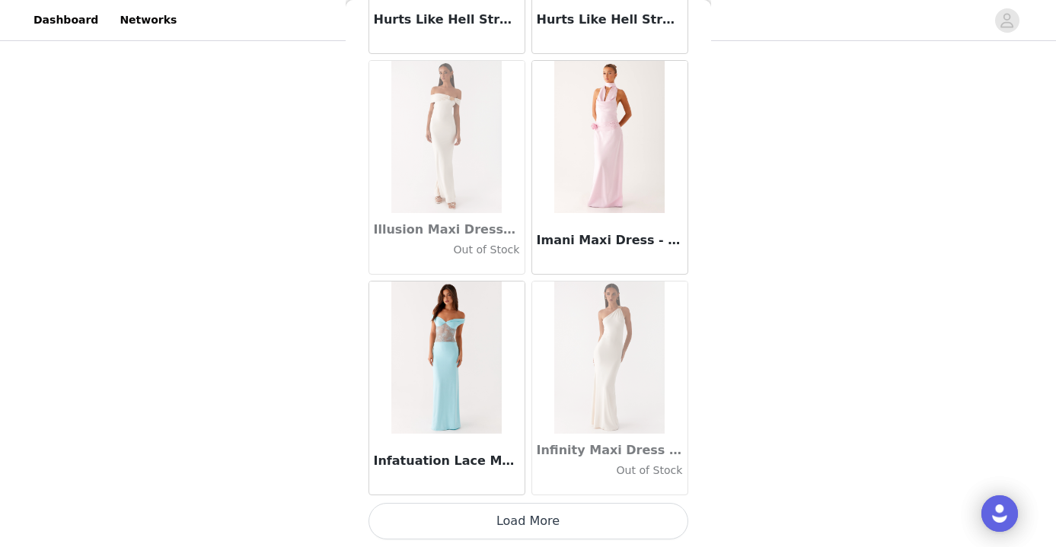
click at [559, 514] on button "Load More" at bounding box center [529, 521] width 320 height 37
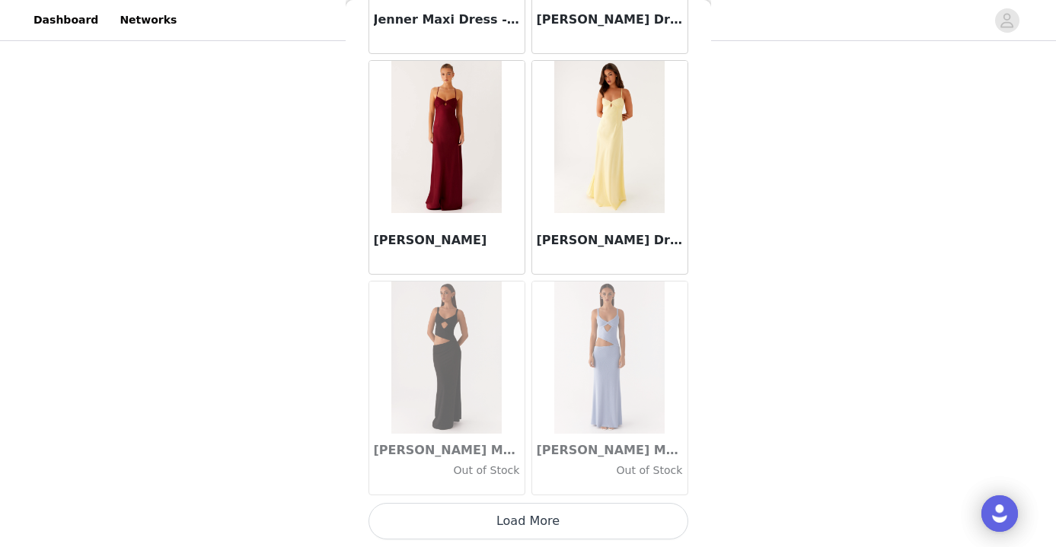
scroll to position [43735, 0]
click at [563, 522] on button "Load More" at bounding box center [529, 521] width 320 height 37
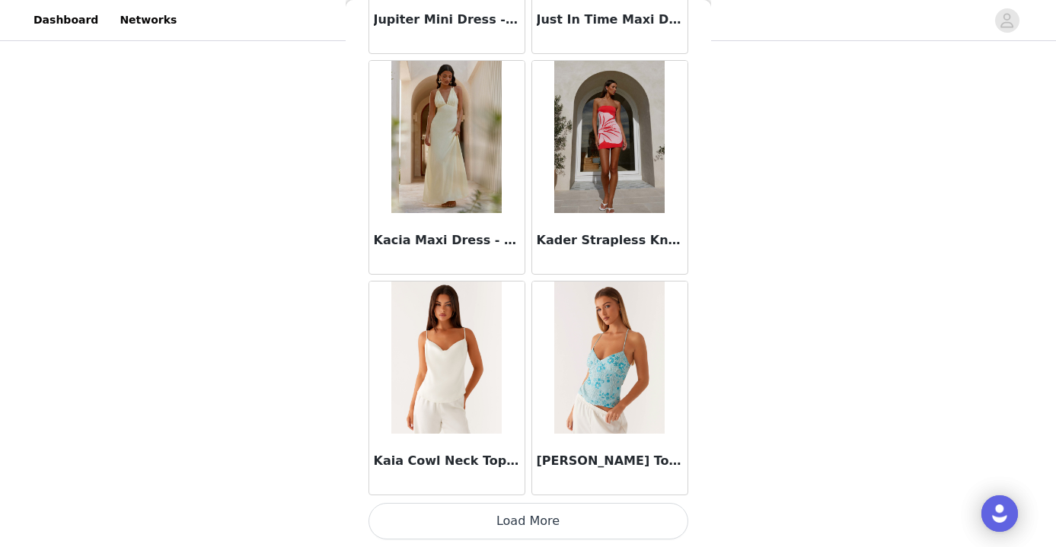
scroll to position [45943, 0]
click at [525, 525] on button "Load More" at bounding box center [529, 521] width 320 height 37
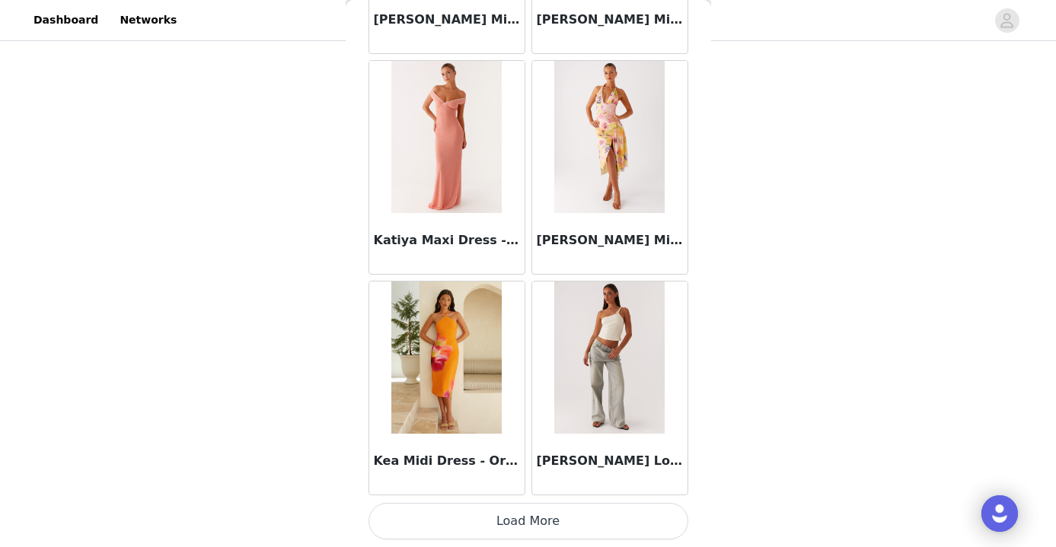
scroll to position [48151, 0]
click at [526, 529] on button "Load More" at bounding box center [529, 521] width 320 height 37
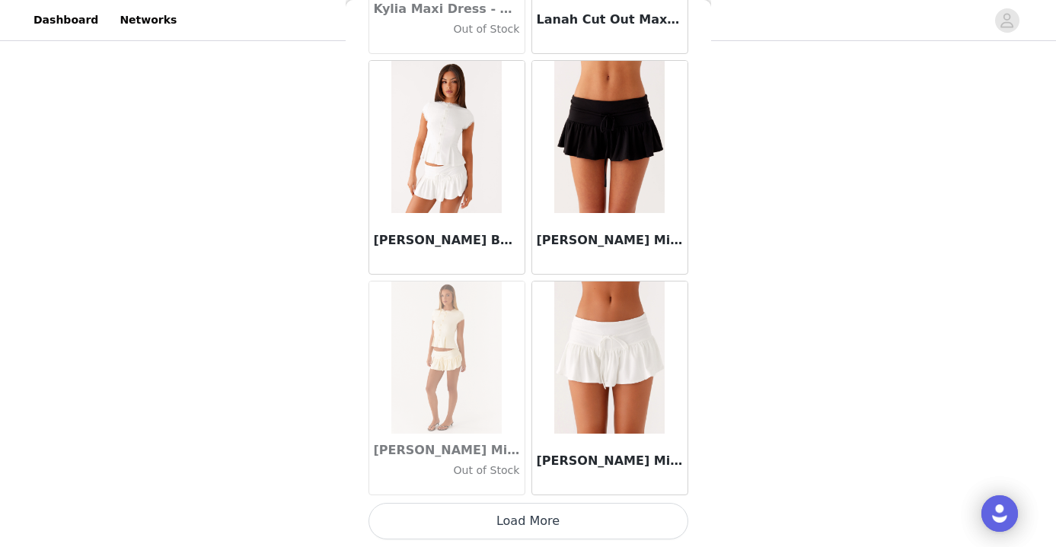
scroll to position [50359, 0]
click at [537, 521] on button "Load More" at bounding box center [529, 521] width 320 height 37
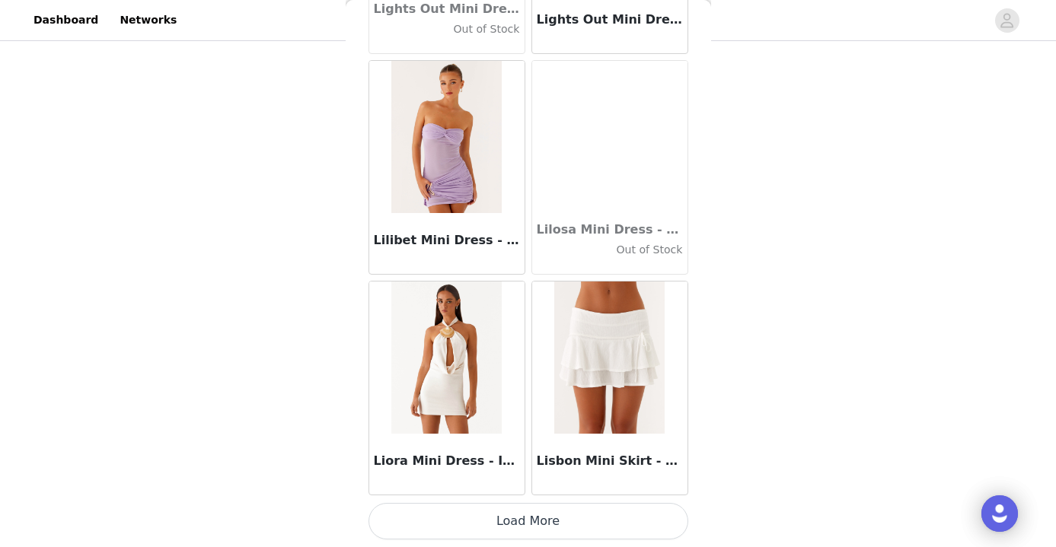
scroll to position [52567, 0]
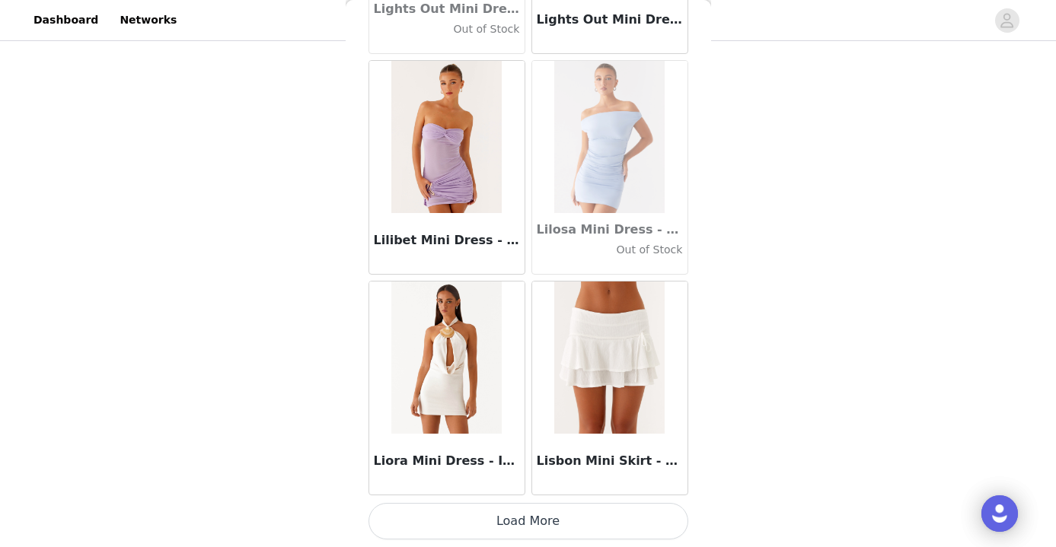
click at [557, 525] on button "Load More" at bounding box center [529, 521] width 320 height 37
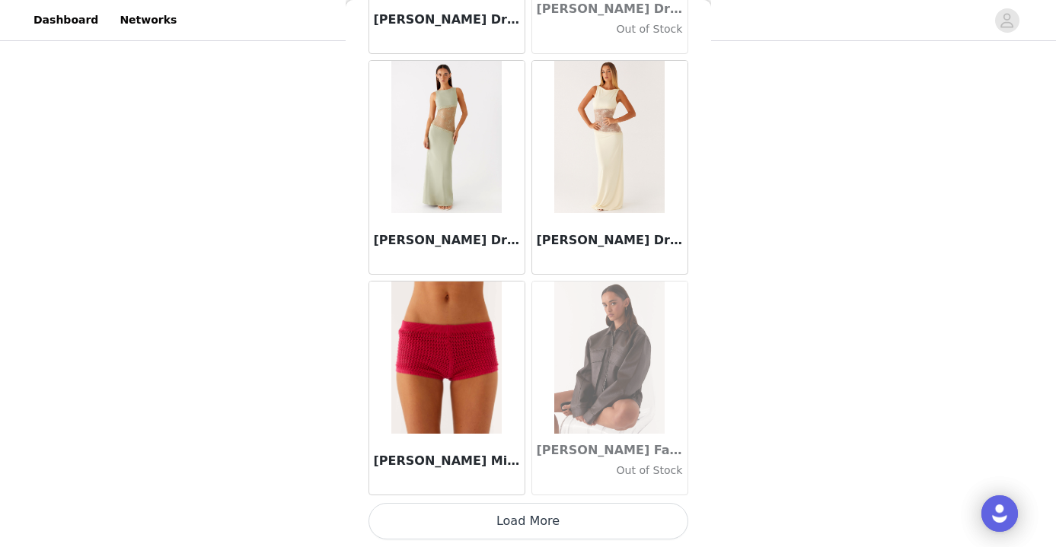
scroll to position [54775, 0]
click at [545, 526] on button "Load More" at bounding box center [529, 521] width 320 height 37
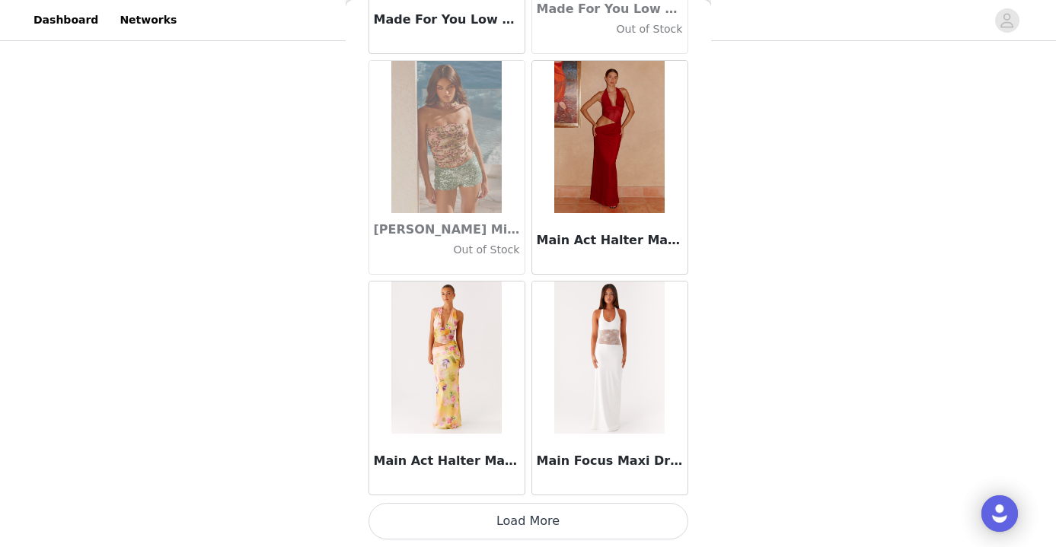
scroll to position [56983, 0]
click at [586, 521] on button "Load More" at bounding box center [529, 521] width 320 height 37
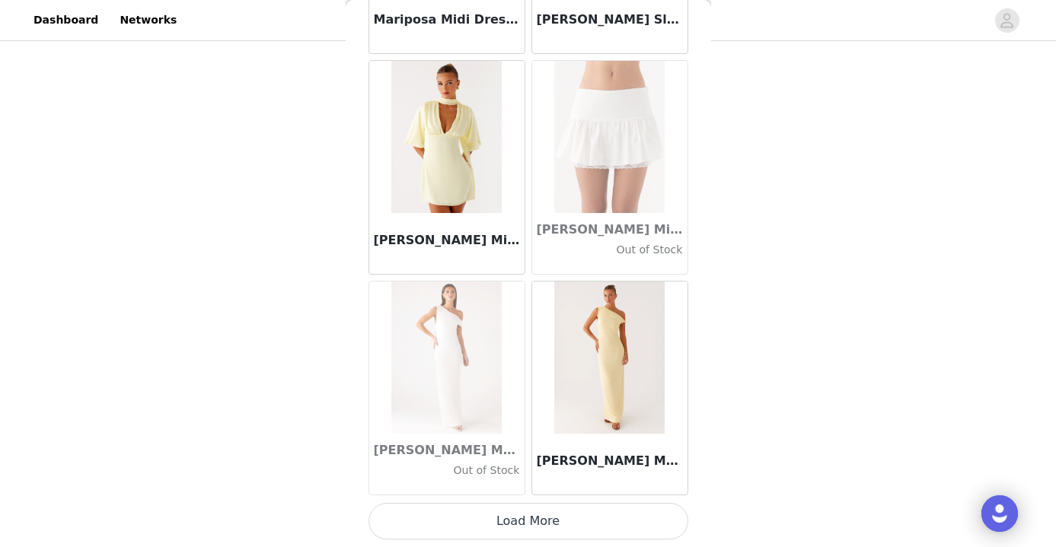
scroll to position [59191, 0]
click at [554, 521] on button "Load More" at bounding box center [529, 521] width 320 height 37
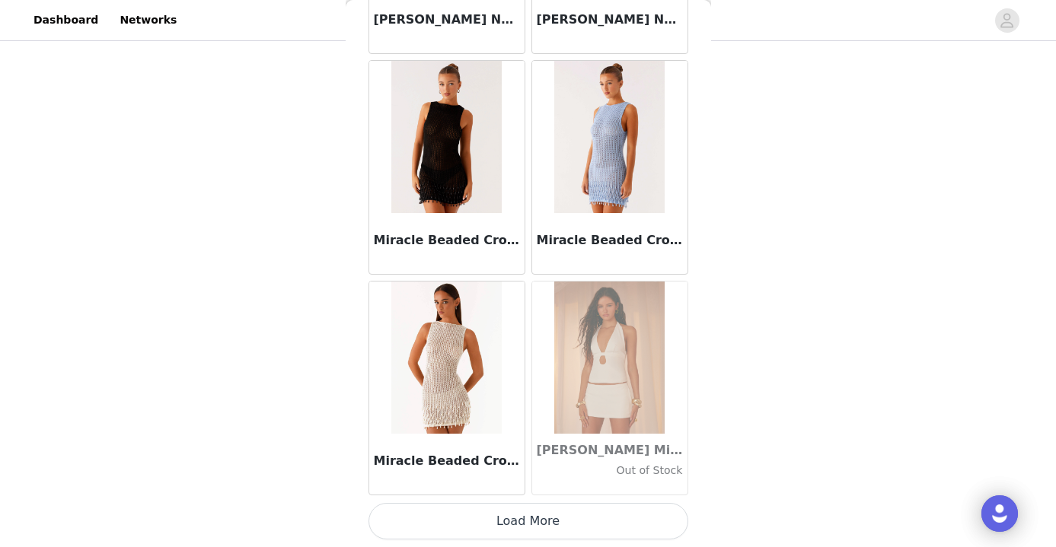
scroll to position [61399, 0]
click at [554, 531] on button "Load More" at bounding box center [529, 521] width 320 height 37
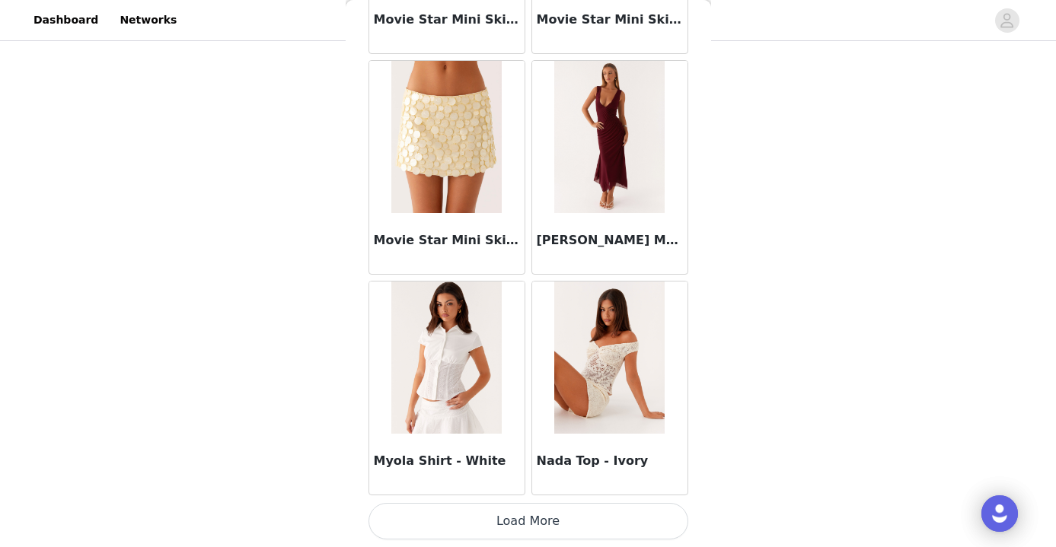
scroll to position [63607, 0]
click at [601, 525] on button "Load More" at bounding box center [529, 521] width 320 height 37
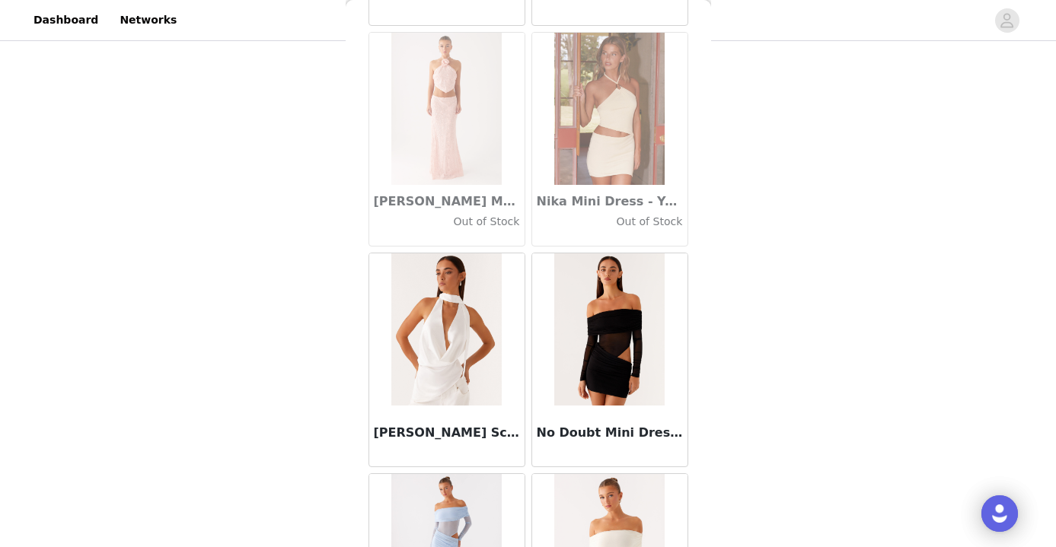
scroll to position [65653, 0]
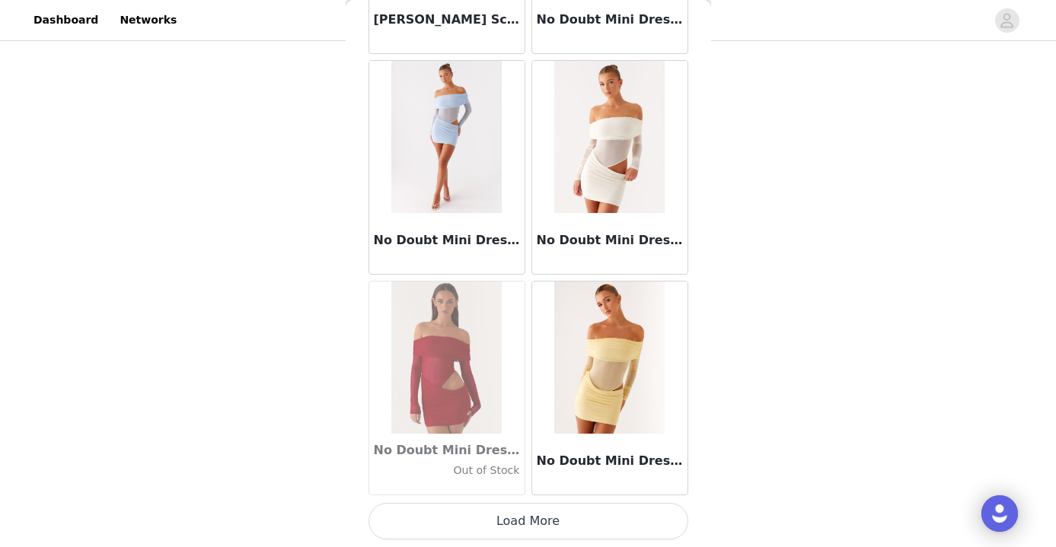
click at [544, 525] on button "Load More" at bounding box center [529, 521] width 320 height 37
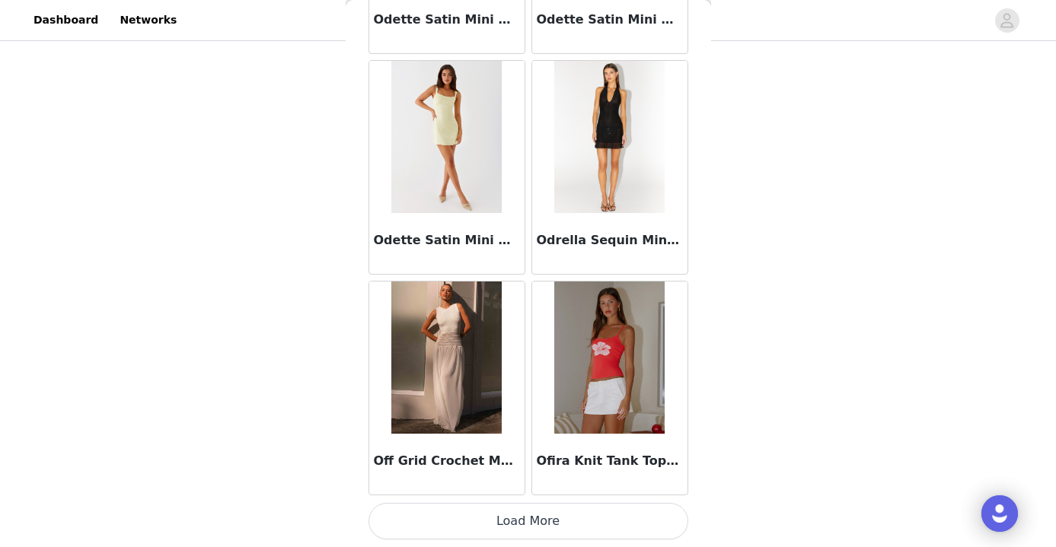
scroll to position [68023, 0]
click at [573, 520] on button "Load More" at bounding box center [529, 521] width 320 height 37
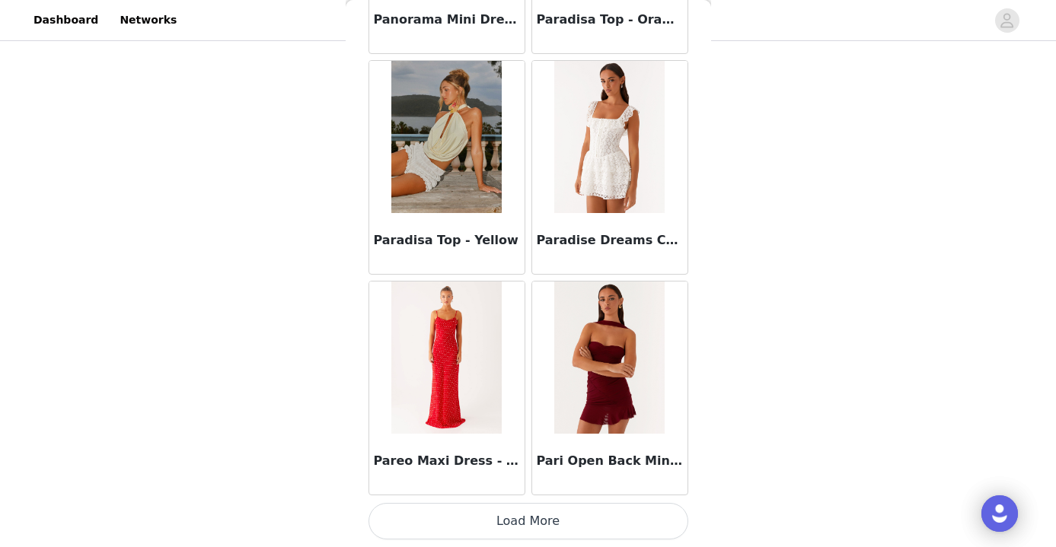
scroll to position [70231, 0]
click at [531, 521] on button "Load More" at bounding box center [529, 521] width 320 height 37
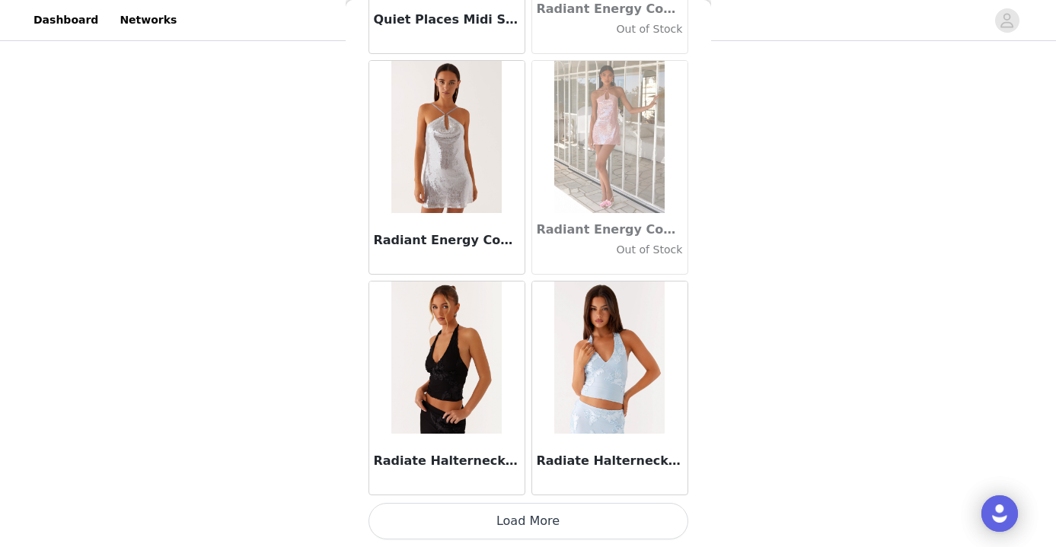
scroll to position [72439, 0]
click at [550, 509] on button "Load More" at bounding box center [529, 521] width 320 height 37
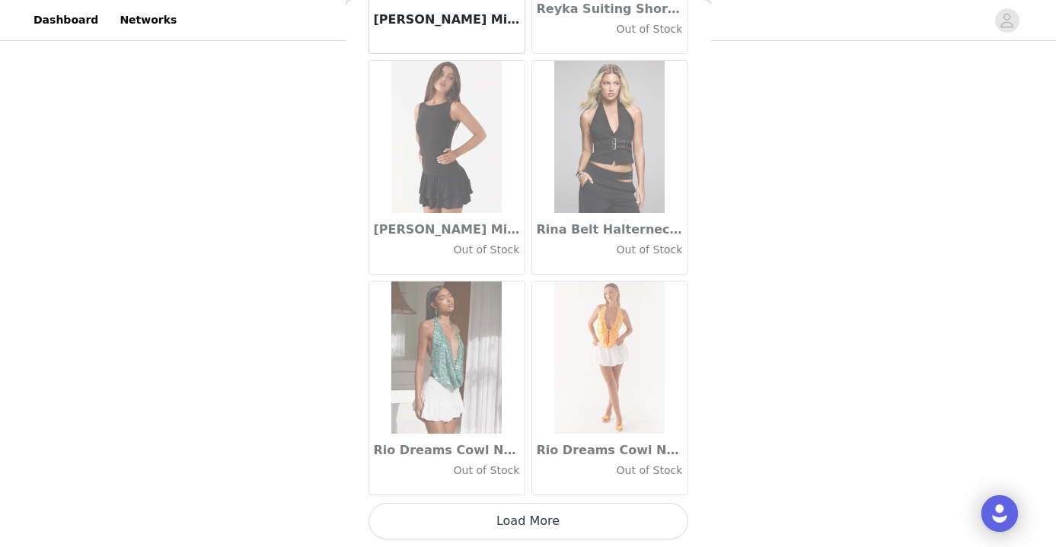
scroll to position [74647, 0]
click at [544, 526] on button "Load More" at bounding box center [529, 521] width 320 height 37
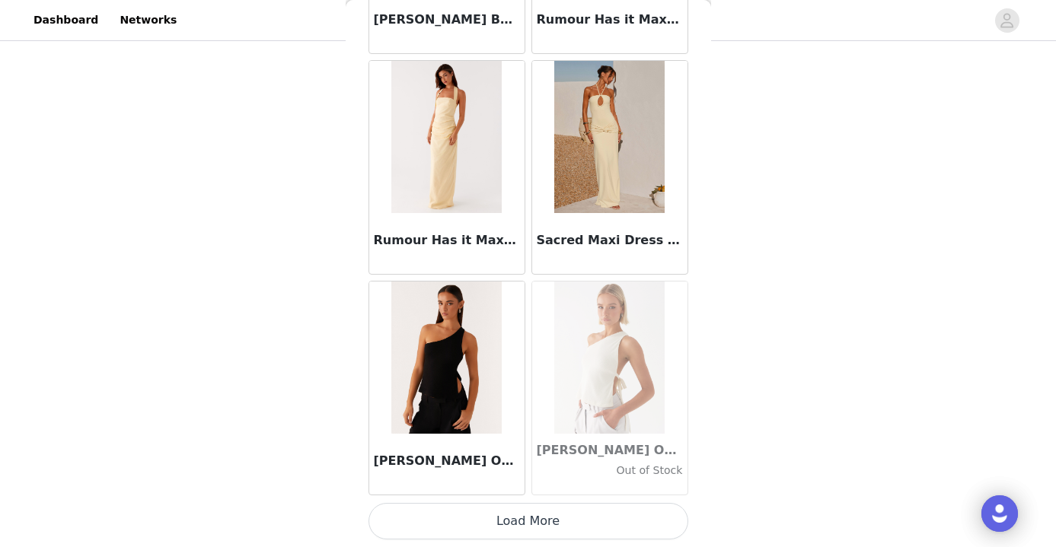
scroll to position [76855, 0]
click at [512, 520] on button "Load More" at bounding box center [529, 521] width 320 height 37
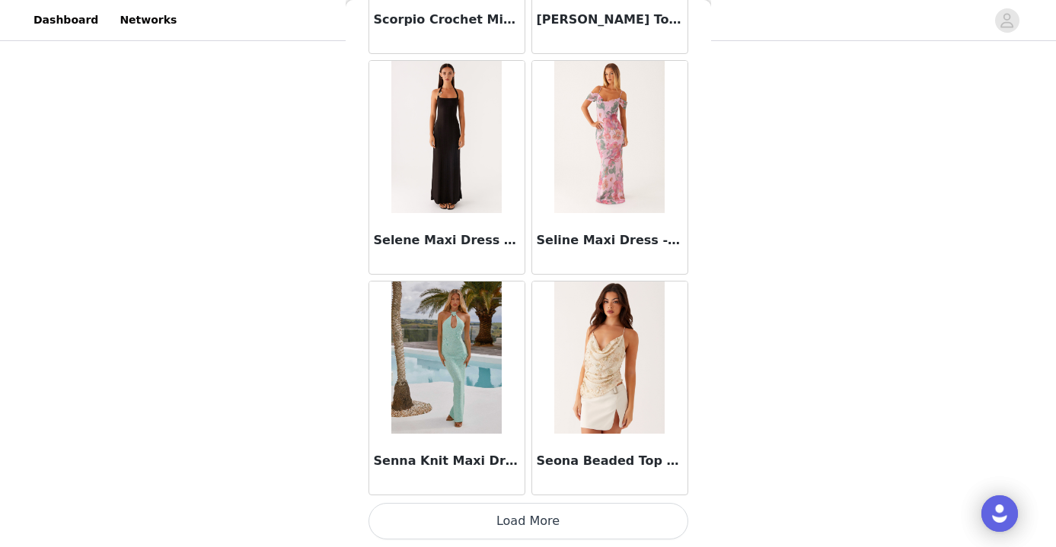
scroll to position [79063, 0]
click at [505, 531] on button "Load More" at bounding box center [529, 521] width 320 height 37
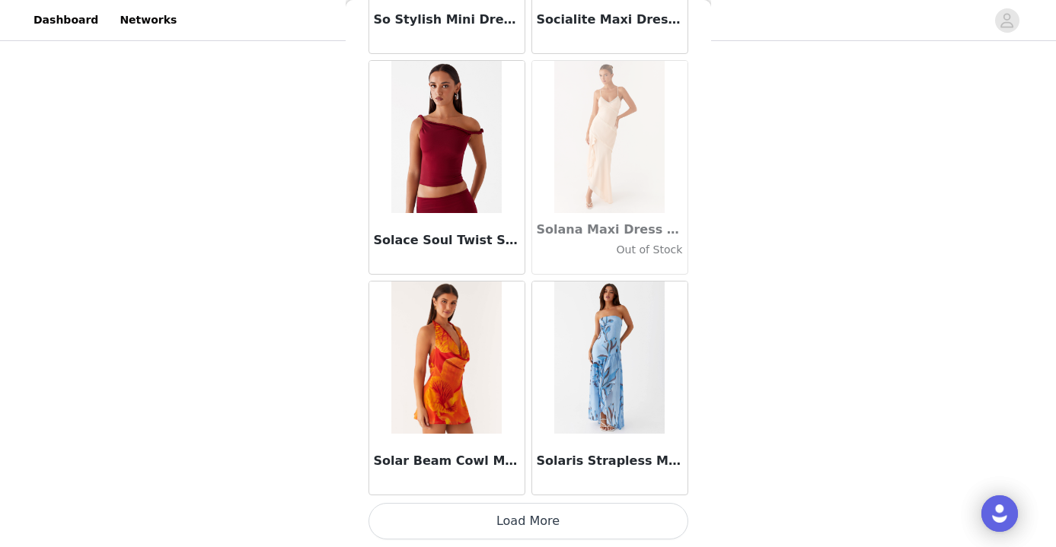
scroll to position [81271, 0]
click at [541, 522] on button "Load More" at bounding box center [529, 521] width 320 height 37
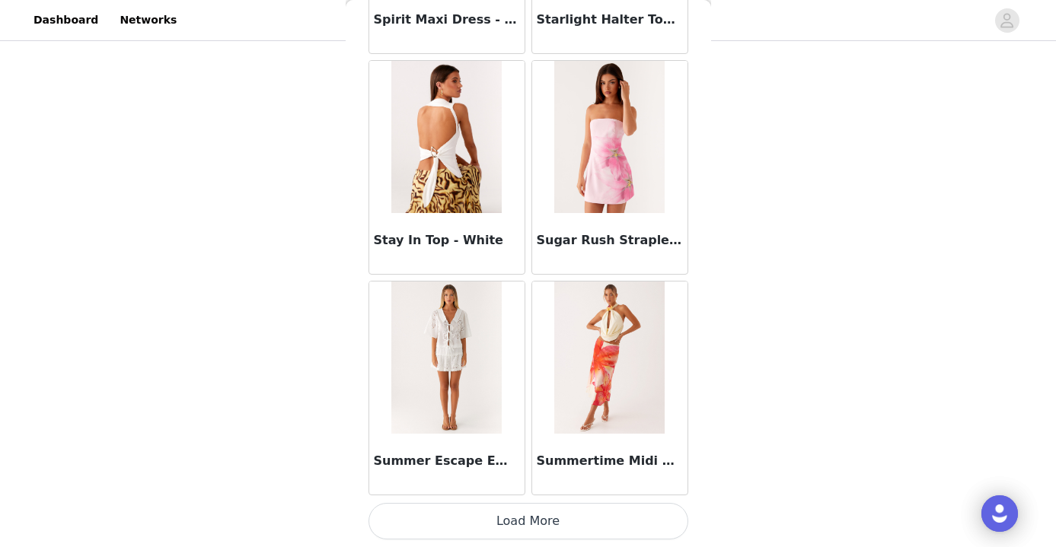
scroll to position [83479, 0]
click at [524, 517] on button "Load More" at bounding box center [529, 521] width 320 height 37
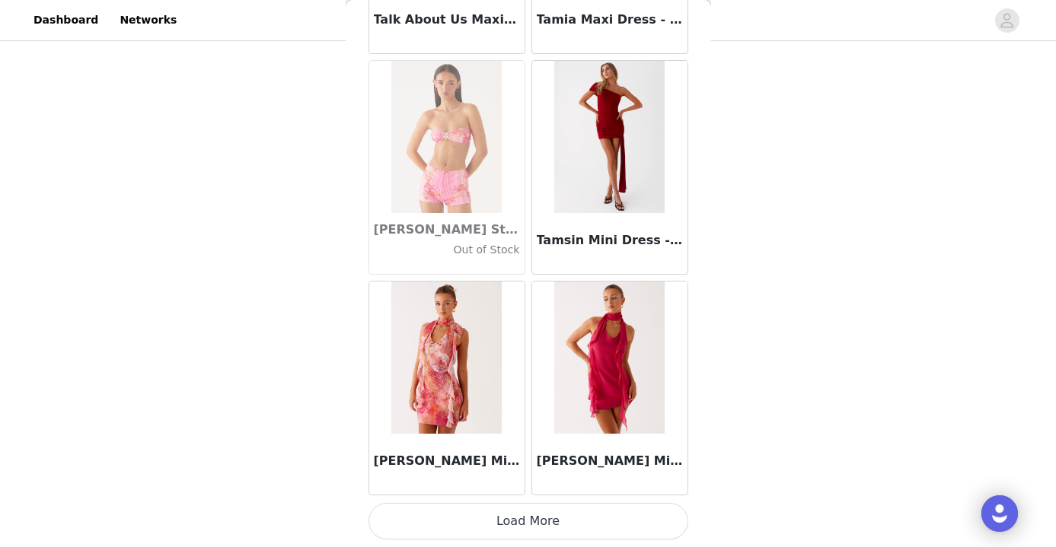
scroll to position [85687, 0]
click at [516, 535] on button "Load More" at bounding box center [529, 521] width 320 height 37
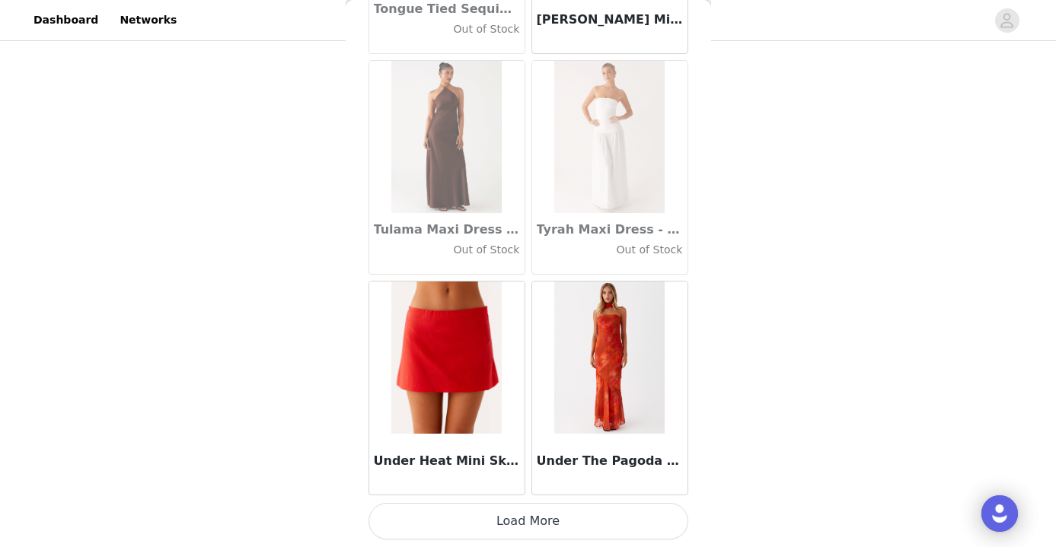
scroll to position [87895, 0]
click at [534, 532] on button "Load More" at bounding box center [529, 521] width 320 height 37
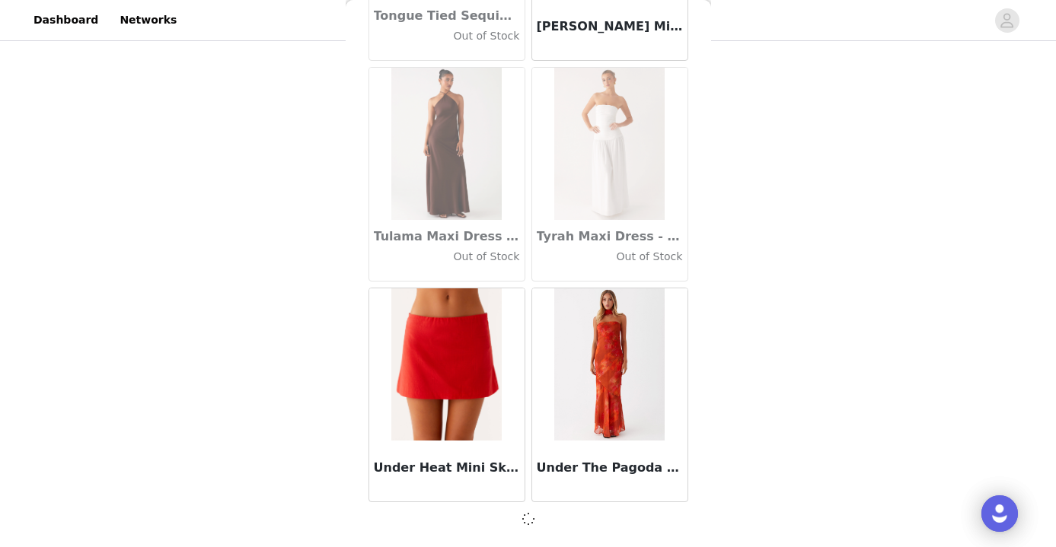
scroll to position [87888, 0]
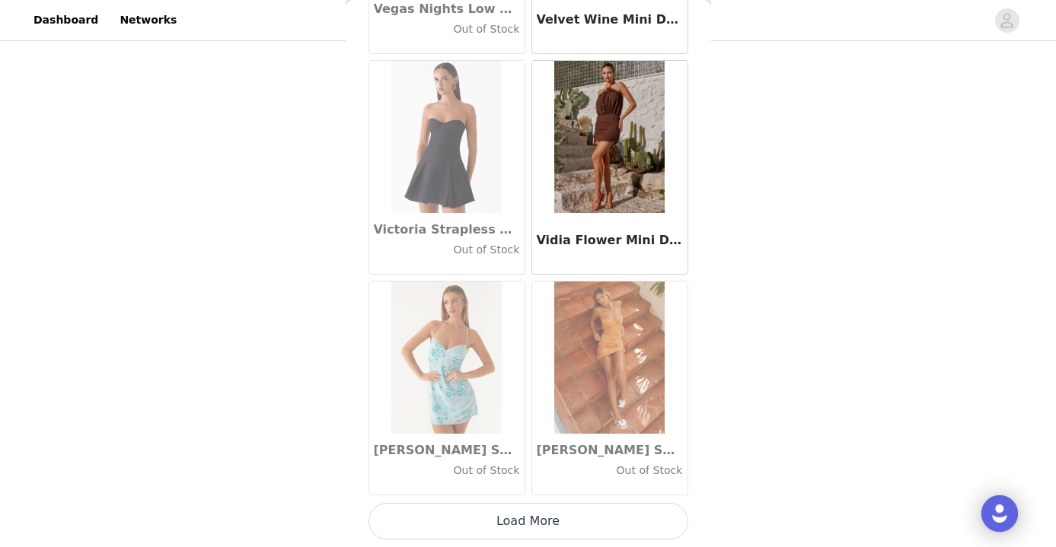
click at [544, 522] on button "Load More" at bounding box center [529, 521] width 320 height 37
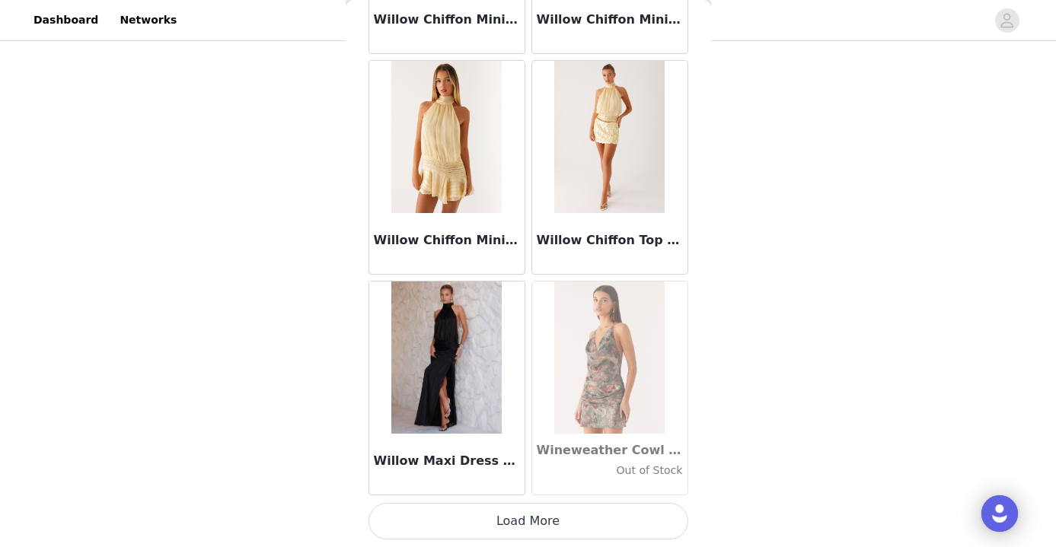
scroll to position [92311, 0]
click at [556, 527] on button "Load More" at bounding box center [529, 521] width 320 height 37
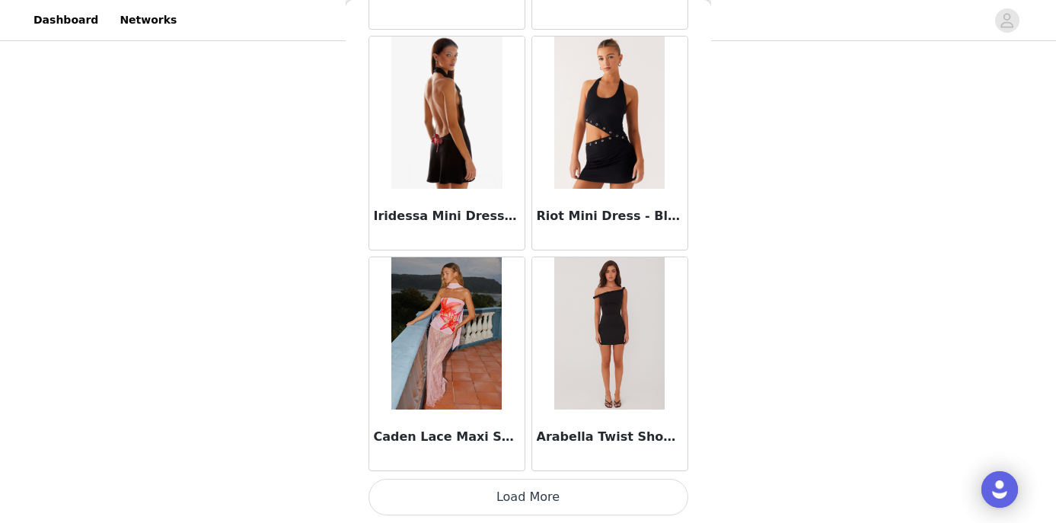
scroll to position [94543, 0]
click at [526, 496] on button "Load More" at bounding box center [529, 497] width 320 height 37
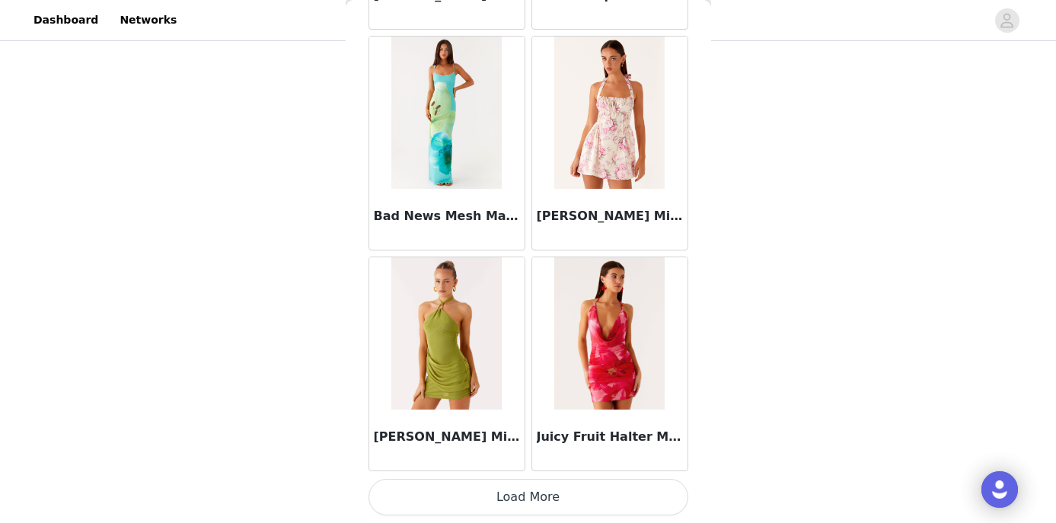
scroll to position [96752, 0]
click at [549, 506] on button "Load More" at bounding box center [529, 497] width 320 height 37
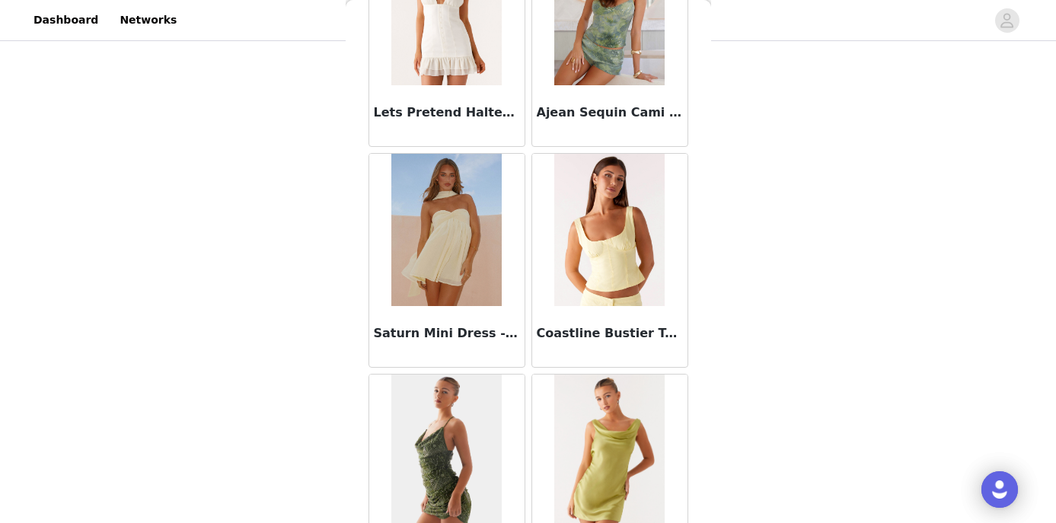
scroll to position [98947, 0]
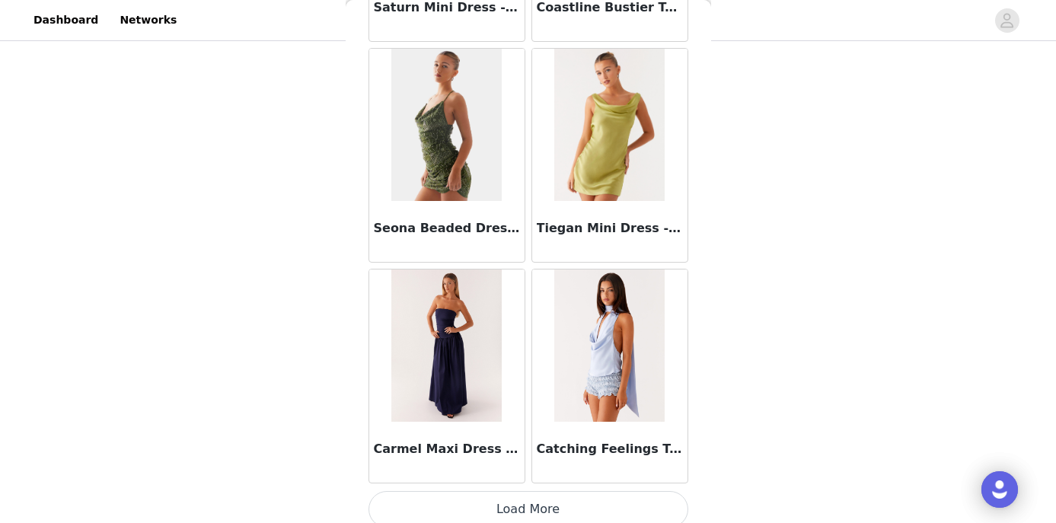
click at [531, 506] on button "Load More" at bounding box center [529, 509] width 320 height 37
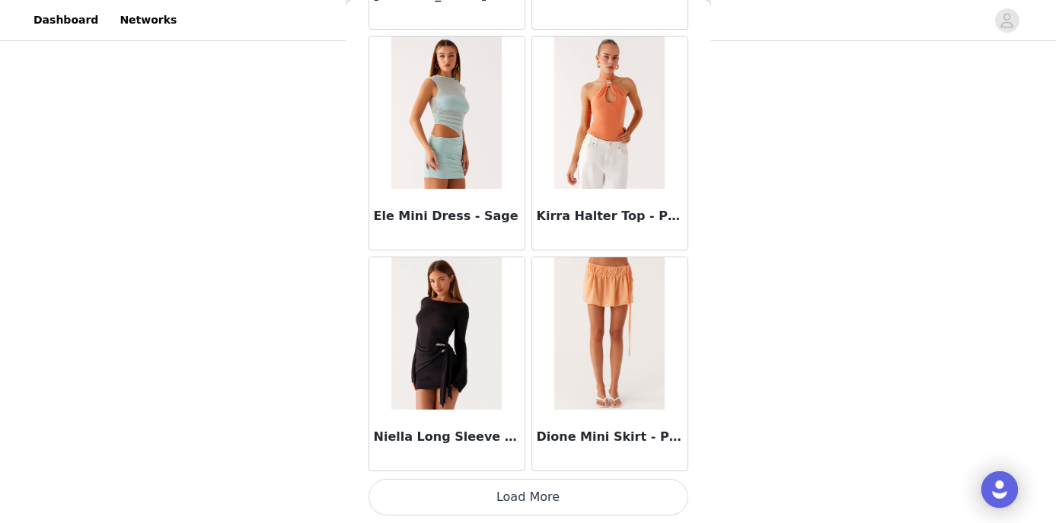
scroll to position [276, 0]
click at [567, 493] on button "Load More" at bounding box center [529, 497] width 320 height 37
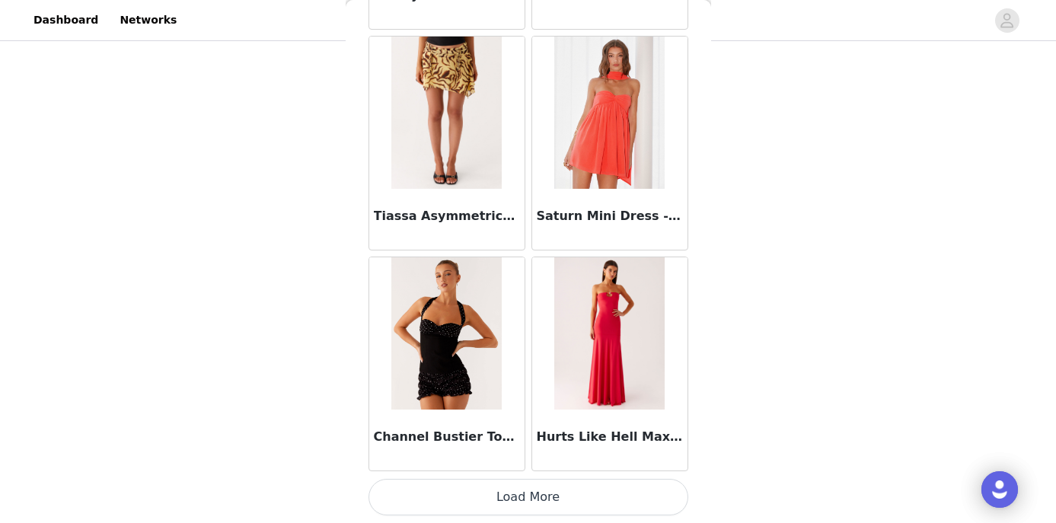
scroll to position [103376, 0]
click at [547, 492] on button "Load More" at bounding box center [529, 497] width 320 height 37
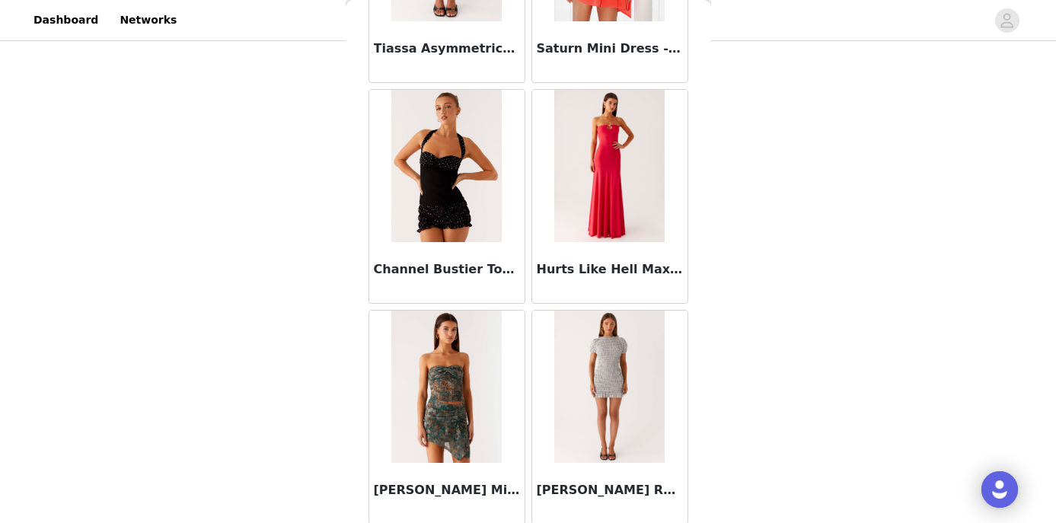
scroll to position [102945, 0]
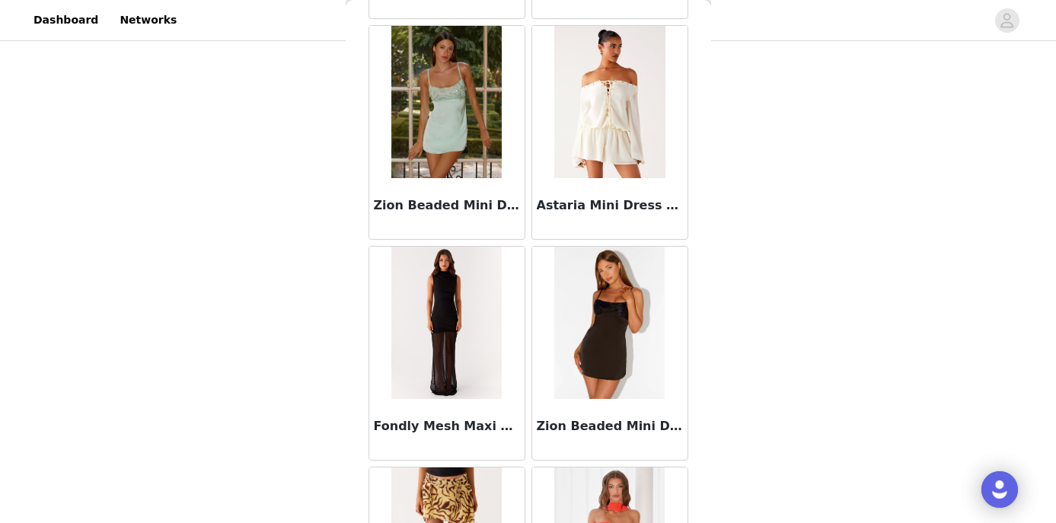
click at [458, 305] on img at bounding box center [446, 323] width 110 height 152
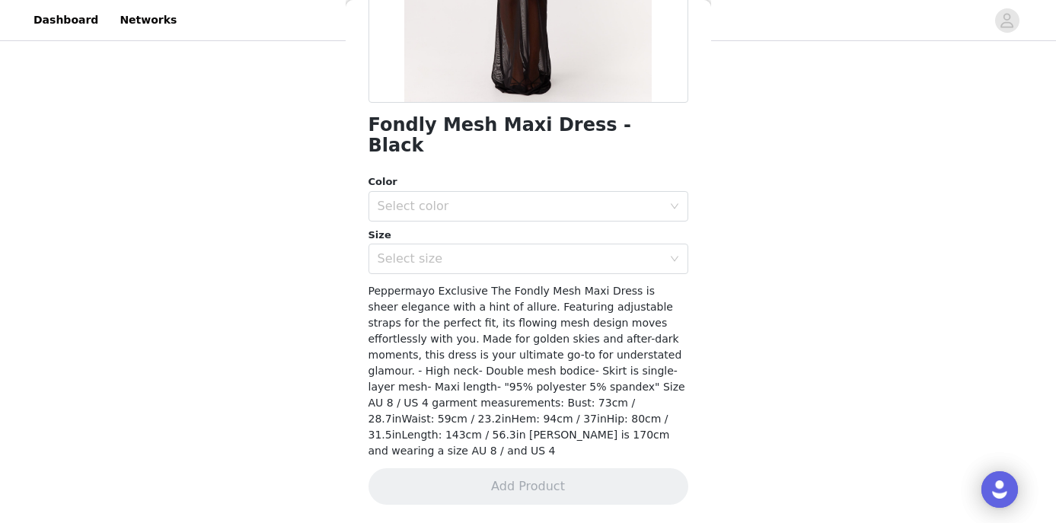
scroll to position [273, 0]
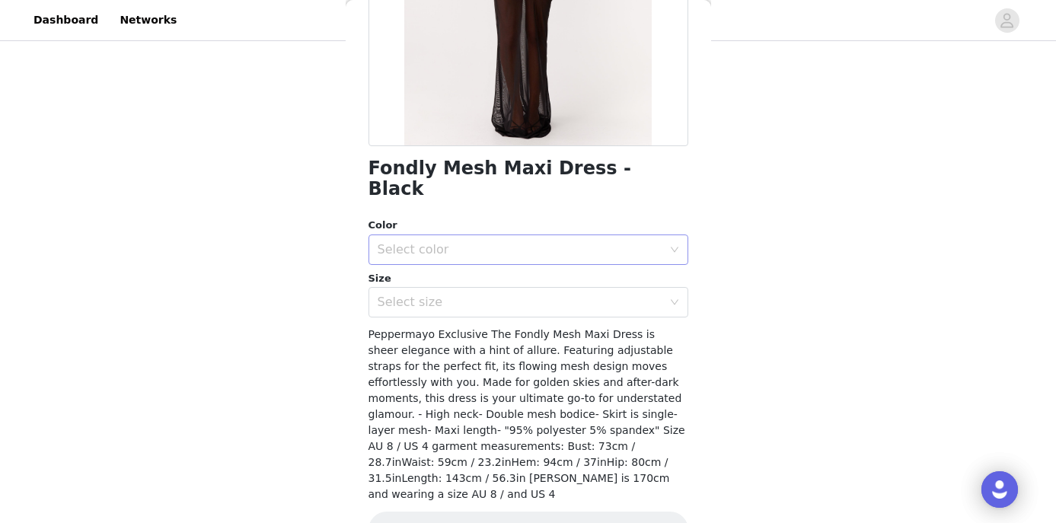
click at [479, 242] on div "Select color" at bounding box center [520, 249] width 285 height 15
click at [455, 256] on li "Black" at bounding box center [529, 256] width 320 height 24
click at [450, 295] on div "Select size" at bounding box center [520, 302] width 285 height 15
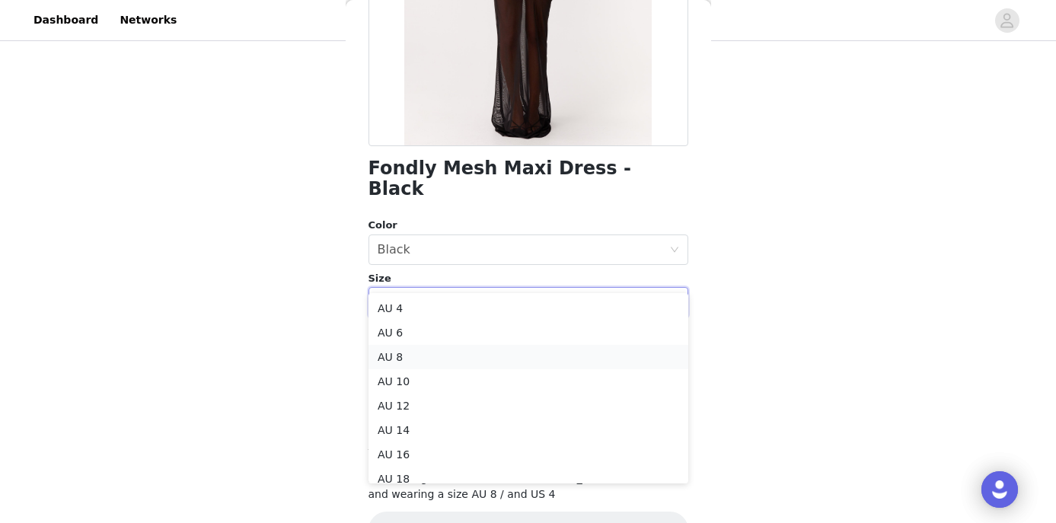
click at [406, 356] on li "AU 8" at bounding box center [529, 357] width 320 height 24
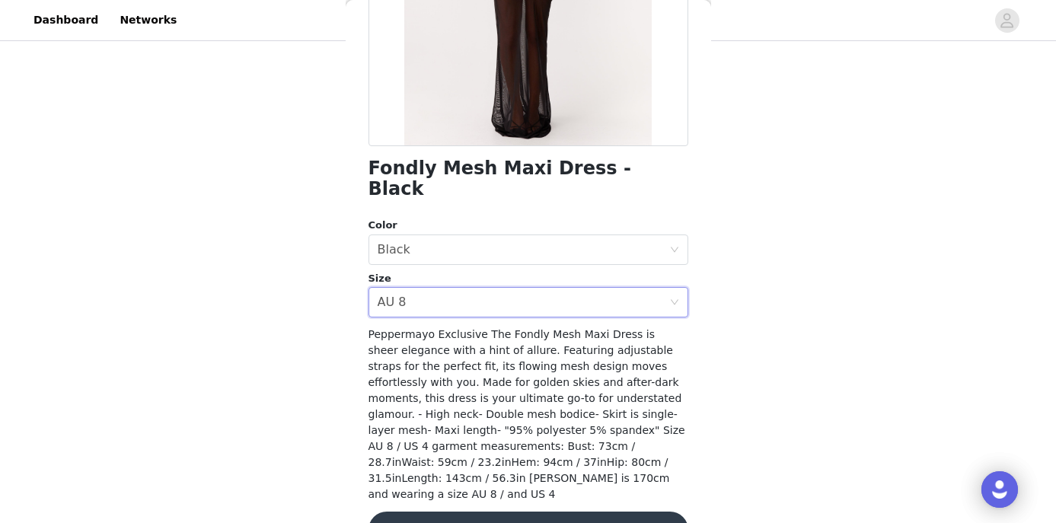
click at [750, 185] on div "STEP 1 OF 5 Select your styles! Please note that the sizes are in AU Sizes 3/4 …" at bounding box center [528, 92] width 1056 height 646
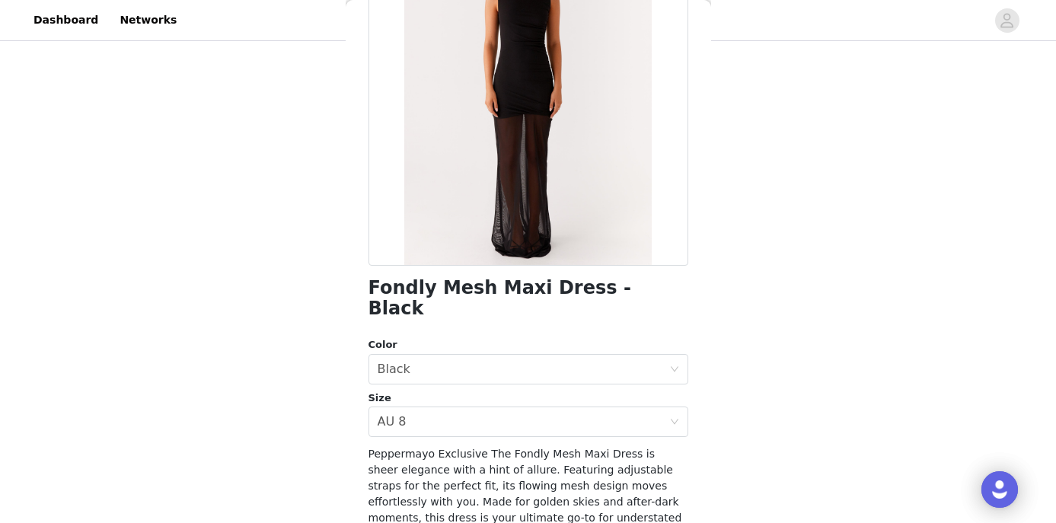
scroll to position [155, 0]
click at [435, 406] on div "Select size AU 8" at bounding box center [524, 420] width 292 height 29
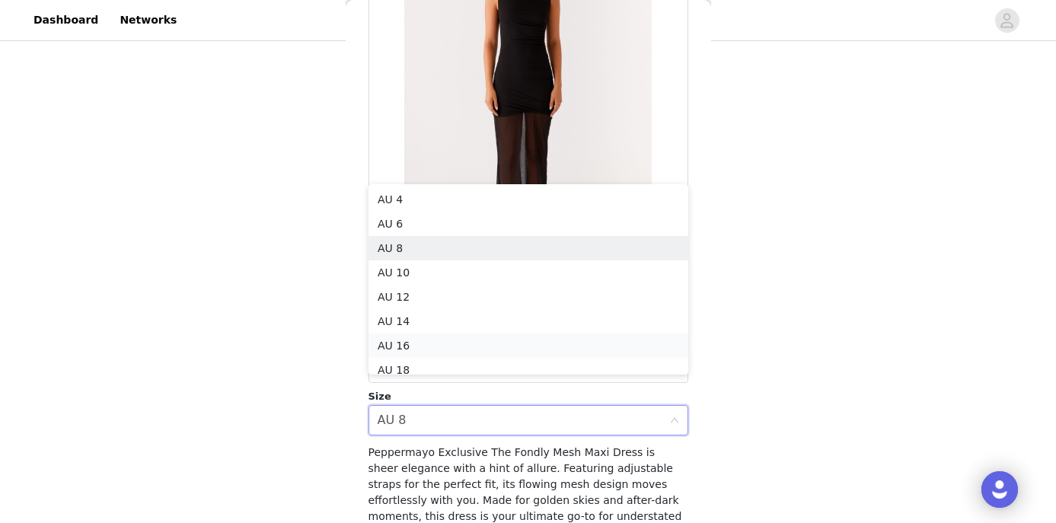
scroll to position [8, 0]
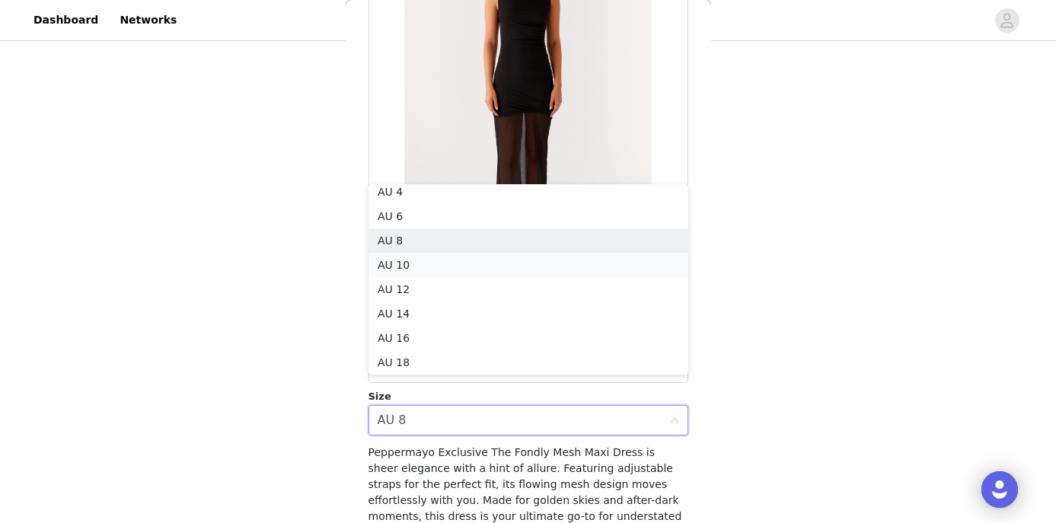
click at [415, 266] on li "AU 10" at bounding box center [529, 265] width 320 height 24
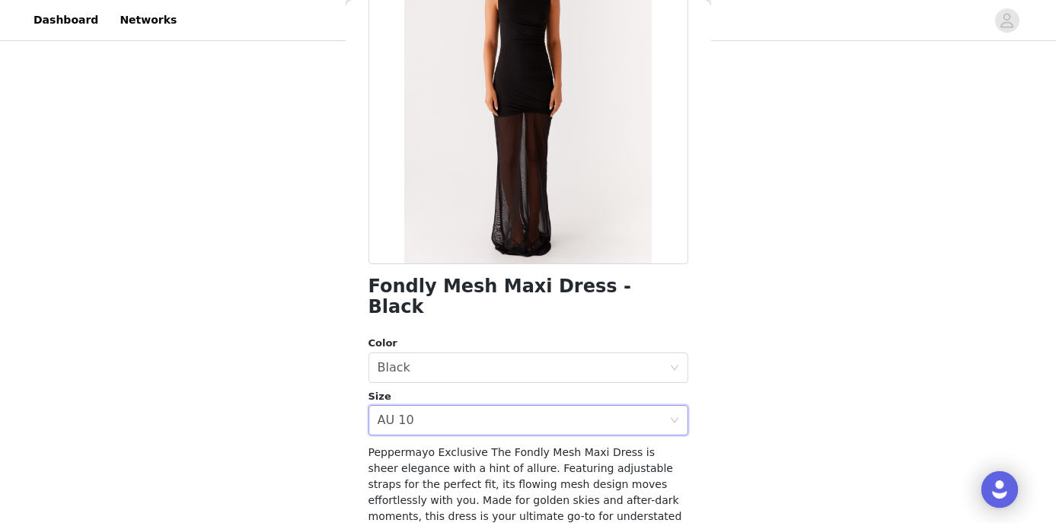
click at [768, 312] on div "STEP 1 OF 5 Select your styles! Please note that the sizes are in AU Sizes 3/4 …" at bounding box center [528, 130] width 1056 height 646
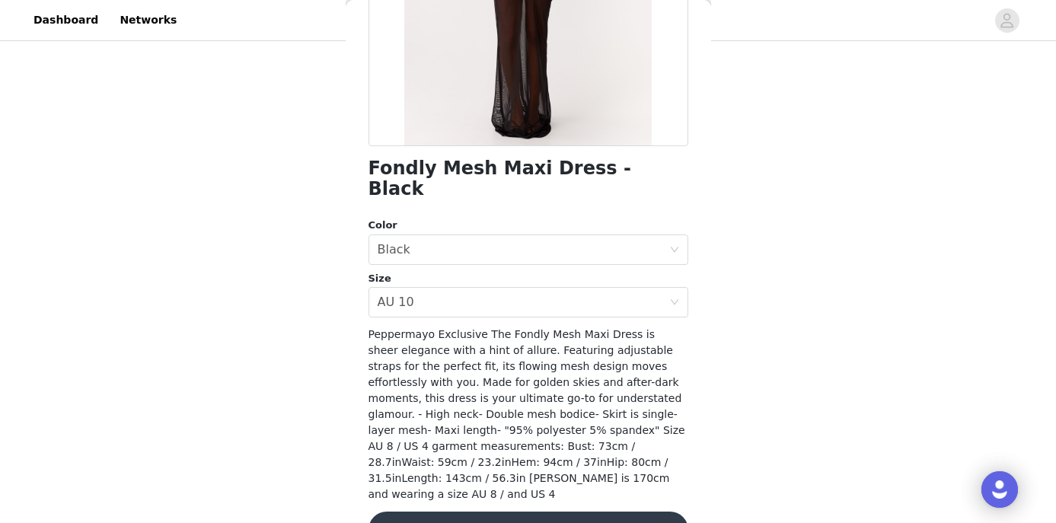
scroll to position [273, 0]
click at [588, 512] on button "Add Product" at bounding box center [529, 530] width 320 height 37
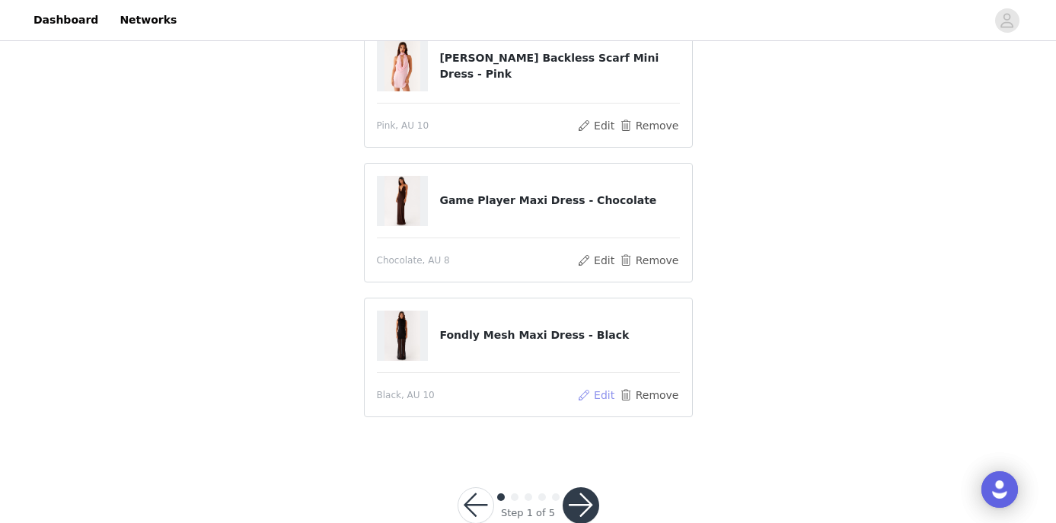
click at [599, 392] on button "Edit" at bounding box center [596, 395] width 39 height 18
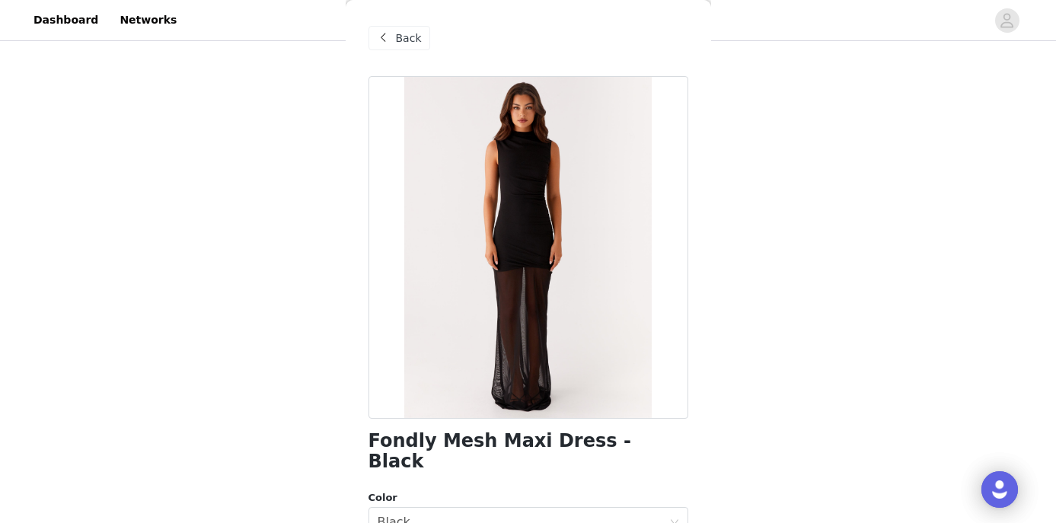
scroll to position [116, 0]
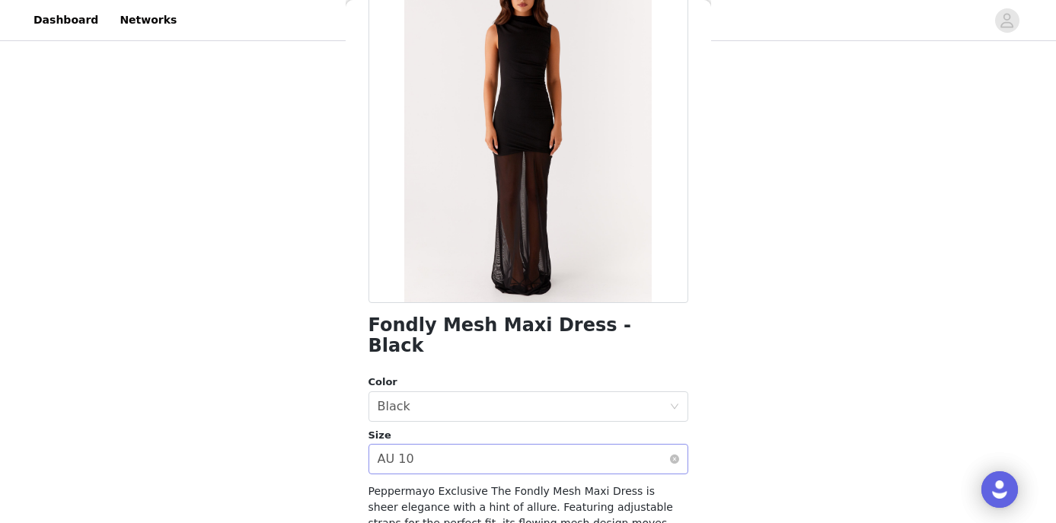
click at [548, 445] on div "Select size AU 10" at bounding box center [524, 459] width 292 height 29
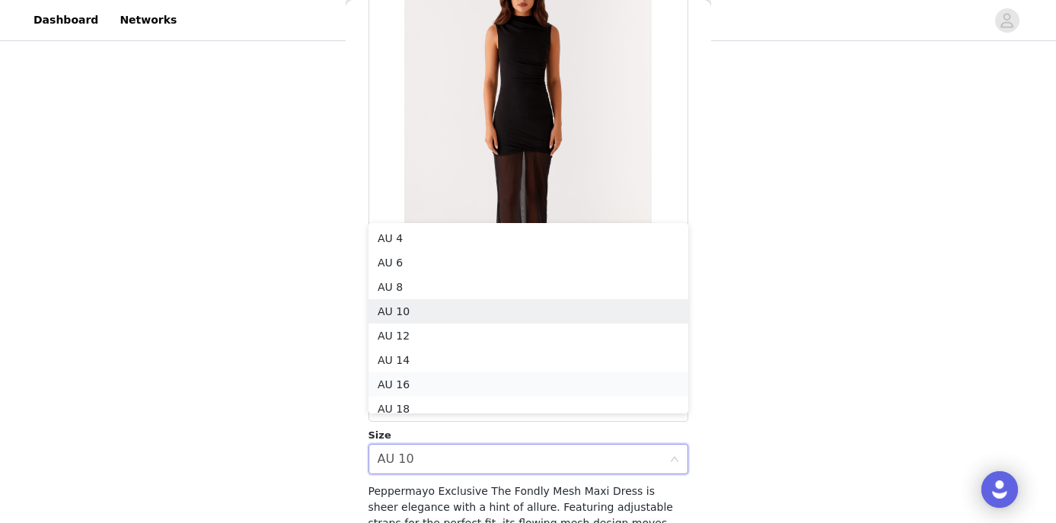
scroll to position [8, 0]
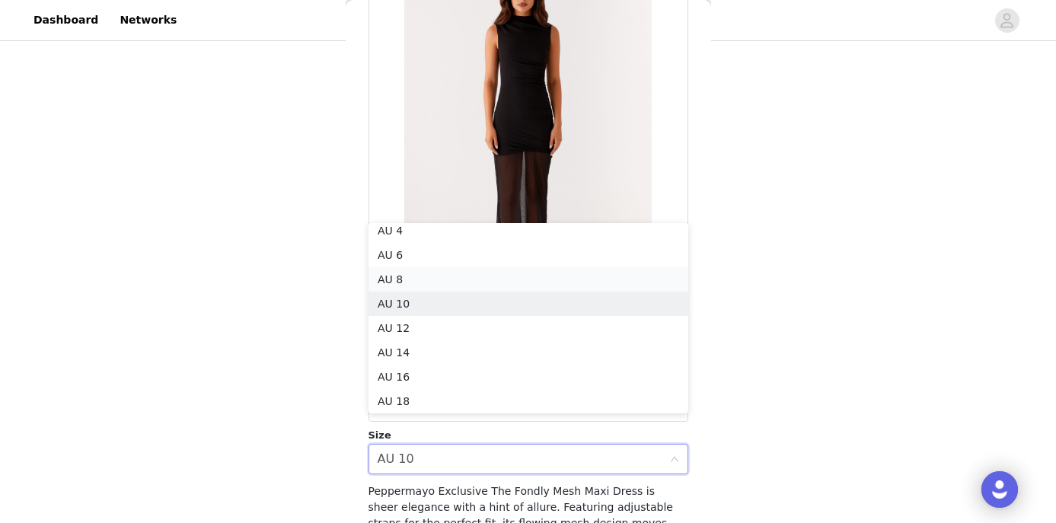
click at [511, 280] on li "AU 8" at bounding box center [529, 279] width 320 height 24
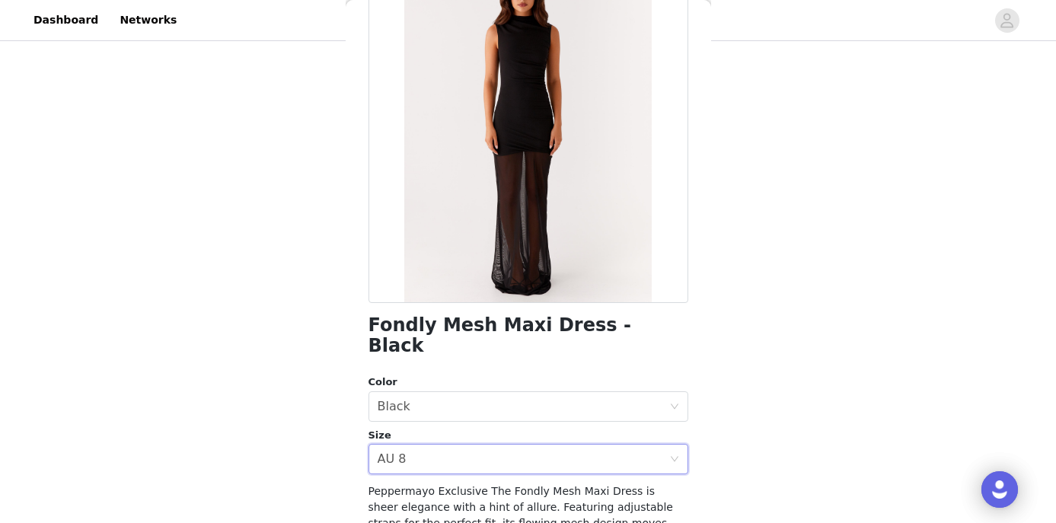
click at [741, 327] on div "STEP 1 OF 5 Select your styles! Please note that the sizes are in AU Sizes Cale…" at bounding box center [528, 110] width 1056 height 682
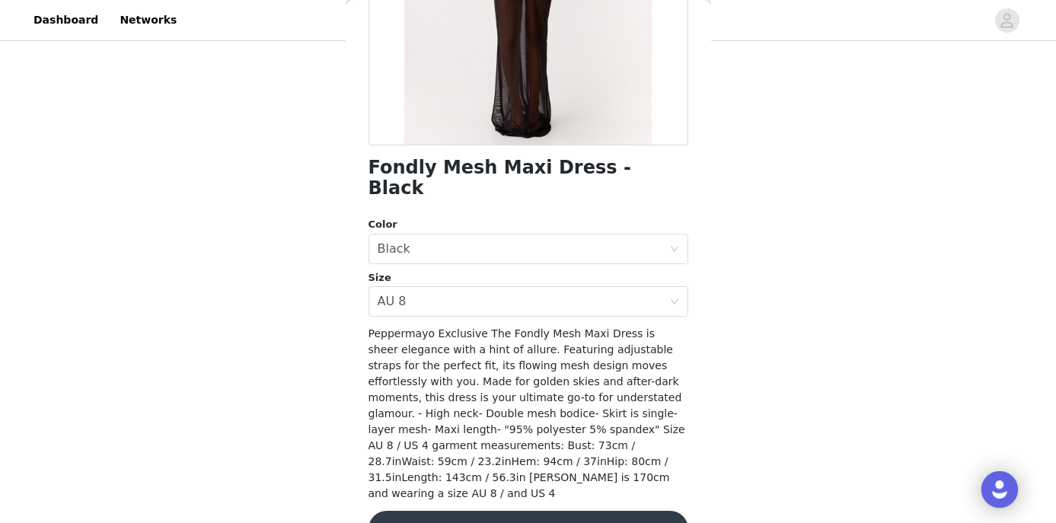
scroll to position [273, 0]
click at [582, 512] on button "Update Product" at bounding box center [529, 530] width 320 height 37
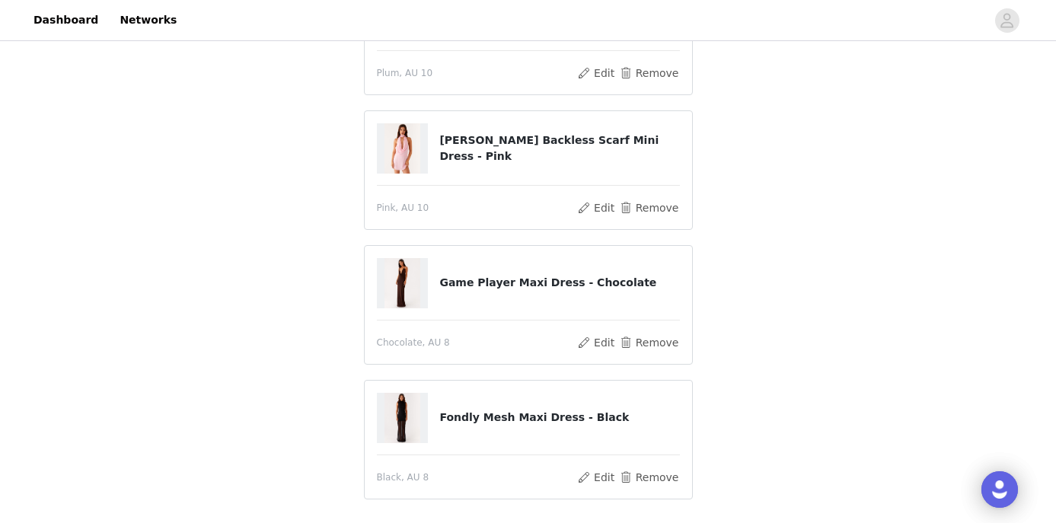
scroll to position [308, 0]
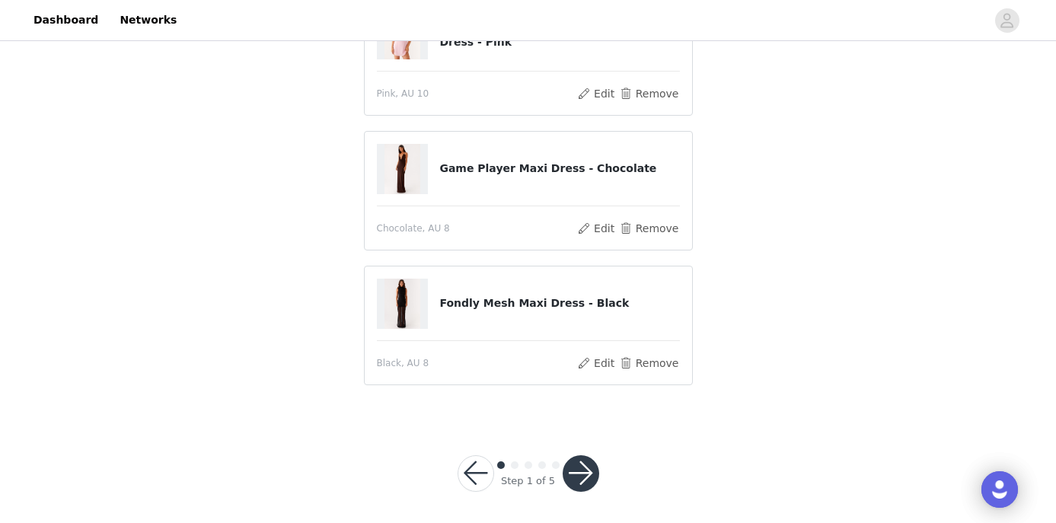
click at [584, 467] on button "button" at bounding box center [581, 473] width 37 height 37
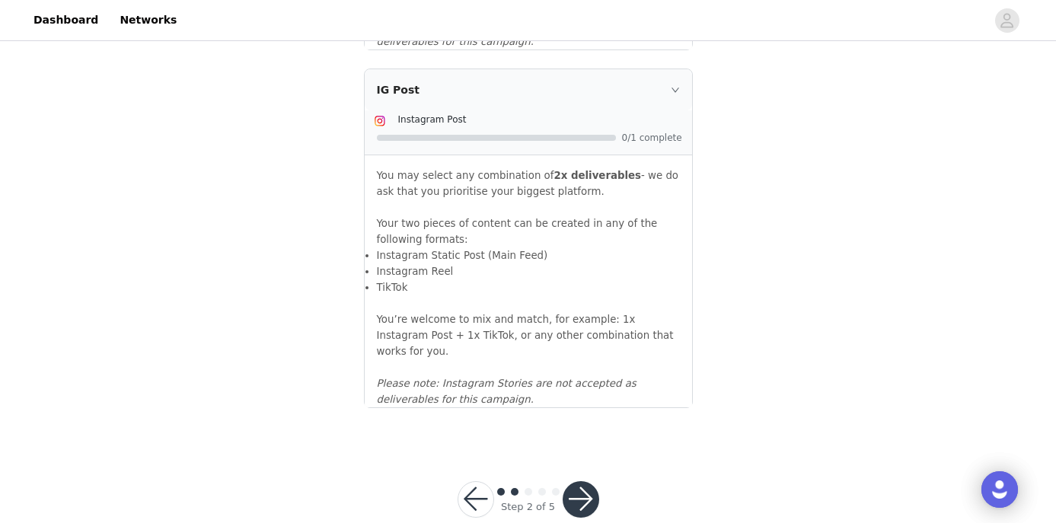
scroll to position [1725, 0]
click at [579, 483] on button "button" at bounding box center [581, 501] width 37 height 37
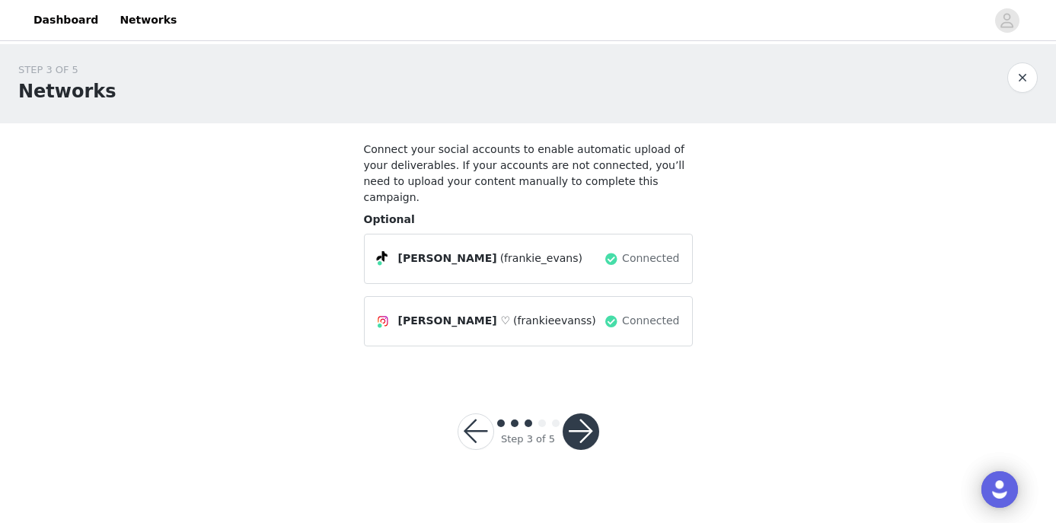
click at [589, 418] on button "button" at bounding box center [581, 431] width 37 height 37
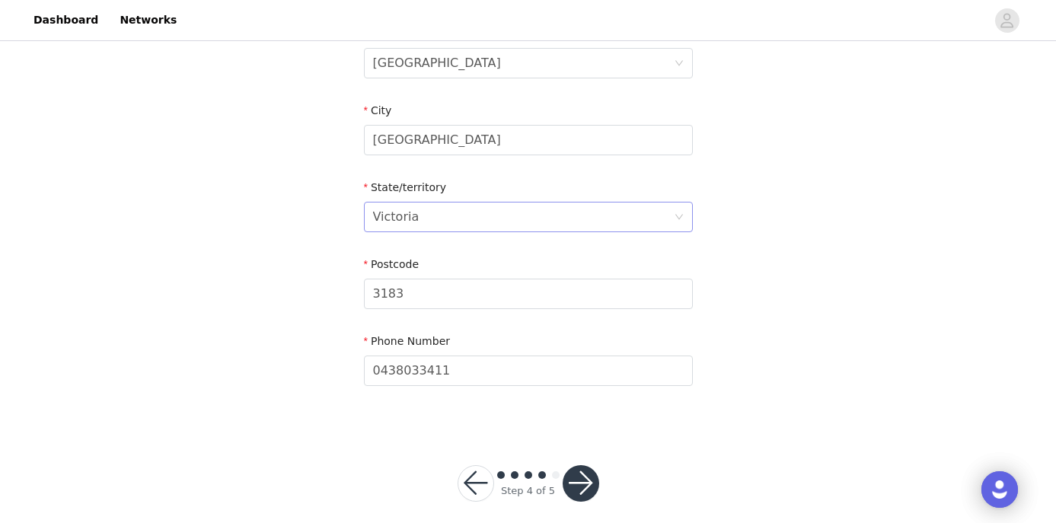
scroll to position [579, 0]
click at [586, 471] on button "button" at bounding box center [581, 485] width 37 height 37
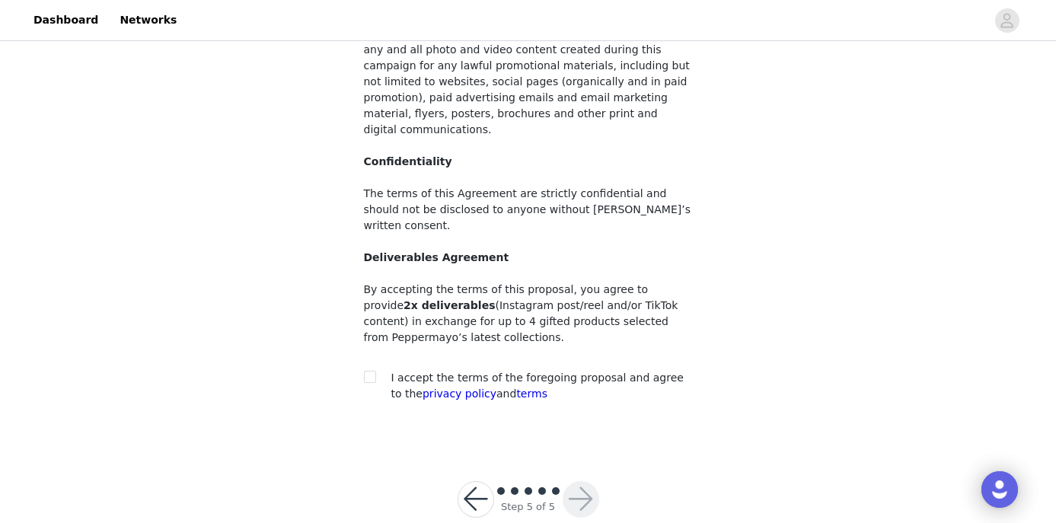
scroll to position [180, 0]
click at [370, 372] on input "checkbox" at bounding box center [369, 377] width 11 height 11
checkbox input "true"
click at [580, 483] on button "button" at bounding box center [581, 501] width 37 height 37
